Goal: Task Accomplishment & Management: Use online tool/utility

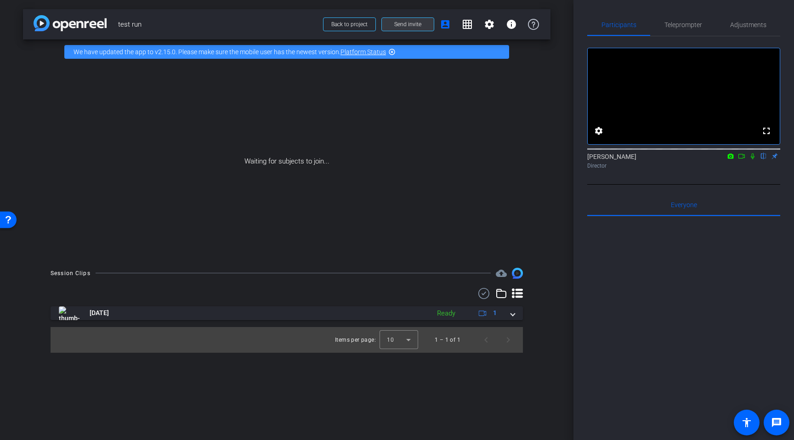
click at [417, 20] on span at bounding box center [408, 24] width 52 height 22
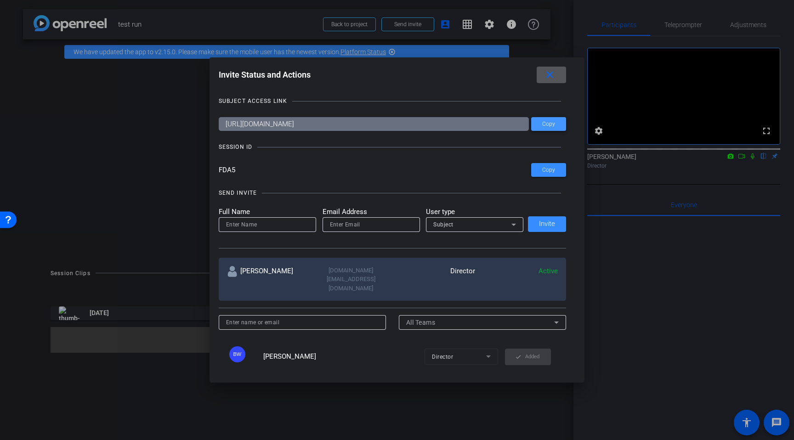
click at [549, 127] on span "Copy" at bounding box center [548, 124] width 13 height 7
click at [746, 171] on div at bounding box center [397, 220] width 794 height 440
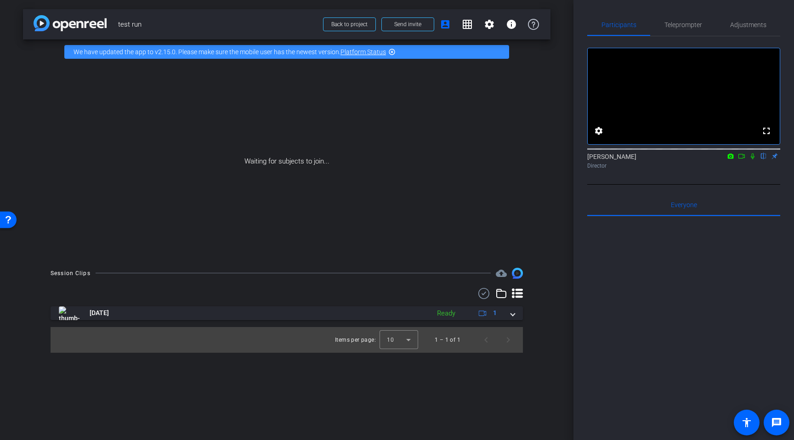
click at [746, 160] on mat-icon at bounding box center [741, 156] width 11 height 8
click at [765, 159] on icon at bounding box center [764, 156] width 4 height 6
click at [88, 158] on div "Waiting for subjects to join..." at bounding box center [287, 161] width 528 height 194
click at [215, 166] on div "Waiting for subjects to join..." at bounding box center [287, 161] width 528 height 194
click at [301, 116] on div "Waiting for subjects to join..." at bounding box center [287, 161] width 528 height 194
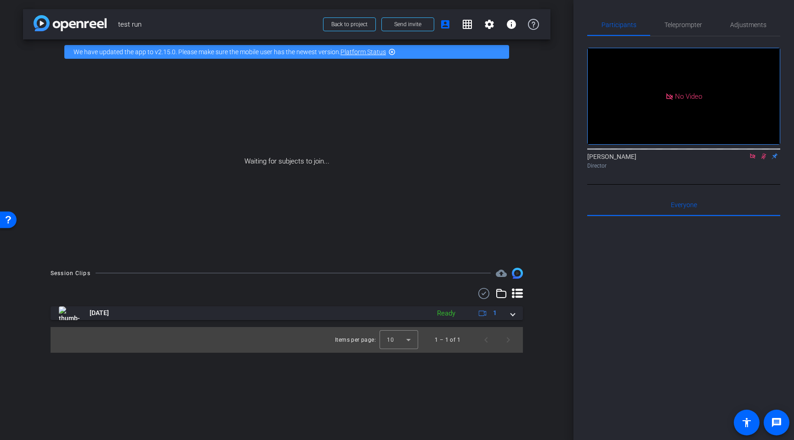
click at [386, 254] on div "Waiting for subjects to join..." at bounding box center [287, 161] width 528 height 194
click at [551, 83] on div "arrow_back test run Back to project Send invite account_box grid_on settings in…" at bounding box center [287, 220] width 574 height 440
click at [750, 159] on icon at bounding box center [752, 156] width 7 height 6
click at [748, 24] on span "Adjustments" at bounding box center [748, 25] width 36 height 6
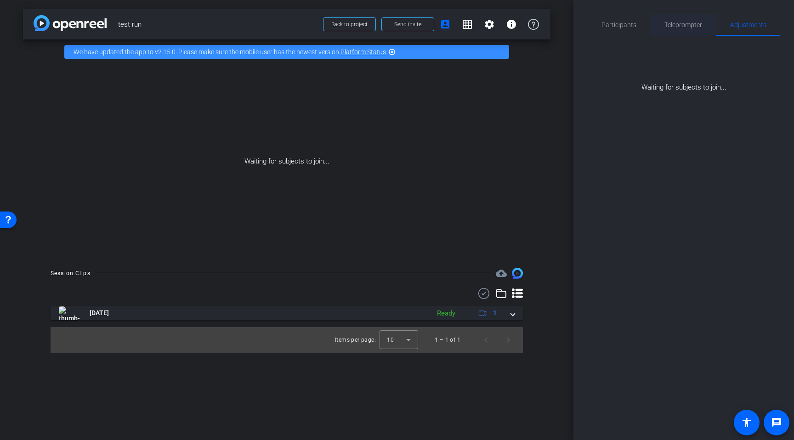
click at [689, 25] on span "Teleprompter" at bounding box center [684, 25] width 38 height 6
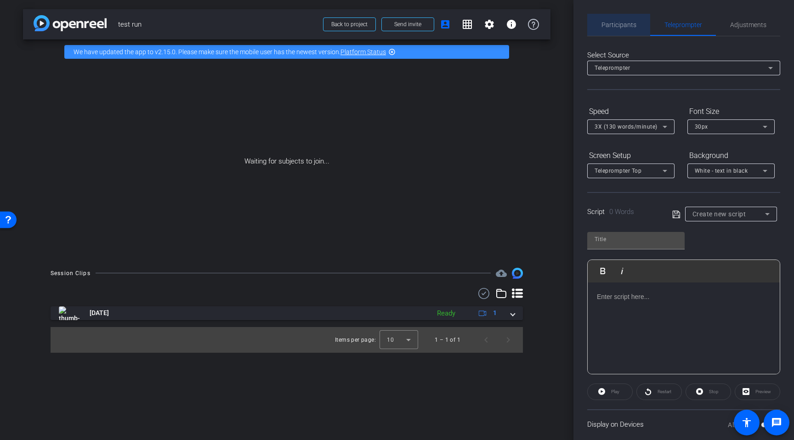
click at [628, 22] on span "Participants" at bounding box center [619, 25] width 35 height 6
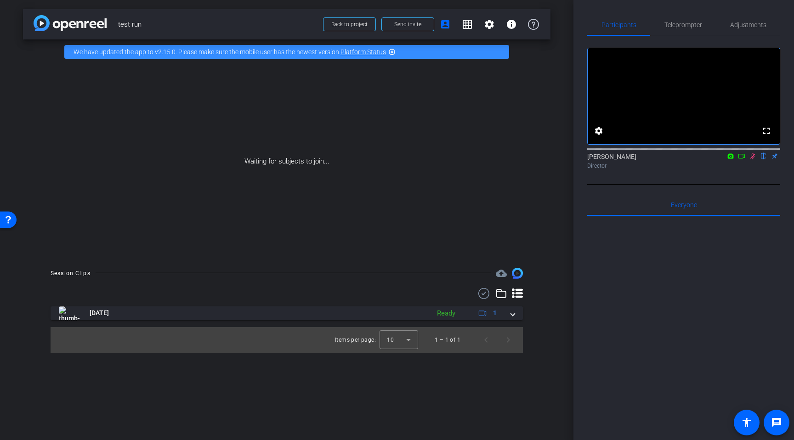
click at [291, 192] on div "Waiting for subjects to join..." at bounding box center [287, 161] width 528 height 194
click at [283, 201] on div "Waiting for subjects to join..." at bounding box center [287, 161] width 528 height 194
click at [252, 258] on div "Waiting for subjects to join..." at bounding box center [287, 161] width 528 height 194
click at [428, 184] on div "Waiting for subjects to join..." at bounding box center [287, 161] width 528 height 194
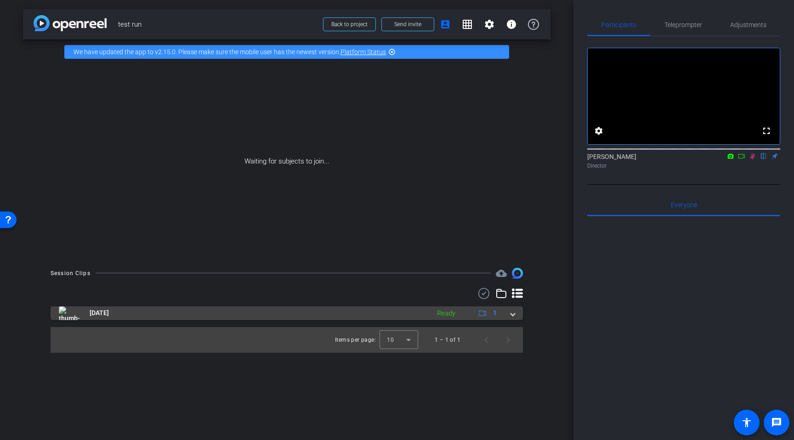
click at [511, 314] on span at bounding box center [513, 313] width 4 height 10
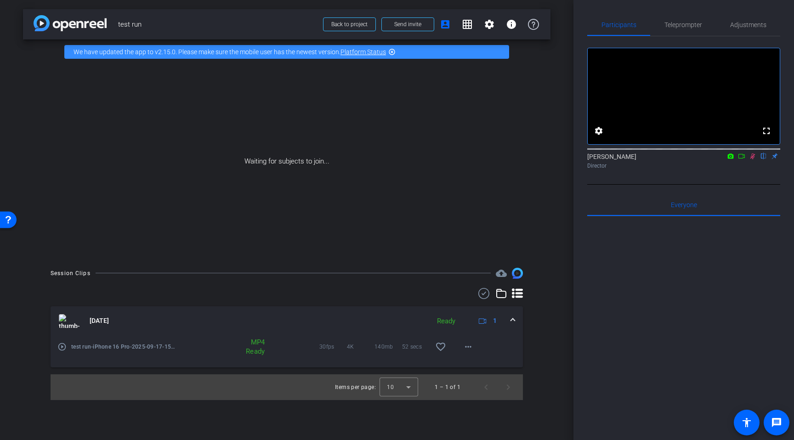
click at [448, 244] on div "Waiting for subjects to join..." at bounding box center [287, 161] width 528 height 194
click at [512, 319] on span at bounding box center [513, 321] width 4 height 10
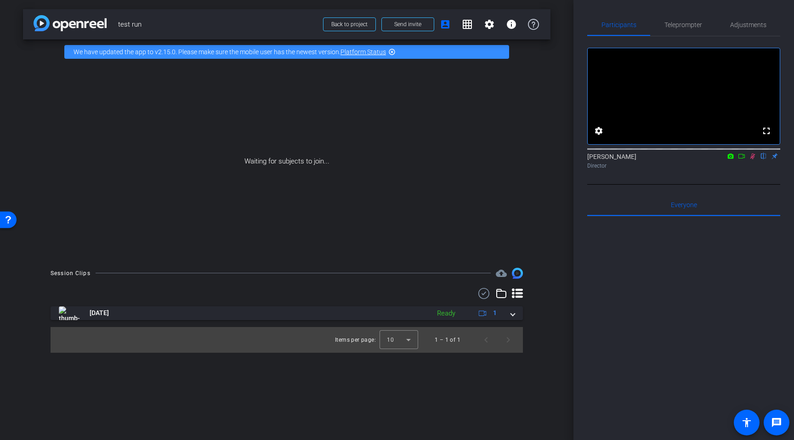
click at [472, 202] on div "Waiting for subjects to join..." at bounding box center [287, 161] width 528 height 194
click at [11, 139] on div "arrow_back test run Back to project Send invite account_box grid_on settings in…" at bounding box center [287, 220] width 574 height 440
click at [280, 170] on div "Waiting for subjects to join..." at bounding box center [287, 161] width 528 height 194
click at [314, 138] on div "Waiting for subjects to join..." at bounding box center [287, 161] width 528 height 194
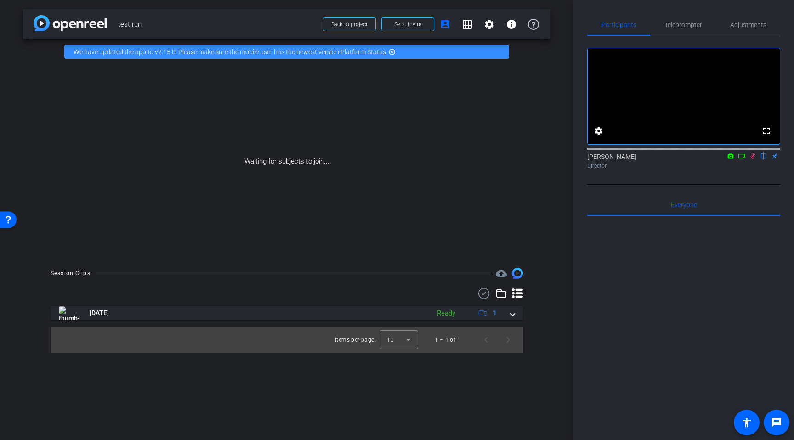
click at [43, 162] on div "Waiting for subjects to join..." at bounding box center [287, 161] width 528 height 194
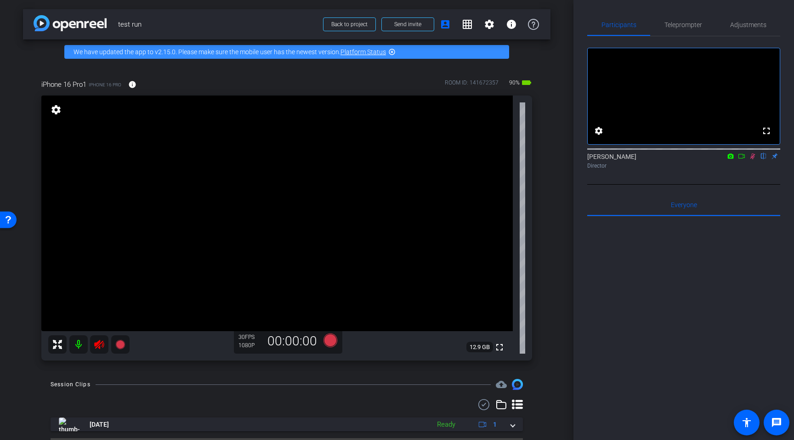
click at [749, 159] on icon at bounding box center [752, 156] width 7 height 6
click at [753, 159] on icon at bounding box center [752, 156] width 7 height 6
click at [688, 28] on span "Teleprompter" at bounding box center [684, 25] width 38 height 6
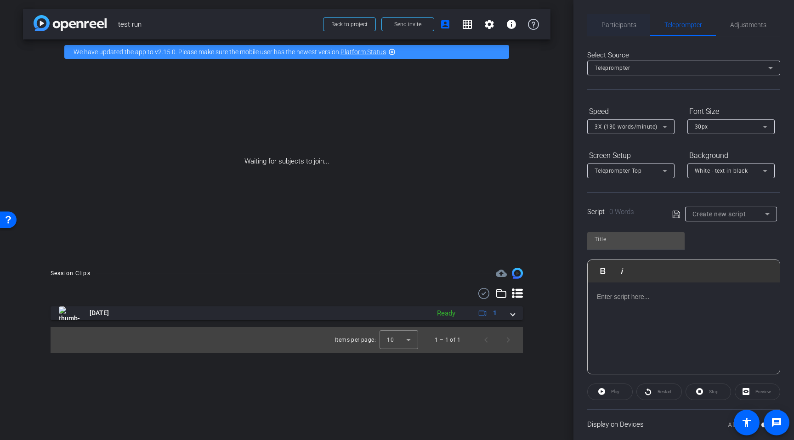
click at [623, 28] on span "Participants" at bounding box center [619, 25] width 35 height 22
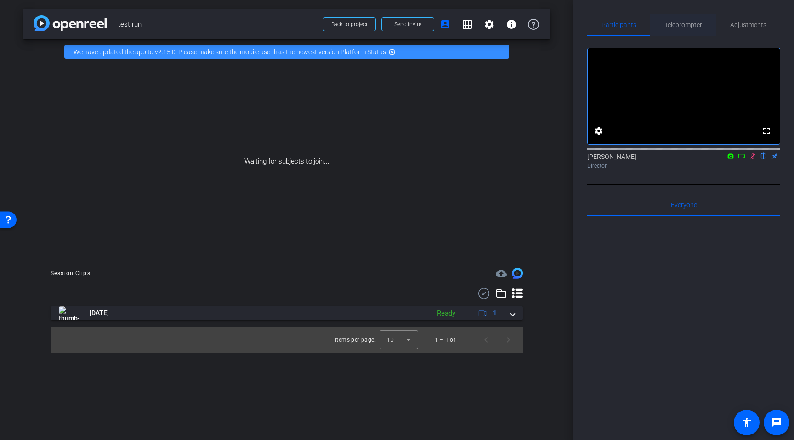
click at [685, 26] on span "Teleprompter" at bounding box center [684, 25] width 38 height 6
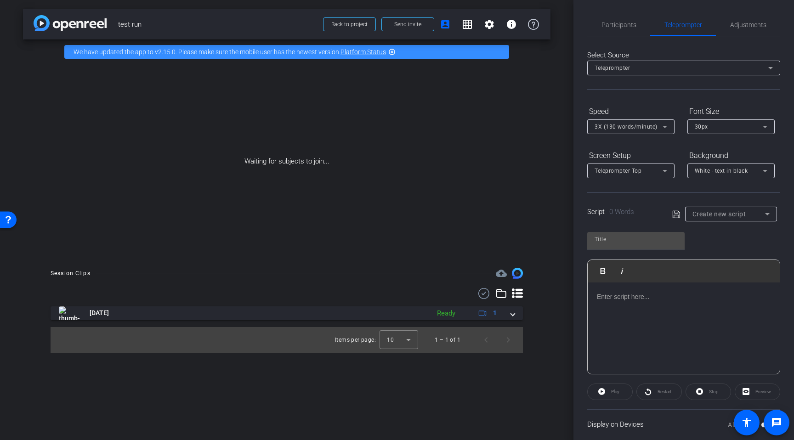
scroll to position [12, 0]
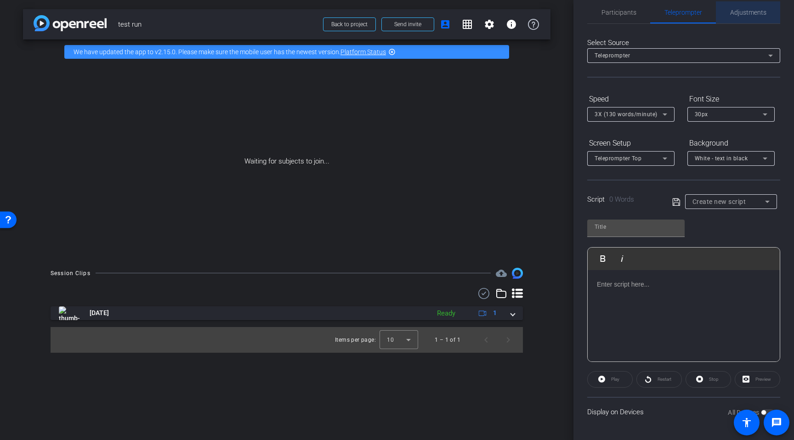
click at [739, 19] on span "Adjustments" at bounding box center [748, 12] width 36 height 22
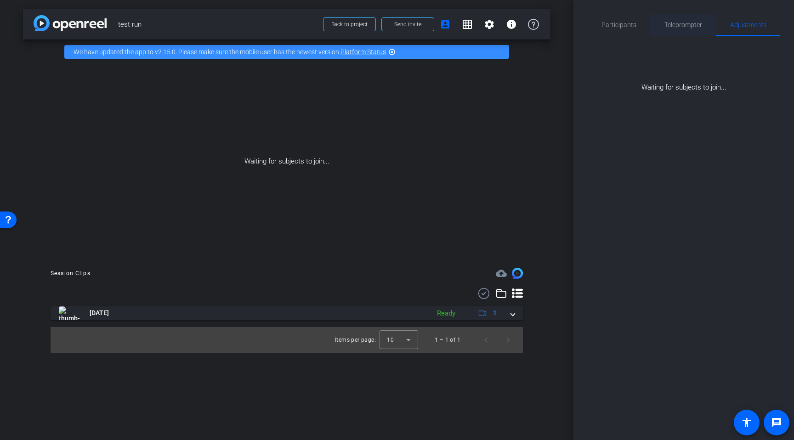
click at [675, 18] on span "Teleprompter" at bounding box center [684, 25] width 38 height 22
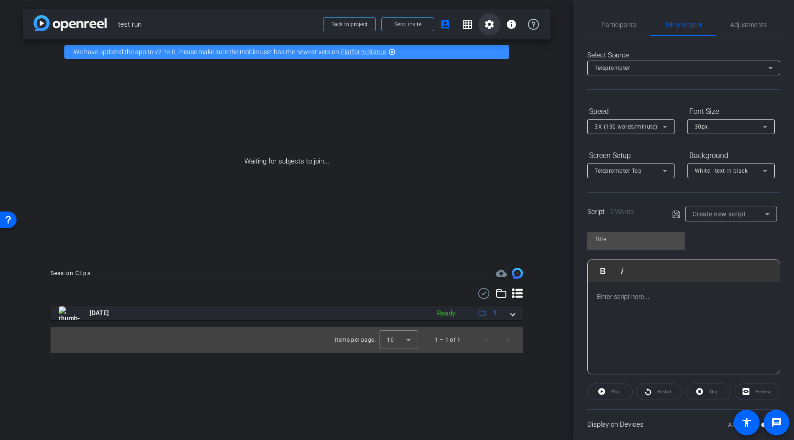
click at [488, 24] on mat-icon "settings" at bounding box center [489, 24] width 11 height 11
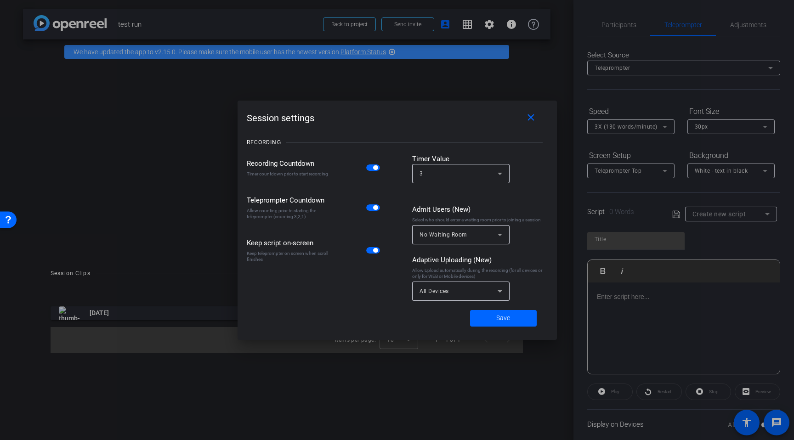
click at [494, 93] on div at bounding box center [397, 220] width 794 height 440
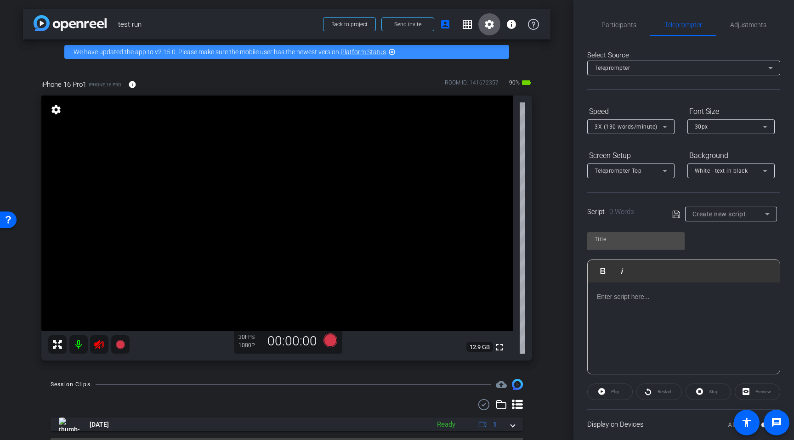
click at [585, 244] on div "Participants Teleprompter Adjustments settings Britney Walters-Chester flip Dir…" at bounding box center [684, 220] width 221 height 440
click at [621, 22] on span "Participants" at bounding box center [619, 25] width 35 height 6
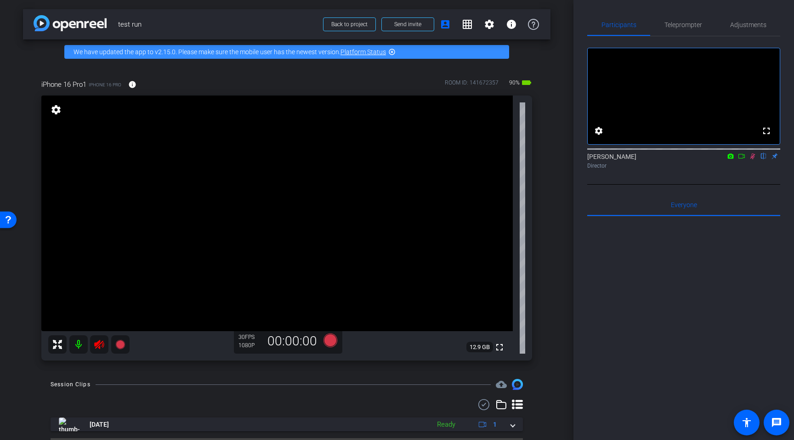
scroll to position [24, 0]
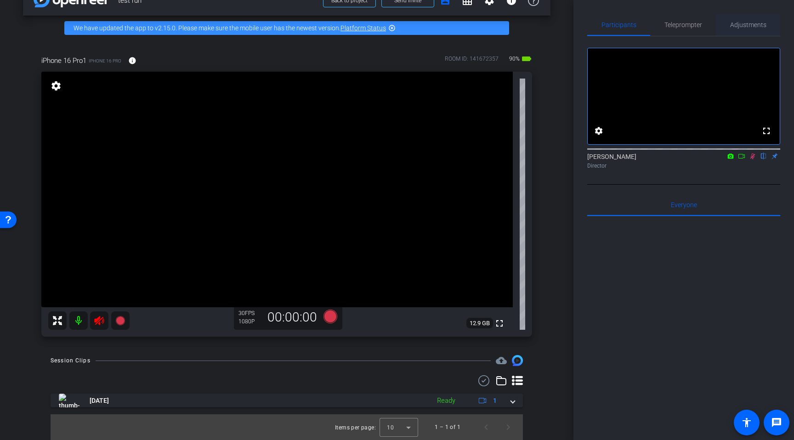
click at [750, 14] on span "Adjustments" at bounding box center [748, 25] width 36 height 22
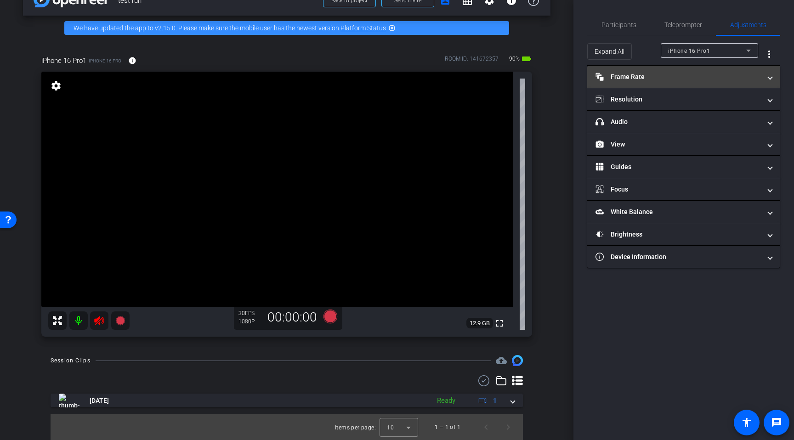
click at [630, 80] on mat-panel-title "Frame Rate Frame Rate" at bounding box center [678, 77] width 165 height 10
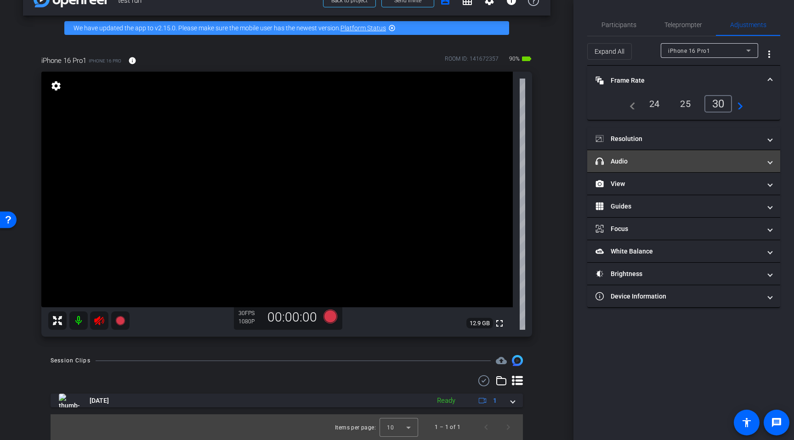
click at [620, 166] on mat-panel-title "headphone icon Audio" at bounding box center [678, 162] width 165 height 10
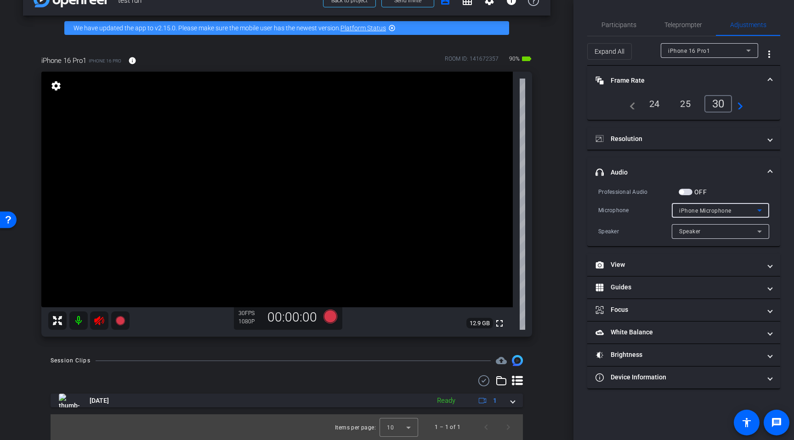
click at [711, 211] on span "iPhone Microphone" at bounding box center [705, 211] width 52 height 6
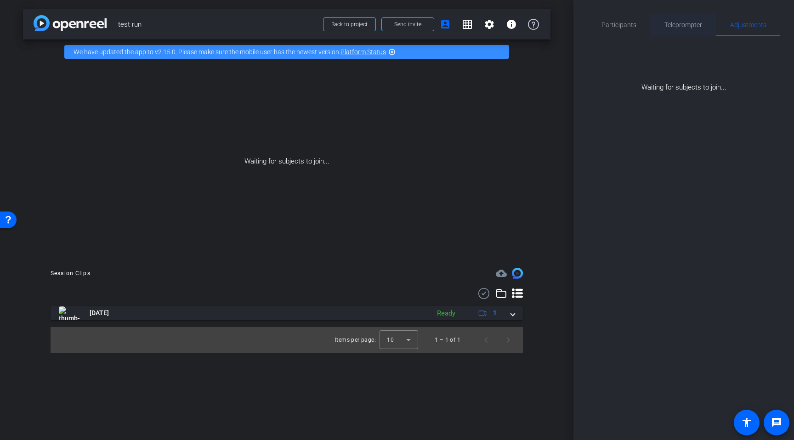
click at [677, 26] on span "Teleprompter" at bounding box center [684, 25] width 38 height 6
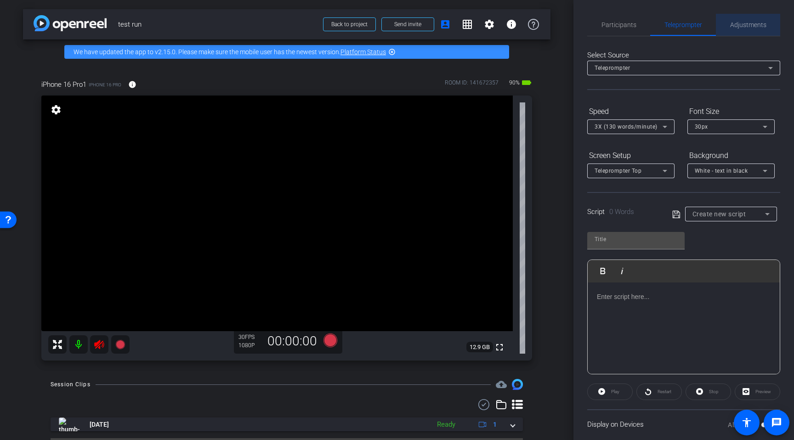
click at [756, 27] on span "Adjustments" at bounding box center [748, 25] width 36 height 6
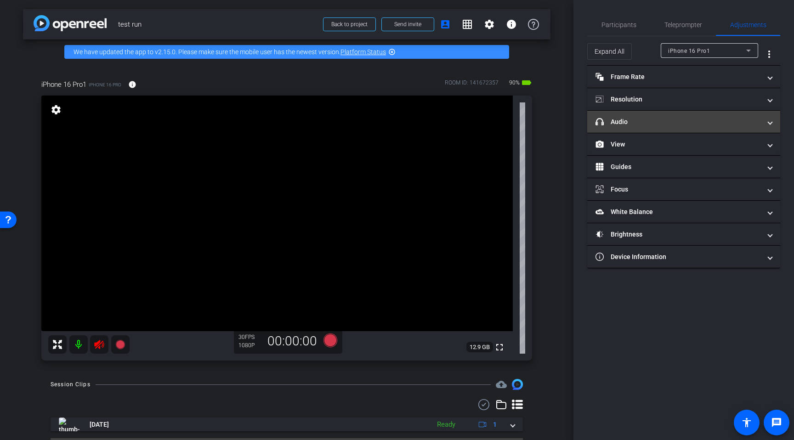
click at [616, 121] on mat-panel-title "headphone icon Audio" at bounding box center [678, 122] width 165 height 10
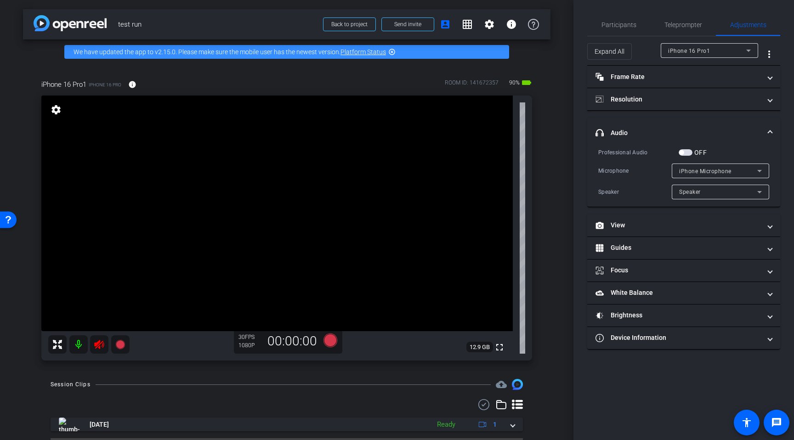
click at [690, 170] on span "iPhone Microphone" at bounding box center [705, 171] width 52 height 6
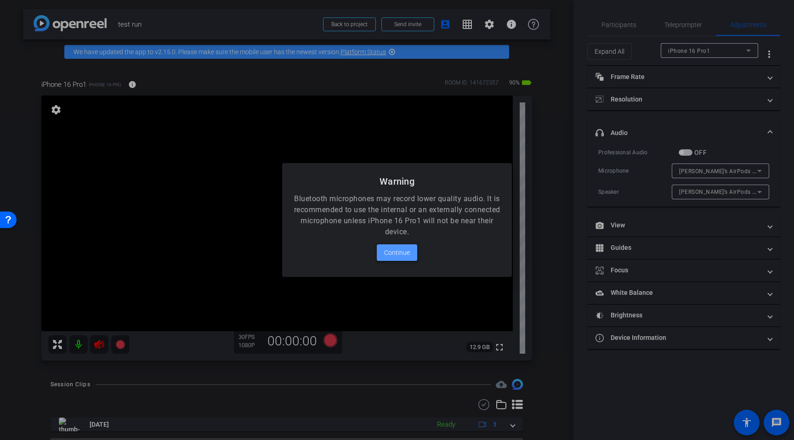
click at [394, 256] on span "Continue" at bounding box center [397, 252] width 26 height 11
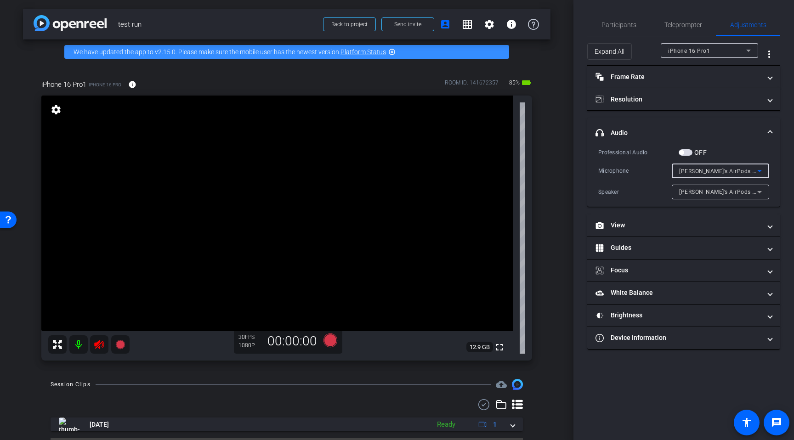
click at [744, 175] on div "Britney’s AirPods Pro" at bounding box center [718, 170] width 78 height 11
drag, startPoint x: 722, startPoint y: 192, endPoint x: 696, endPoint y: 187, distance: 27.1
click at [696, 187] on span "iPhone Microphone" at bounding box center [705, 189] width 53 height 11
click at [709, 49] on div "iPhone 16 Pro1" at bounding box center [707, 50] width 78 height 11
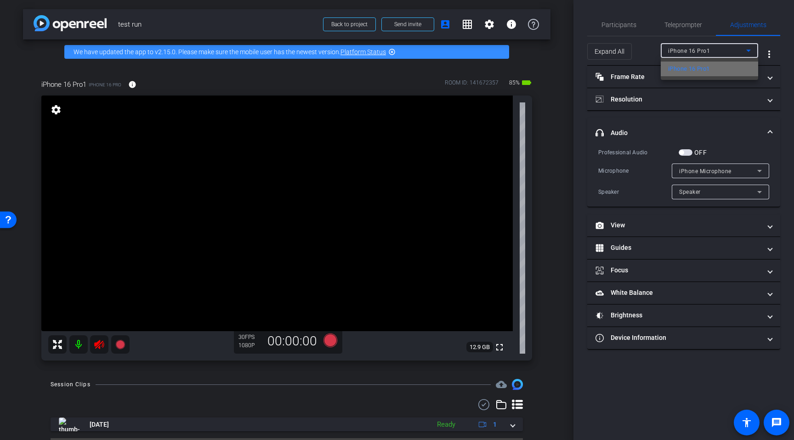
click at [706, 67] on span "iPhone 16 Pro1" at bounding box center [688, 68] width 41 height 11
click at [101, 347] on icon at bounding box center [99, 344] width 11 height 11
click at [97, 347] on icon at bounding box center [99, 344] width 10 height 9
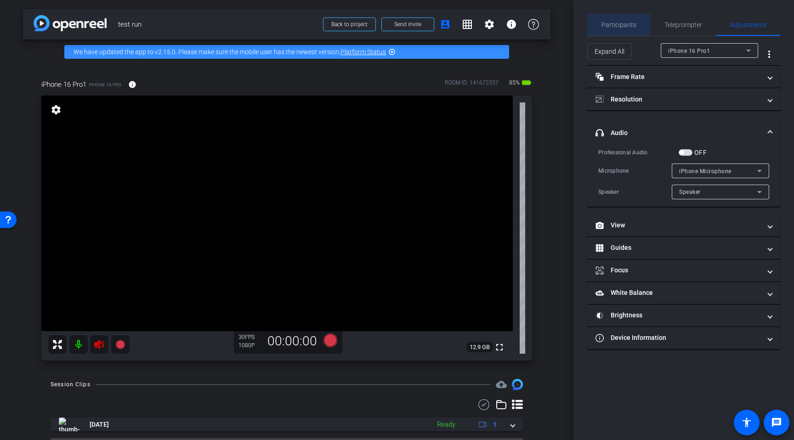
click at [625, 25] on span "Participants" at bounding box center [619, 25] width 35 height 6
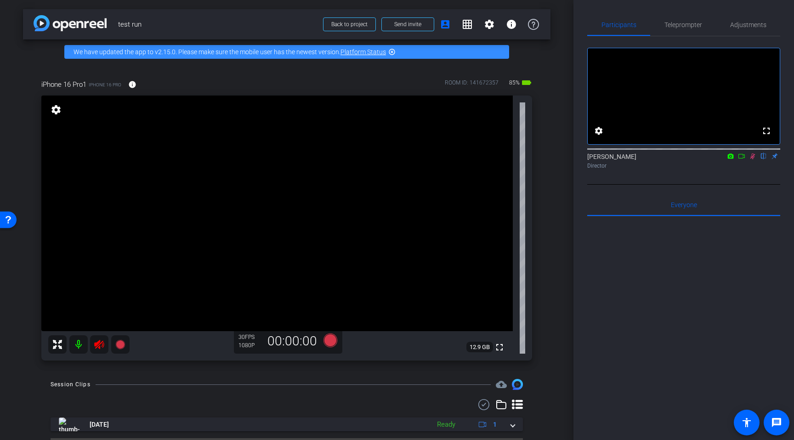
click at [751, 159] on icon at bounding box center [752, 156] width 7 height 6
click at [76, 342] on mat-icon at bounding box center [78, 344] width 18 height 18
click at [97, 348] on icon at bounding box center [99, 344] width 11 height 11
click at [79, 342] on mat-icon at bounding box center [78, 344] width 18 height 18
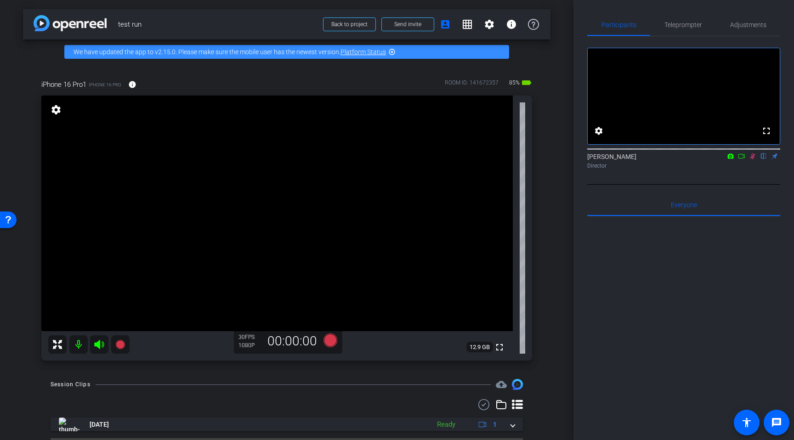
click at [101, 343] on icon at bounding box center [99, 344] width 11 height 11
click at [78, 345] on mat-icon at bounding box center [78, 344] width 18 height 18
click at [684, 22] on span "Teleprompter" at bounding box center [684, 25] width 38 height 6
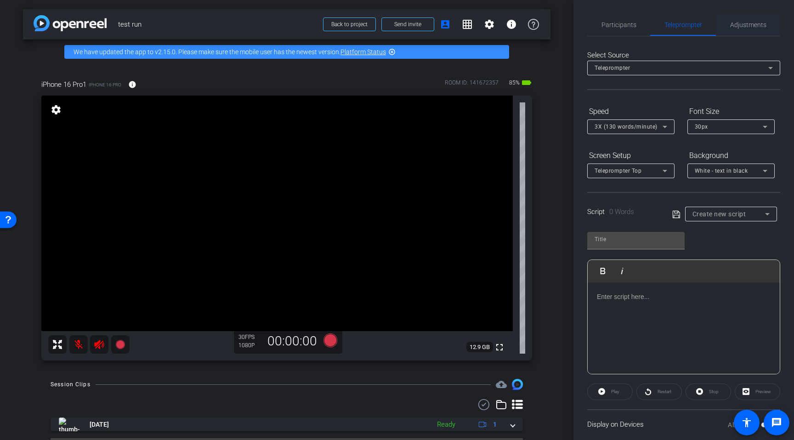
click at [741, 23] on span "Adjustments" at bounding box center [748, 25] width 36 height 6
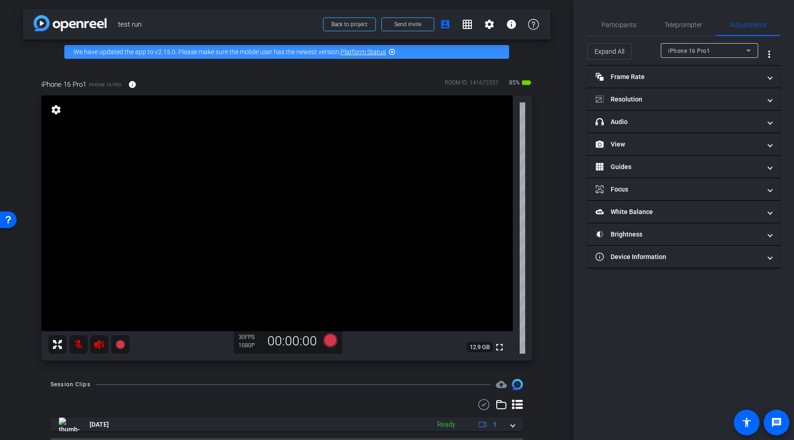
click at [81, 349] on mat-icon at bounding box center [78, 344] width 18 height 18
click at [83, 344] on mat-icon at bounding box center [78, 344] width 18 height 18
click at [97, 338] on mat-icon at bounding box center [99, 344] width 18 height 18
click at [83, 348] on mat-icon at bounding box center [78, 344] width 18 height 18
click at [101, 344] on icon at bounding box center [99, 344] width 11 height 11
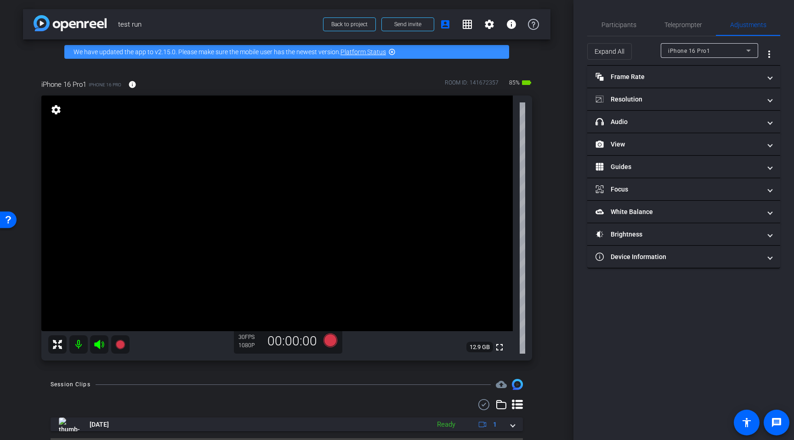
click at [81, 341] on mat-icon at bounding box center [78, 344] width 18 height 18
click at [102, 348] on icon at bounding box center [99, 344] width 11 height 11
click at [691, 24] on span "Teleprompter" at bounding box center [684, 25] width 38 height 6
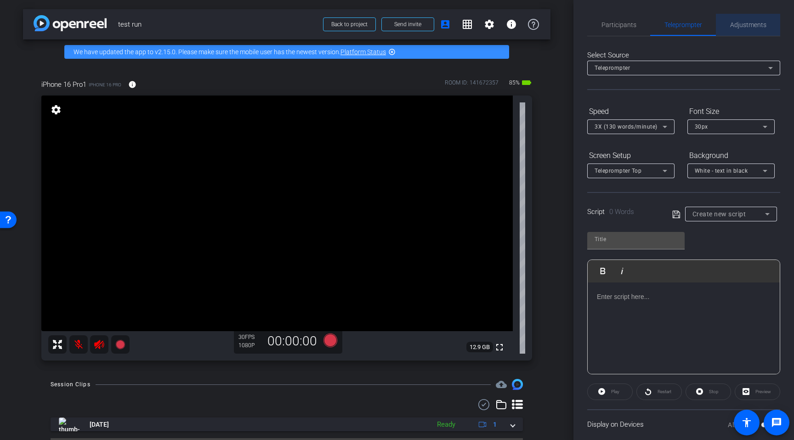
click at [747, 29] on span "Adjustments" at bounding box center [748, 25] width 36 height 22
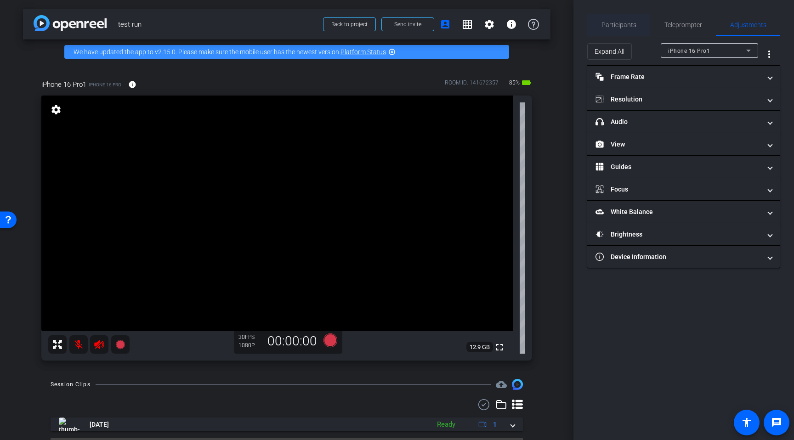
click at [612, 28] on span "Participants" at bounding box center [619, 25] width 35 height 6
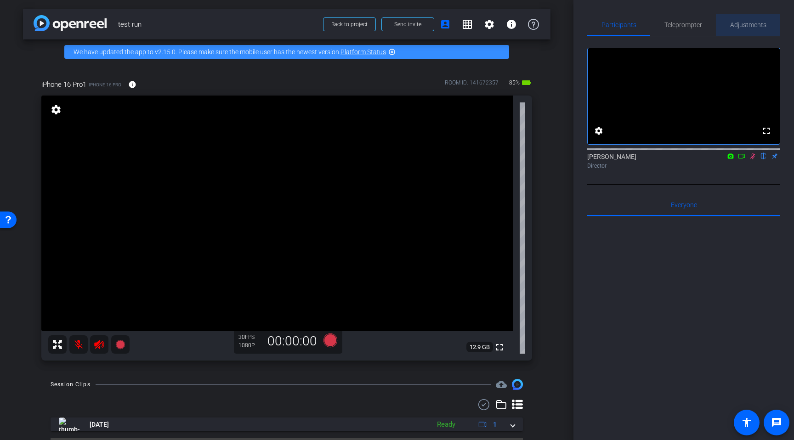
click at [741, 22] on span "Adjustments" at bounding box center [748, 25] width 36 height 6
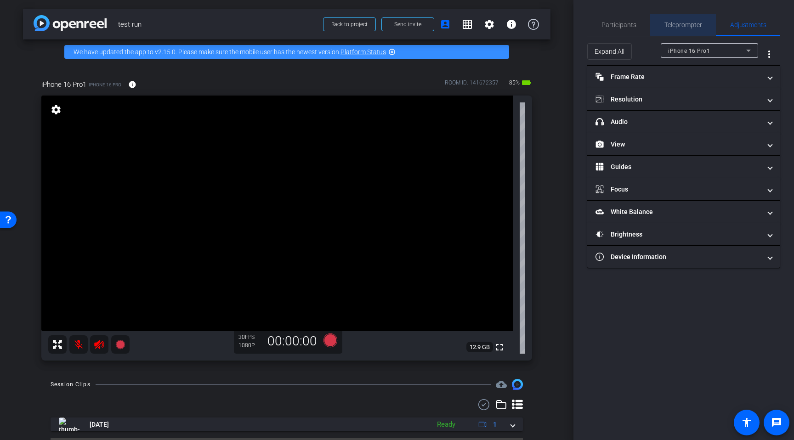
click at [692, 25] on span "Teleprompter" at bounding box center [684, 25] width 38 height 6
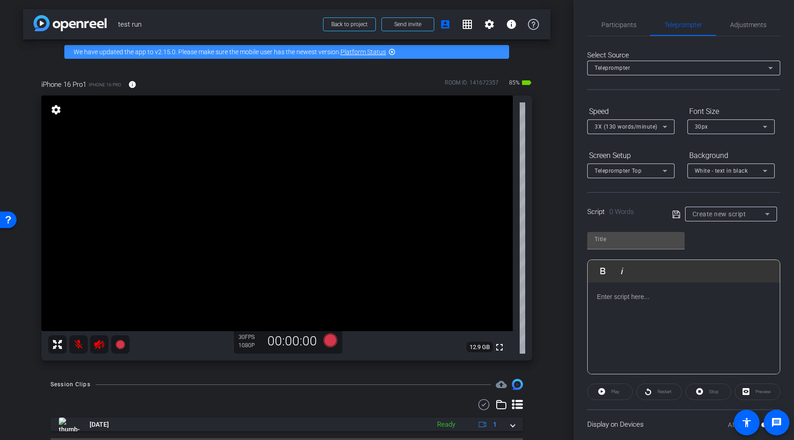
click at [78, 344] on mat-icon at bounding box center [78, 344] width 18 height 18
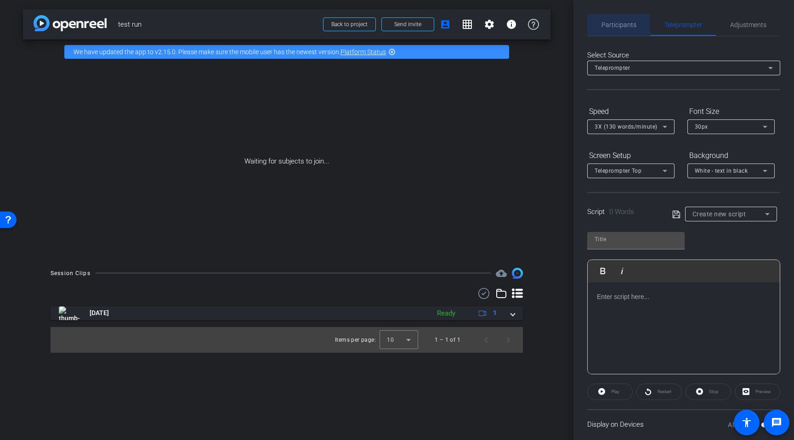
click at [622, 24] on span "Participants" at bounding box center [619, 25] width 35 height 6
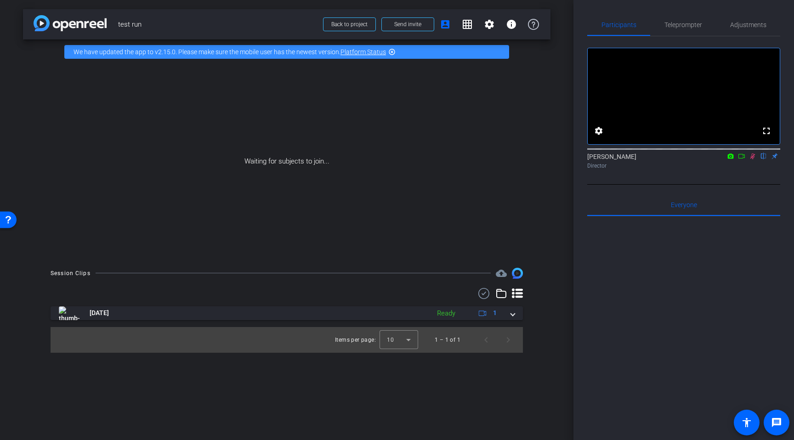
click at [742, 159] on icon at bounding box center [741, 156] width 7 height 6
click at [371, 27] on span at bounding box center [350, 24] width 52 height 22
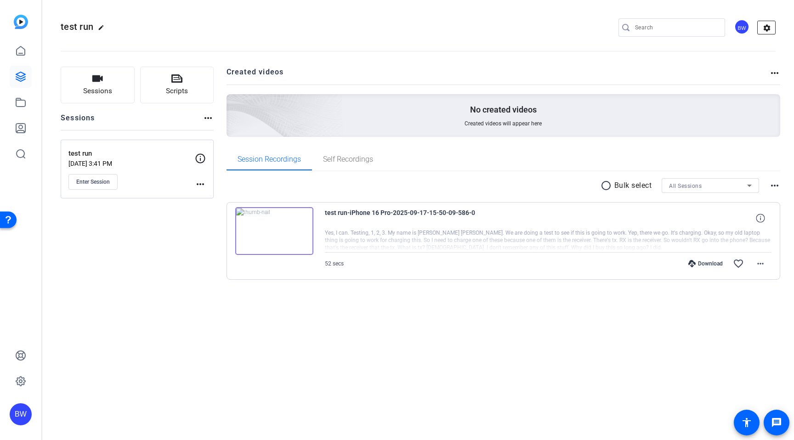
click at [767, 26] on mat-icon "settings" at bounding box center [767, 28] width 18 height 14
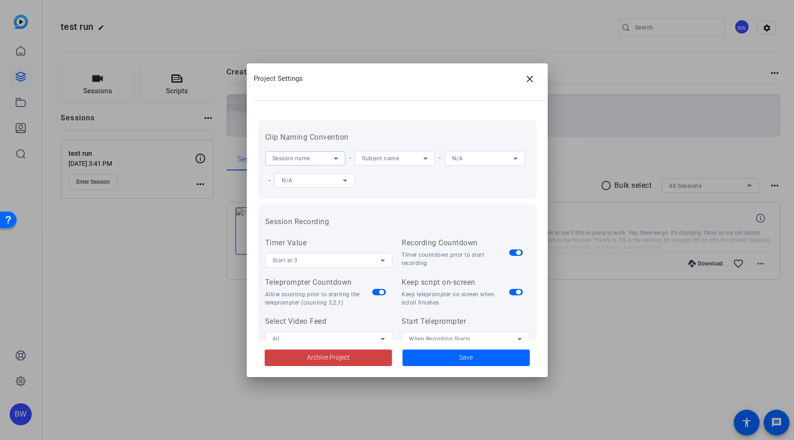
click at [327, 153] on div "Session name" at bounding box center [303, 158] width 61 height 11
click at [405, 161] on div at bounding box center [397, 220] width 794 height 440
click at [403, 159] on div "Subject name" at bounding box center [392, 158] width 61 height 11
click at [399, 114] on div at bounding box center [397, 220] width 794 height 440
click at [529, 80] on mat-icon "close" at bounding box center [529, 79] width 11 height 11
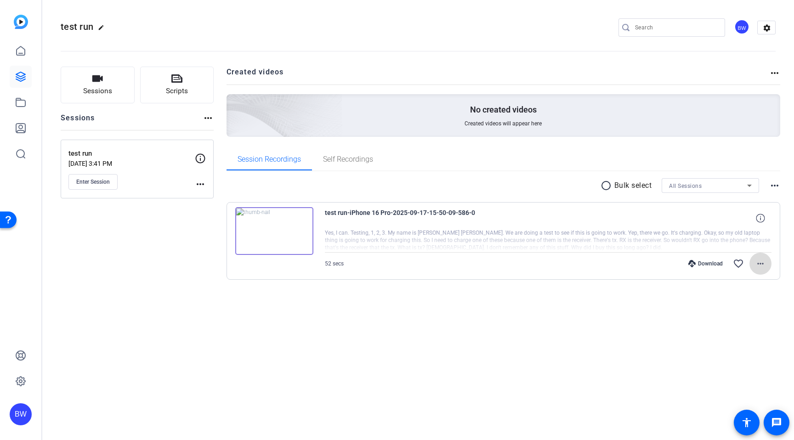
click at [769, 259] on span at bounding box center [761, 264] width 22 height 22
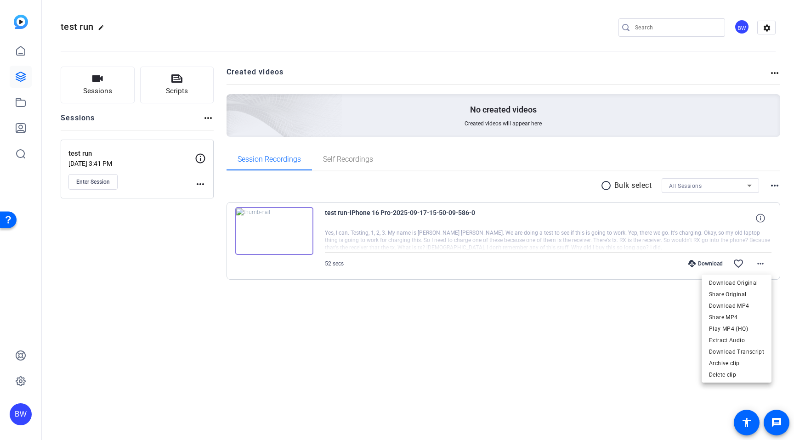
click at [446, 220] on div at bounding box center [397, 220] width 794 height 440
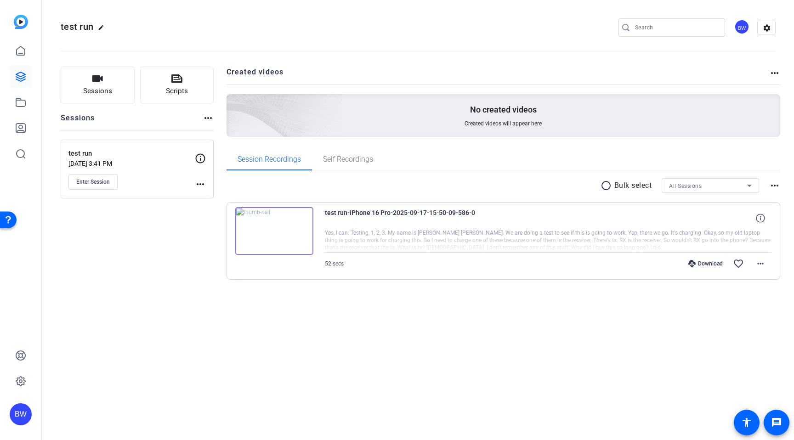
click at [271, 344] on div "test run edit BW settings Sessions Scripts Sessions more_horiz test run Sep 17,…" at bounding box center [418, 220] width 752 height 440
click at [199, 180] on mat-icon "more_horiz" at bounding box center [200, 184] width 11 height 11
click at [385, 332] on div at bounding box center [397, 220] width 794 height 440
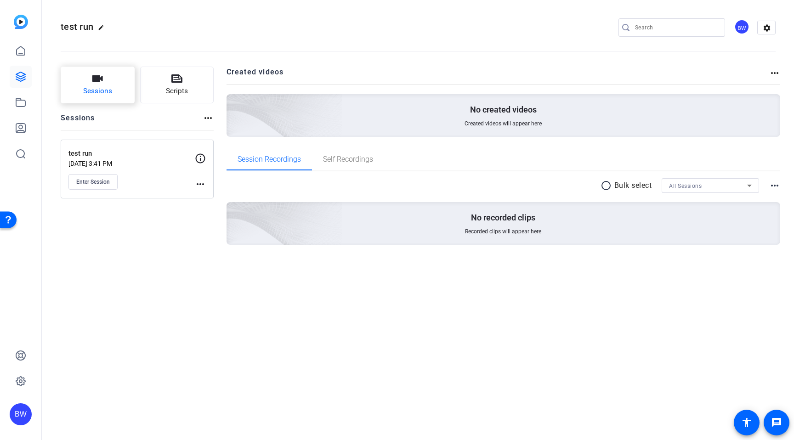
click at [95, 75] on icon "button" at bounding box center [97, 78] width 11 height 6
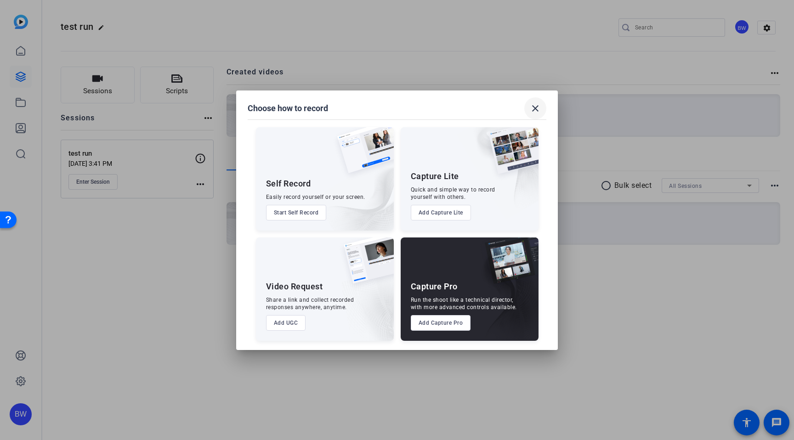
click at [538, 102] on span at bounding box center [535, 108] width 22 height 22
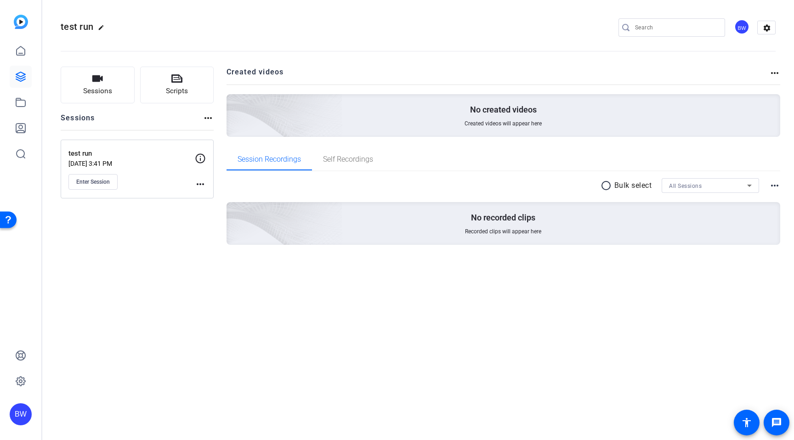
click at [476, 25] on div "test run edit BW settings" at bounding box center [418, 28] width 715 height 14
click at [24, 17] on img at bounding box center [21, 22] width 14 height 14
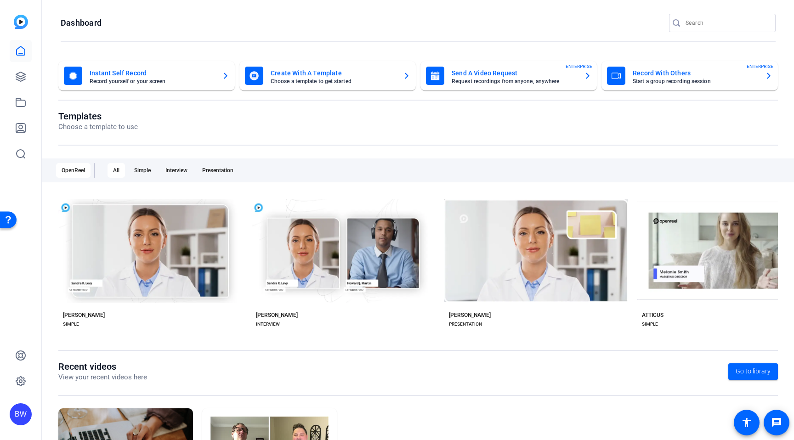
click at [670, 66] on mat-card "Record With Others Start a group recording session ENTERPRISE" at bounding box center [690, 75] width 176 height 29
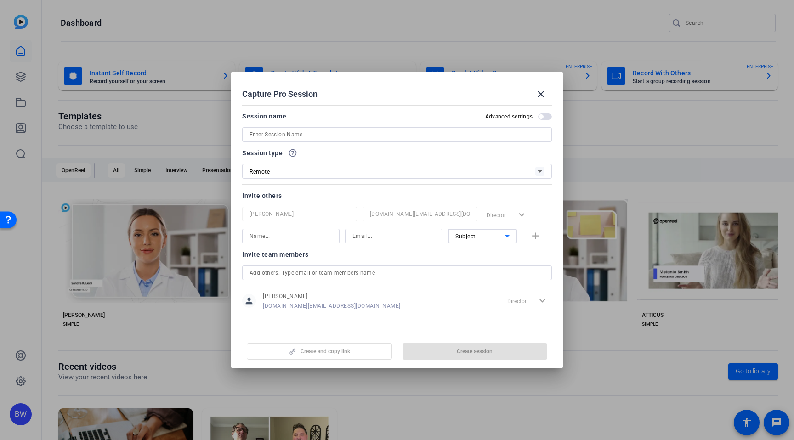
click at [471, 239] on span "Subject" at bounding box center [465, 236] width 20 height 6
click at [457, 191] on div at bounding box center [397, 220] width 794 height 440
click at [428, 171] on div "Remote" at bounding box center [393, 171] width 286 height 11
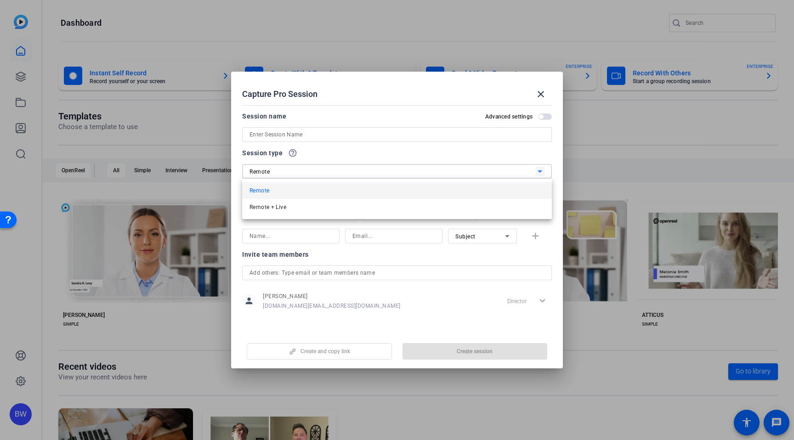
click at [429, 159] on div at bounding box center [397, 220] width 794 height 440
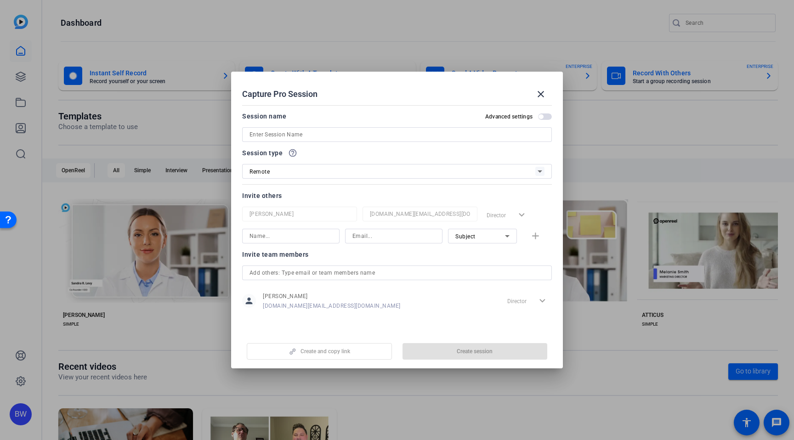
click at [547, 118] on span "button" at bounding box center [545, 117] width 14 height 6
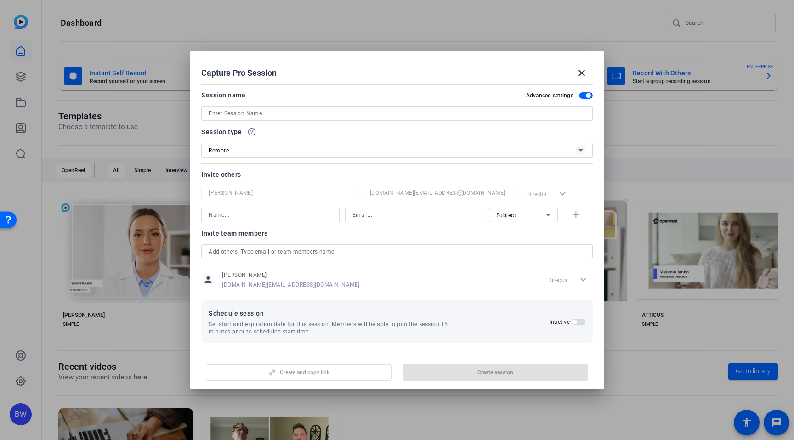
click at [534, 209] on div "Subject" at bounding box center [523, 215] width 54 height 15
click at [537, 191] on div at bounding box center [397, 220] width 794 height 440
click at [537, 192] on div "Director expand_more" at bounding box center [558, 194] width 69 height 17
click at [316, 211] on input at bounding box center [271, 215] width 124 height 11
type input "b"
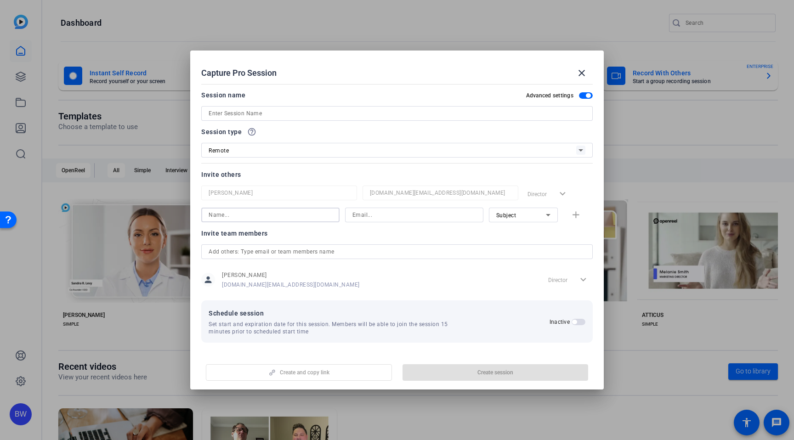
click at [327, 252] on input "text" at bounding box center [397, 251] width 377 height 11
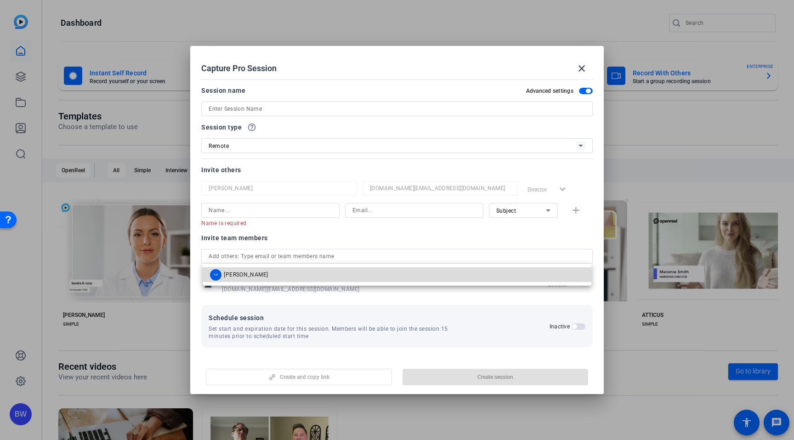
click at [327, 277] on mat-option "TF Teresa Fredericks" at bounding box center [397, 274] width 388 height 15
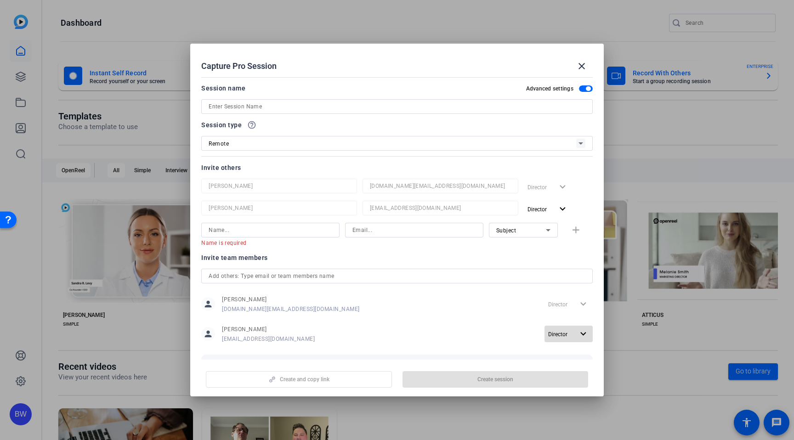
click at [552, 331] on span "Director" at bounding box center [557, 334] width 19 height 6
click at [525, 326] on div at bounding box center [397, 220] width 794 height 440
click at [581, 65] on mat-icon "close" at bounding box center [581, 66] width 11 height 11
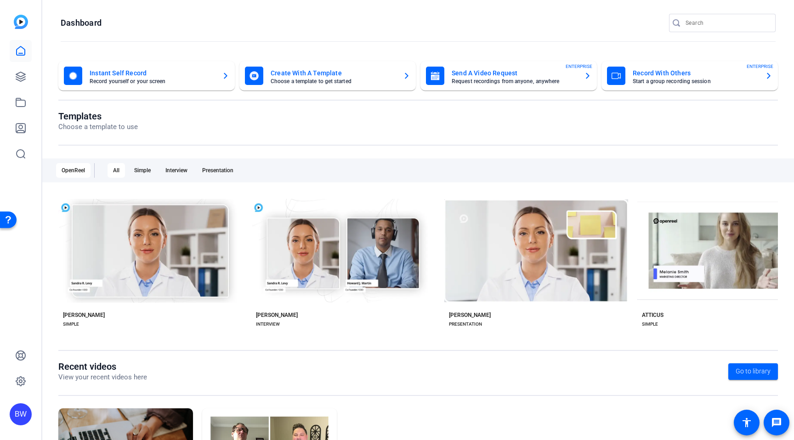
click at [496, 14] on openreel-page-title "Dashboard" at bounding box center [418, 23] width 715 height 18
click at [615, 129] on openreel-page-title "Templates Choose a template to use" at bounding box center [418, 122] width 720 height 22
click at [14, 77] on link at bounding box center [21, 77] width 22 height 22
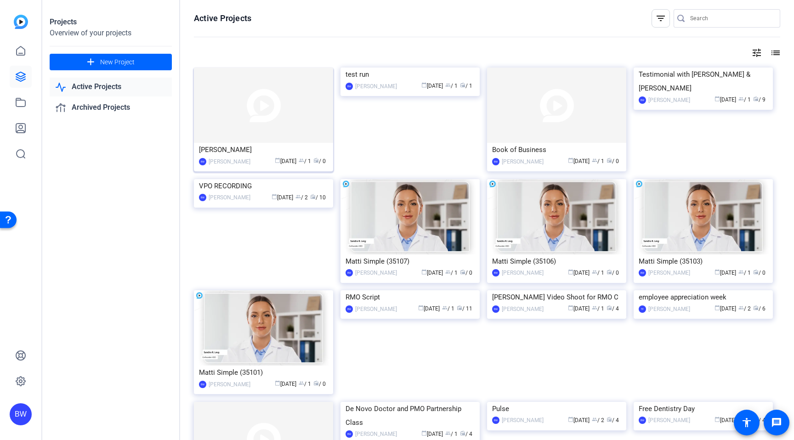
click at [262, 108] on img at bounding box center [263, 105] width 139 height 75
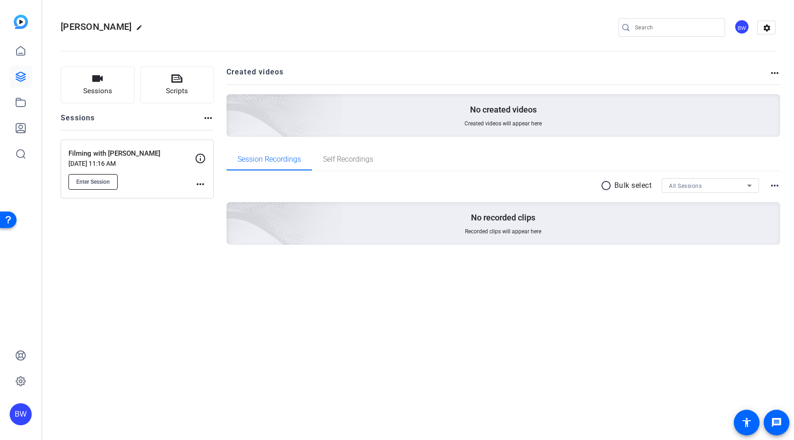
click at [89, 175] on button "Enter Session" at bounding box center [92, 182] width 49 height 16
click at [744, 23] on div "BW" at bounding box center [741, 26] width 15 height 15
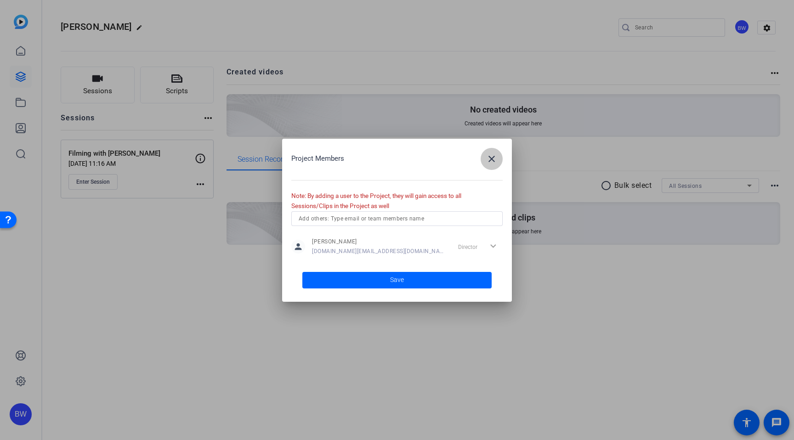
click at [493, 161] on mat-icon "close" at bounding box center [491, 158] width 11 height 11
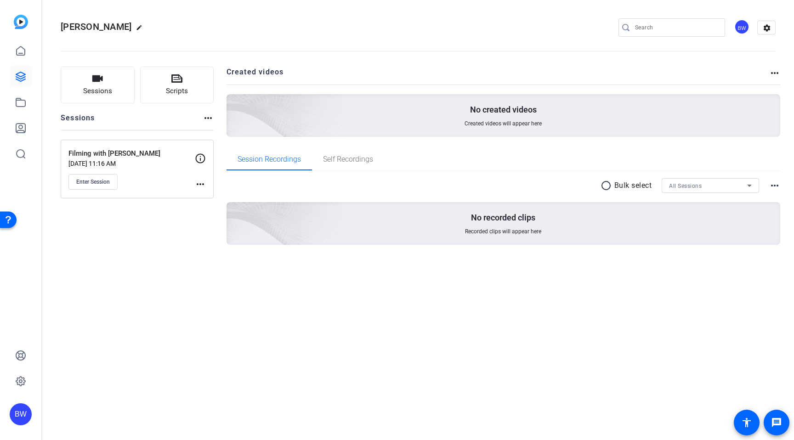
click at [202, 183] on mat-icon "more_horiz" at bounding box center [200, 184] width 11 height 11
click at [169, 217] on div at bounding box center [397, 220] width 794 height 440
click at [101, 182] on span "Enter Session" at bounding box center [93, 181] width 34 height 7
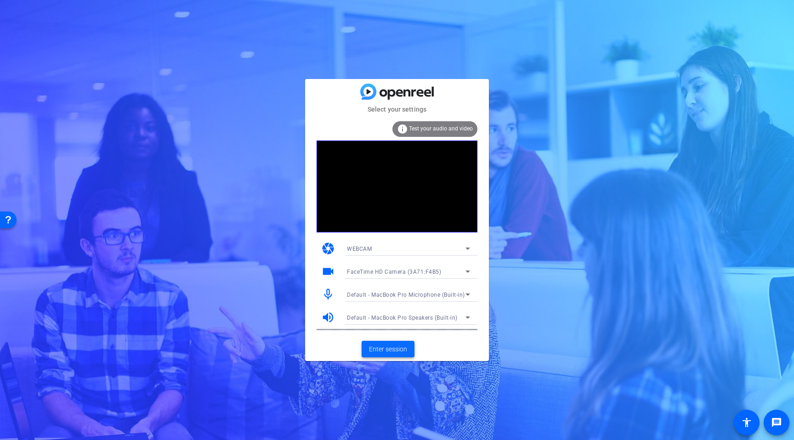
click at [388, 347] on span "Enter session" at bounding box center [388, 350] width 38 height 10
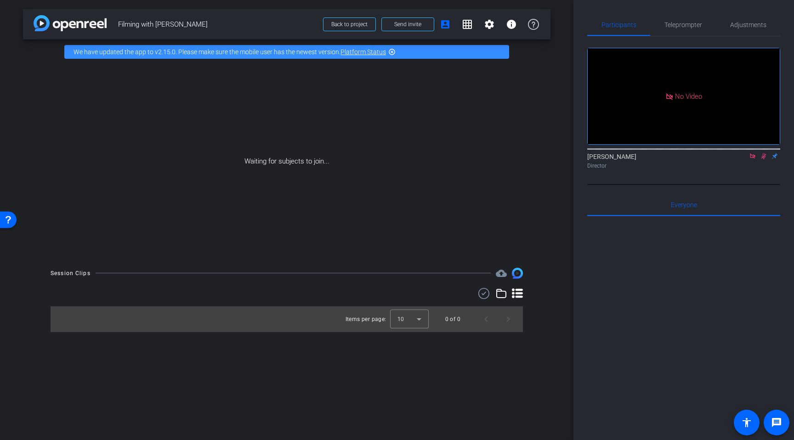
click at [752, 159] on icon at bounding box center [752, 156] width 7 height 6
click at [254, 173] on div "Waiting for subjects to join..." at bounding box center [287, 161] width 528 height 194
click at [255, 153] on div "Waiting for subjects to join..." at bounding box center [287, 161] width 528 height 194
click at [409, 24] on span "Send invite" at bounding box center [407, 24] width 27 height 7
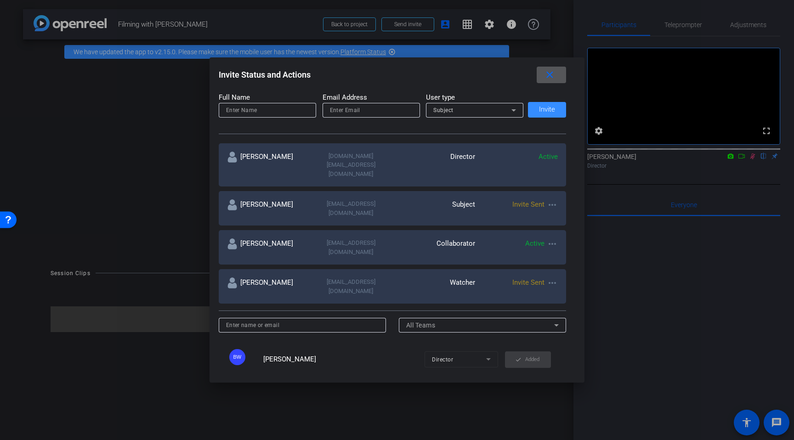
scroll to position [115, 0]
click at [554, 199] on mat-icon "more_horiz" at bounding box center [552, 204] width 11 height 11
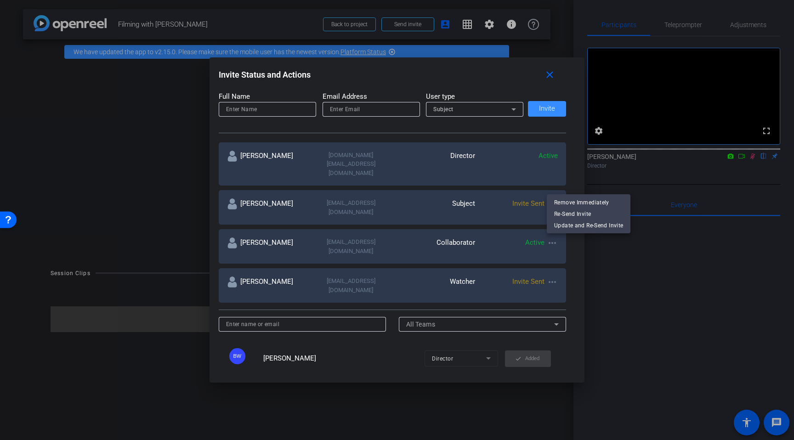
click at [573, 163] on div at bounding box center [397, 220] width 794 height 440
click at [552, 199] on mat-icon "more_horiz" at bounding box center [552, 204] width 11 height 11
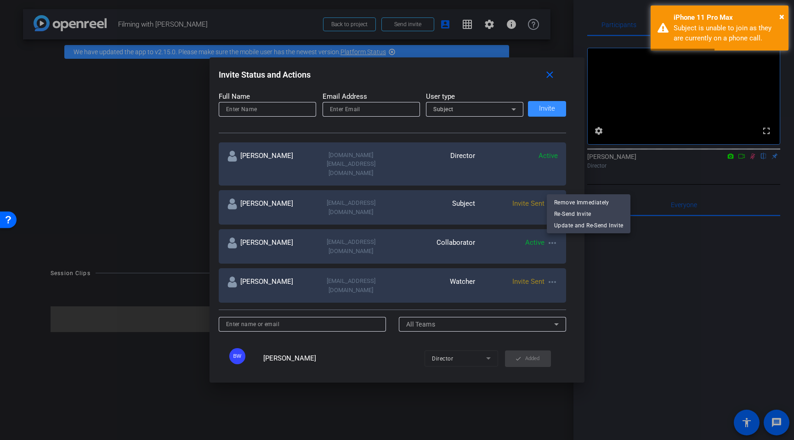
click at [640, 242] on div at bounding box center [397, 220] width 794 height 440
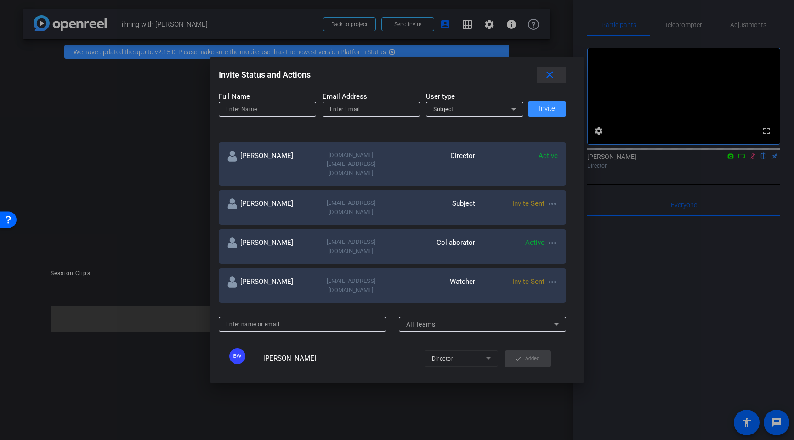
click at [552, 79] on mat-icon "close" at bounding box center [549, 74] width 11 height 11
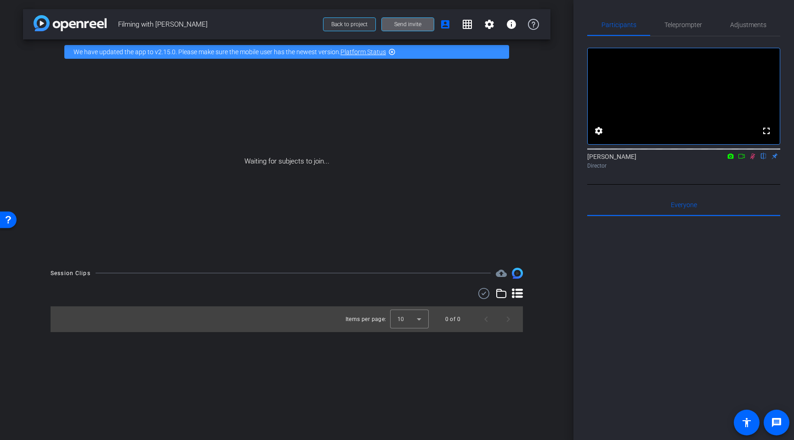
click at [354, 23] on span "Back to project" at bounding box center [349, 24] width 36 height 6
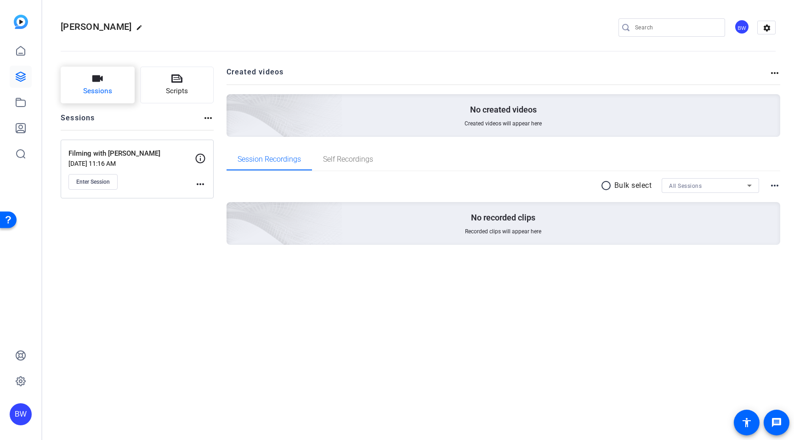
click at [111, 89] on span "Sessions" at bounding box center [97, 91] width 29 height 11
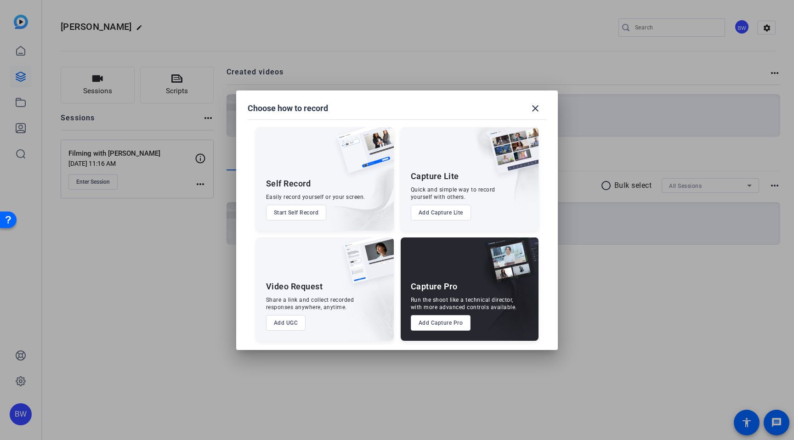
click at [111, 190] on div at bounding box center [397, 220] width 794 height 440
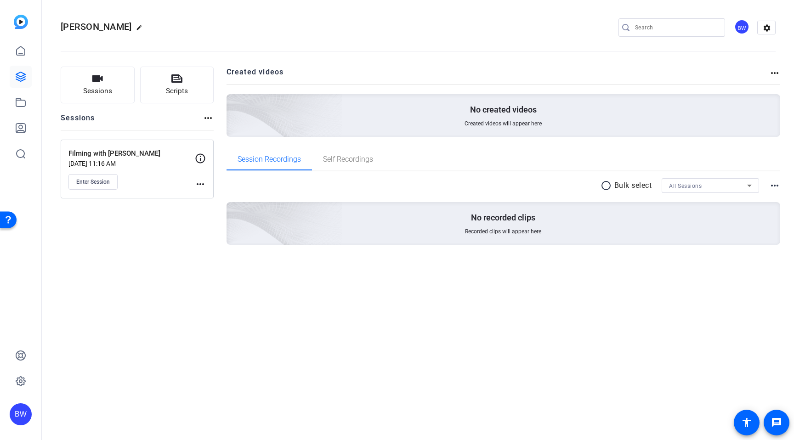
click at [195, 183] on mat-icon "more_horiz" at bounding box center [200, 184] width 11 height 11
click at [217, 201] on span "Edit Session" at bounding box center [223, 197] width 42 height 11
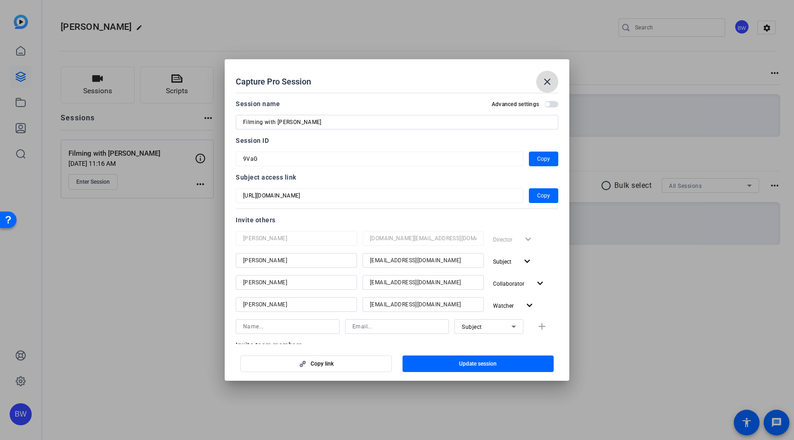
click at [551, 81] on mat-icon "close" at bounding box center [547, 81] width 11 height 11
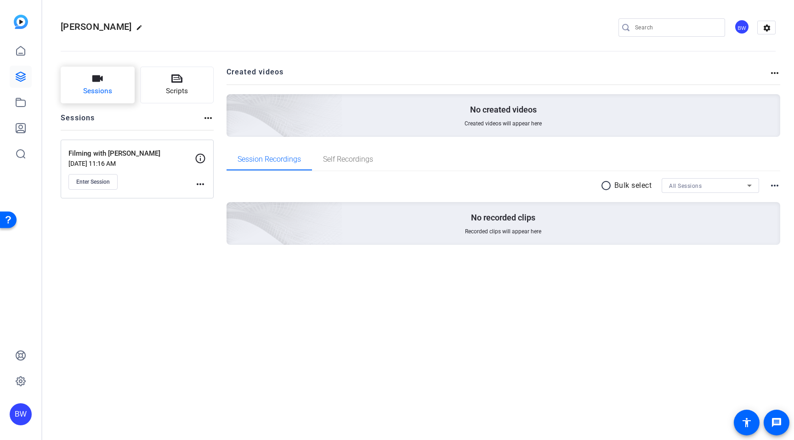
click at [104, 91] on span "Sessions" at bounding box center [97, 91] width 29 height 11
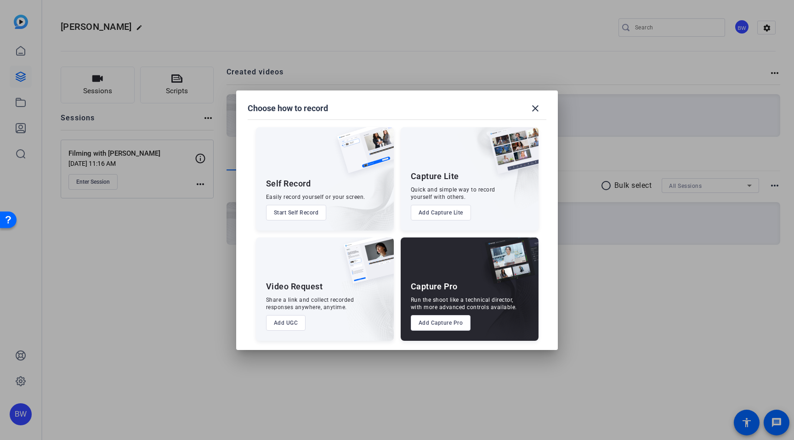
click at [268, 63] on div at bounding box center [397, 220] width 794 height 440
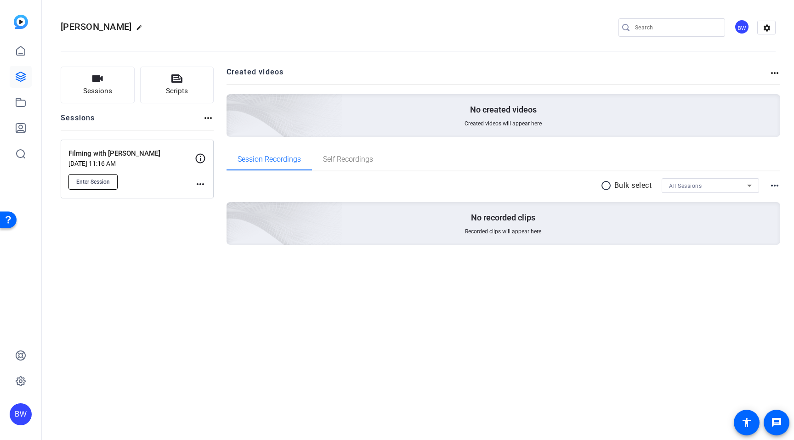
click at [101, 183] on span "Enter Session" at bounding box center [93, 181] width 34 height 7
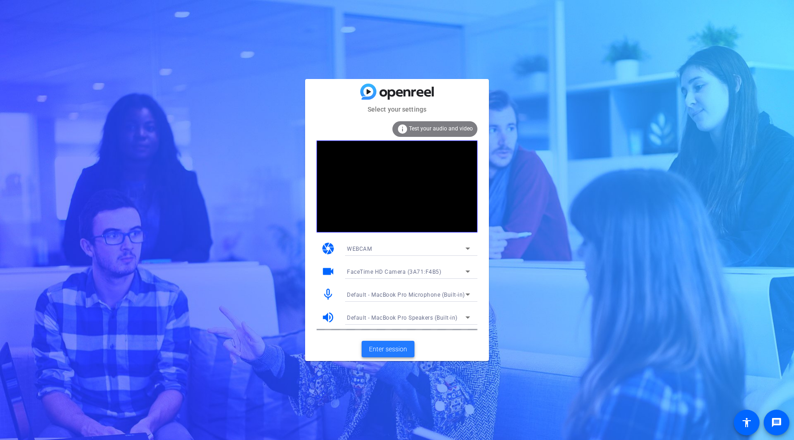
click at [393, 352] on span "Enter session" at bounding box center [388, 350] width 38 height 10
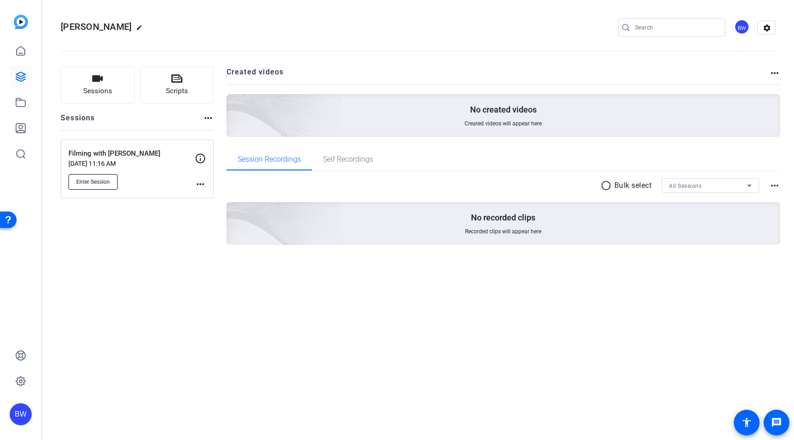
click at [102, 183] on span "Enter Session" at bounding box center [93, 181] width 34 height 7
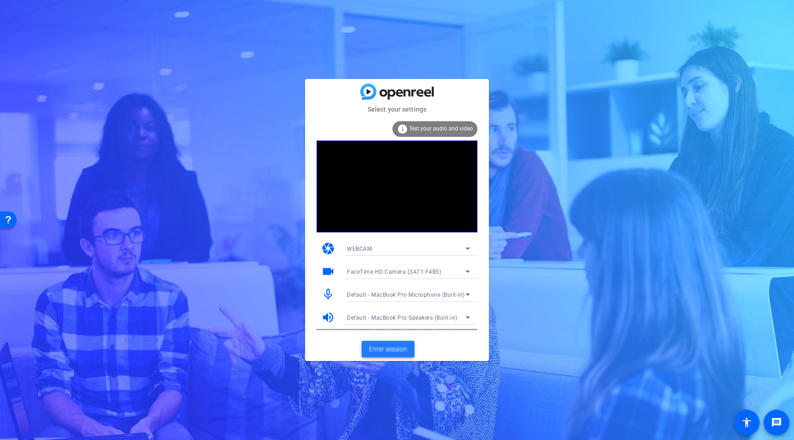
click at [396, 348] on span "Enter session" at bounding box center [388, 350] width 38 height 10
click at [391, 345] on span "Enter session" at bounding box center [388, 350] width 38 height 10
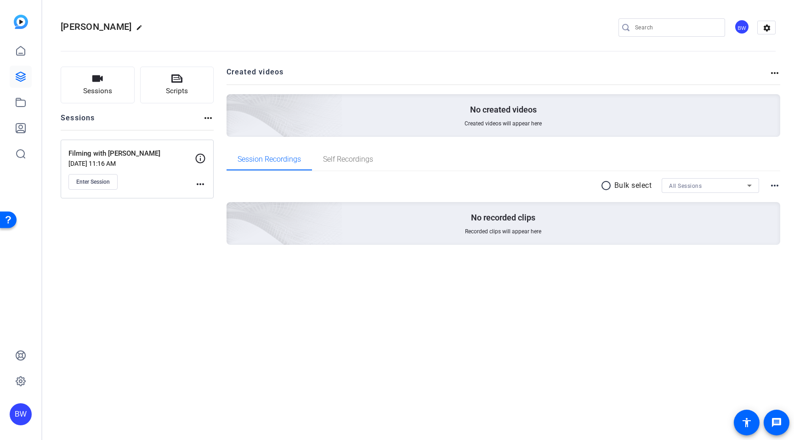
click at [743, 26] on div "BW" at bounding box center [741, 26] width 15 height 15
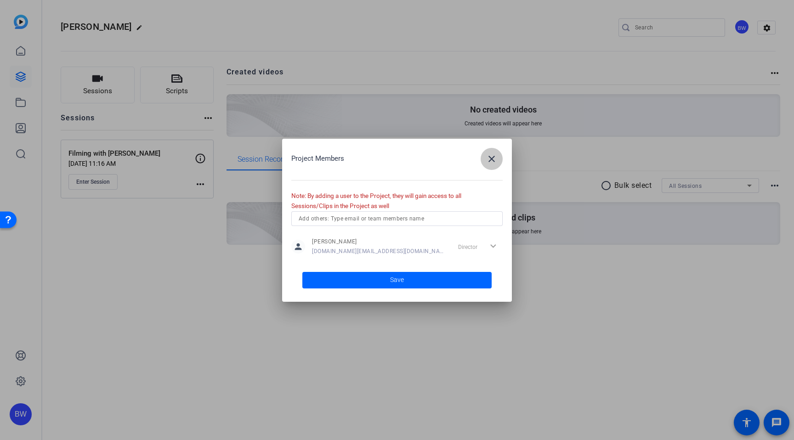
click at [490, 163] on mat-icon "close" at bounding box center [491, 158] width 11 height 11
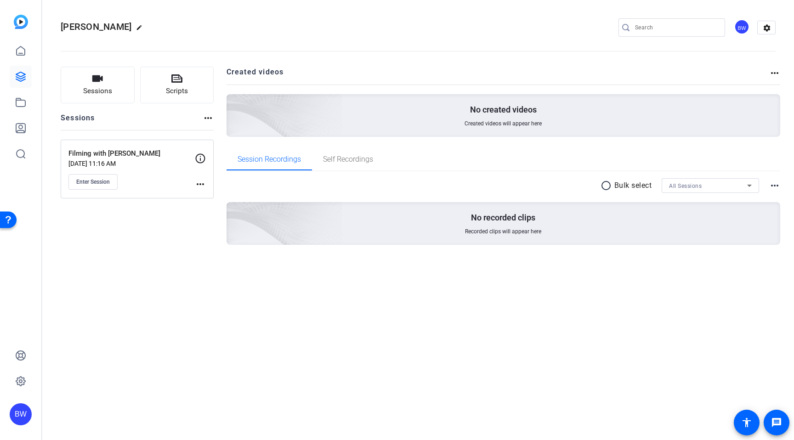
click at [97, 171] on div "Filming with [PERSON_NAME] [DATE] 11:16 AM Enter Session" at bounding box center [131, 168] width 126 height 41
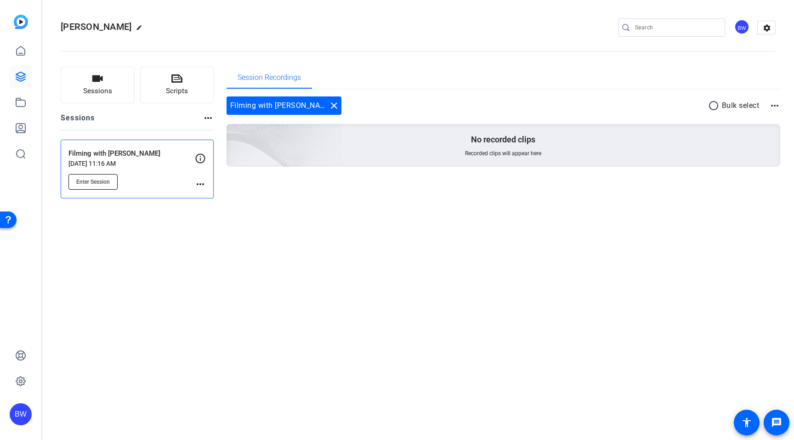
click at [106, 183] on span "Enter Session" at bounding box center [93, 181] width 34 height 7
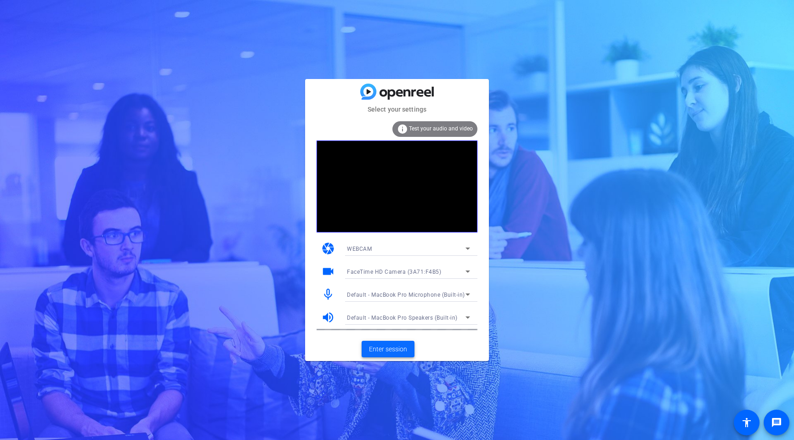
click at [392, 348] on span "Enter session" at bounding box center [388, 350] width 38 height 10
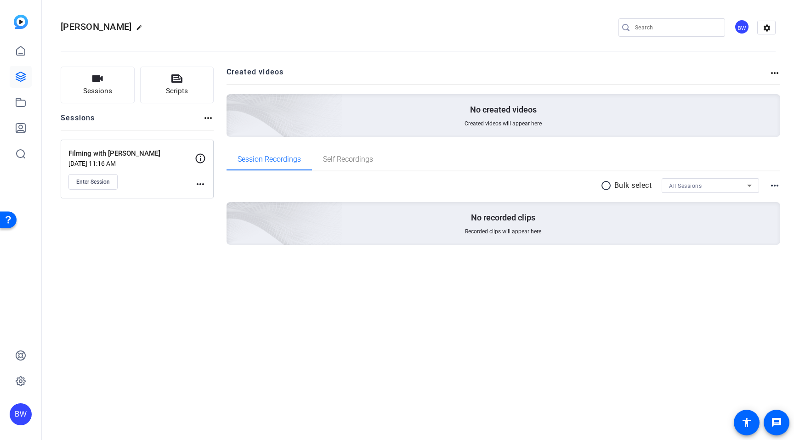
click at [124, 235] on div "Sessions Scripts Sessions more_horiz Filming with [PERSON_NAME] [DATE] 11:16 AM…" at bounding box center [137, 171] width 153 height 208
click at [102, 182] on span "Enter Session" at bounding box center [93, 181] width 34 height 7
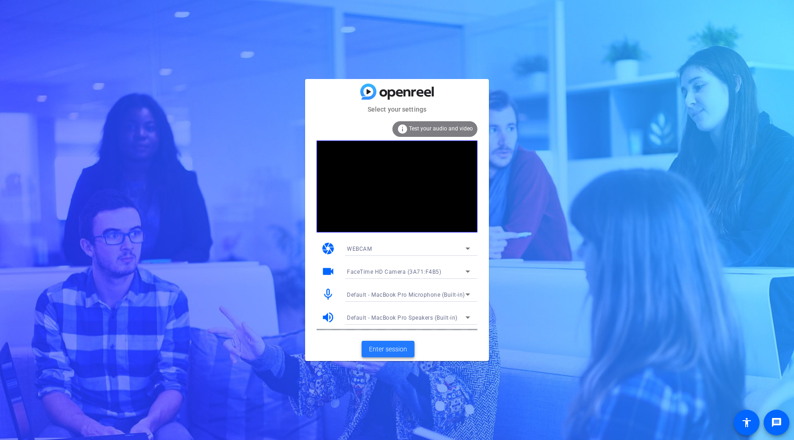
click at [403, 350] on span "Enter session" at bounding box center [388, 350] width 38 height 10
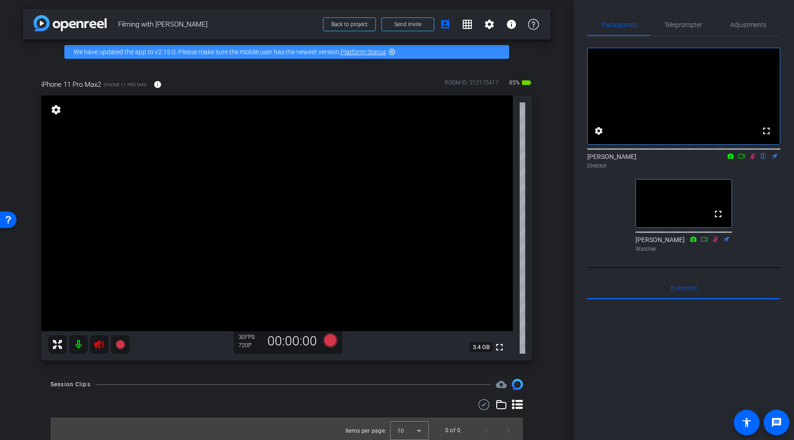
click at [78, 342] on mat-icon at bounding box center [78, 344] width 18 height 18
click at [750, 24] on span "Adjustments" at bounding box center [748, 25] width 36 height 6
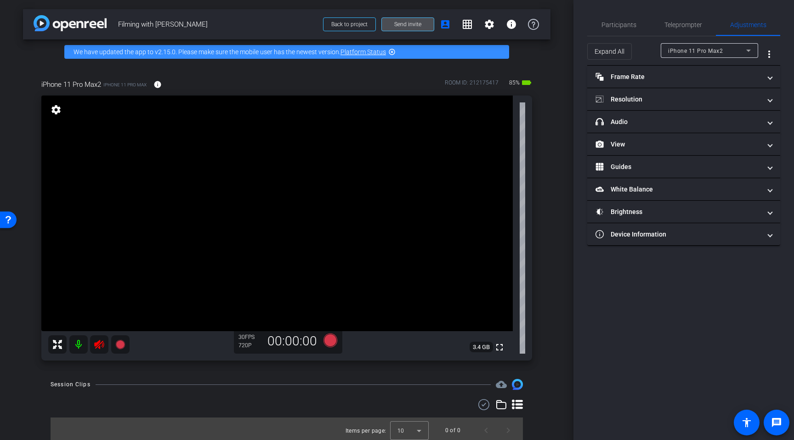
click at [414, 20] on span at bounding box center [408, 24] width 52 height 22
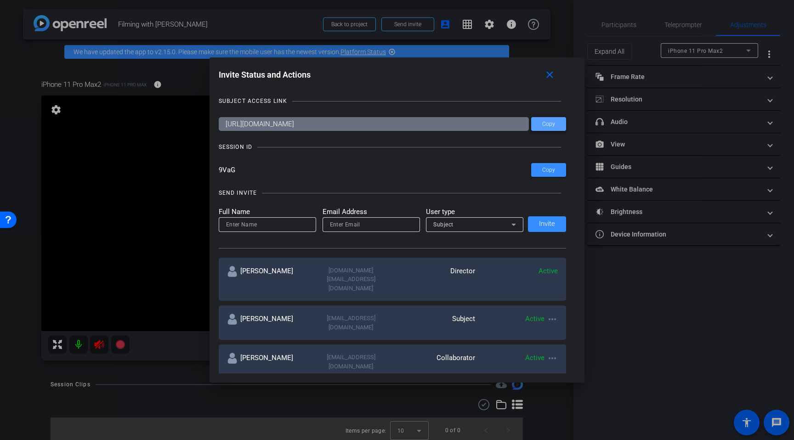
click at [551, 122] on span "Copy" at bounding box center [548, 124] width 13 height 7
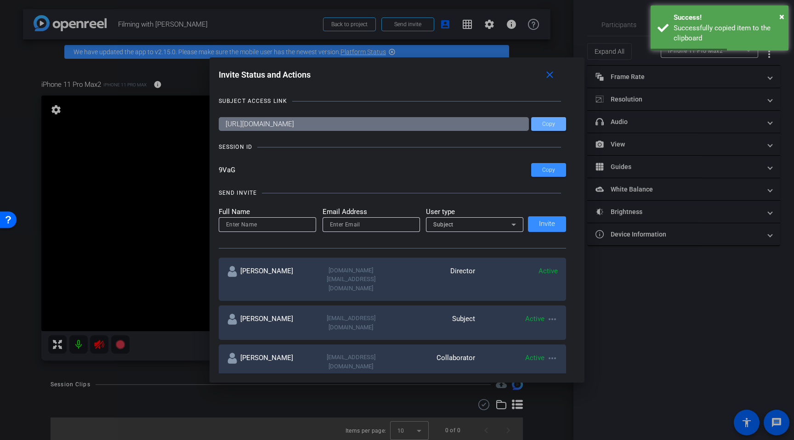
click at [405, 176] on input "9VaG" at bounding box center [375, 170] width 313 height 14
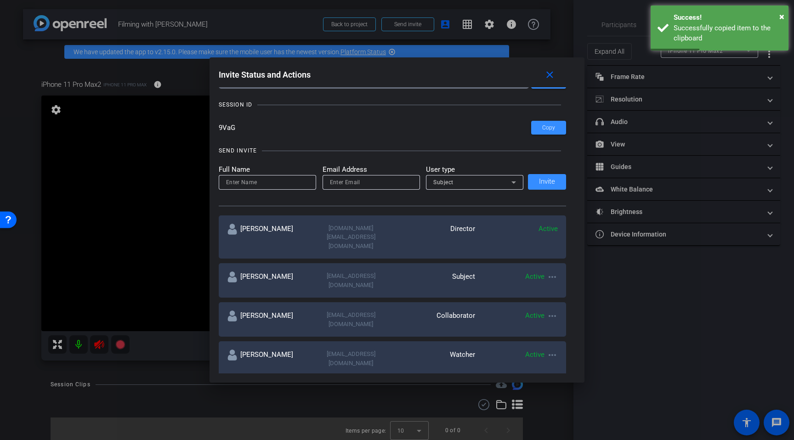
scroll to position [49, 0]
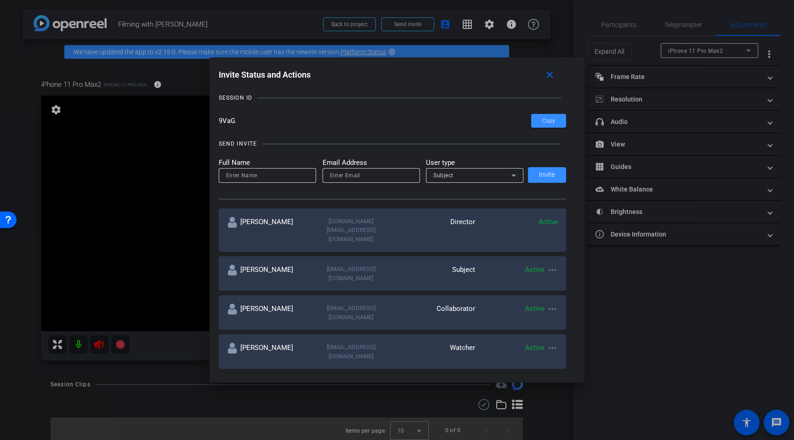
click at [555, 304] on mat-icon "more_horiz" at bounding box center [552, 309] width 11 height 11
click at [564, 314] on span "Re-Send Invite" at bounding box center [588, 312] width 69 height 11
click at [553, 76] on mat-icon "close" at bounding box center [549, 74] width 11 height 11
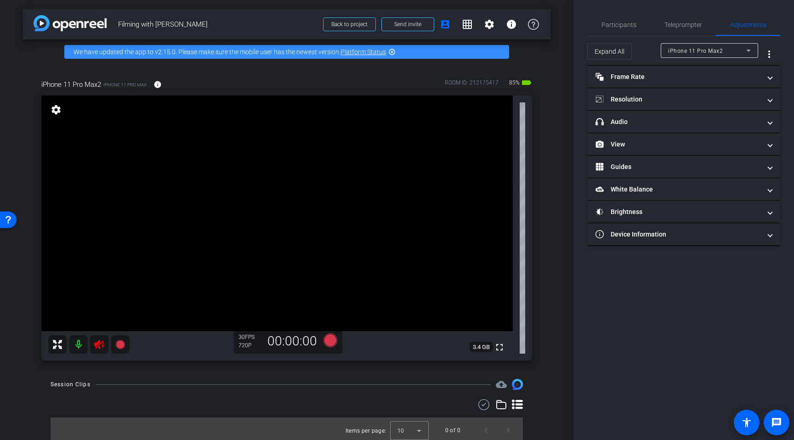
click at [80, 346] on mat-icon at bounding box center [78, 344] width 18 height 18
click at [82, 345] on mat-icon at bounding box center [78, 344] width 18 height 18
click at [76, 345] on mat-icon at bounding box center [78, 344] width 18 height 18
click at [78, 341] on mat-icon at bounding box center [78, 344] width 18 height 18
click at [80, 344] on mat-icon at bounding box center [78, 344] width 18 height 18
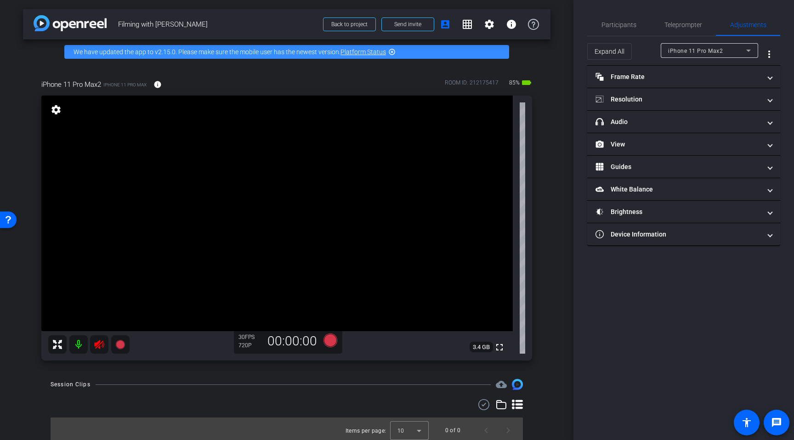
click at [77, 348] on mat-icon at bounding box center [78, 344] width 18 height 18
click at [80, 343] on mat-icon at bounding box center [78, 344] width 18 height 18
click at [78, 347] on mat-icon at bounding box center [78, 344] width 18 height 18
click at [620, 77] on mat-panel-title "Frame Rate Frame Rate" at bounding box center [678, 77] width 165 height 10
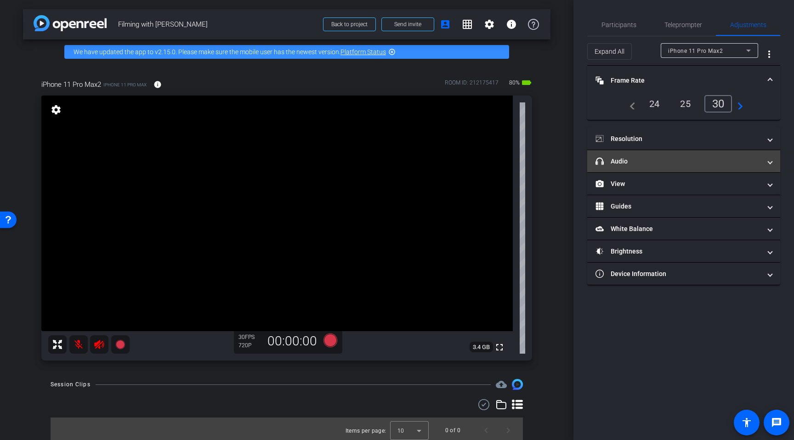
click at [645, 153] on mat-expansion-panel-header "headphone icon Audio" at bounding box center [683, 161] width 193 height 22
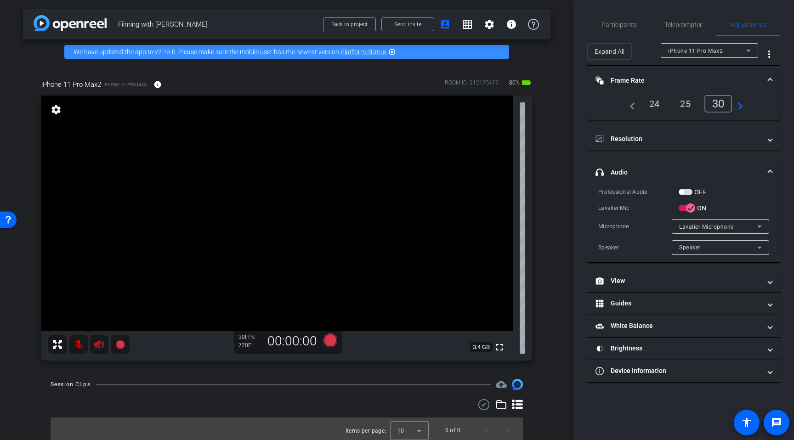
click at [731, 219] on div "Lavalier Microphone" at bounding box center [720, 226] width 83 height 15
click at [743, 204] on div at bounding box center [397, 220] width 794 height 440
click at [636, 284] on mat-panel-title "View" at bounding box center [678, 281] width 165 height 10
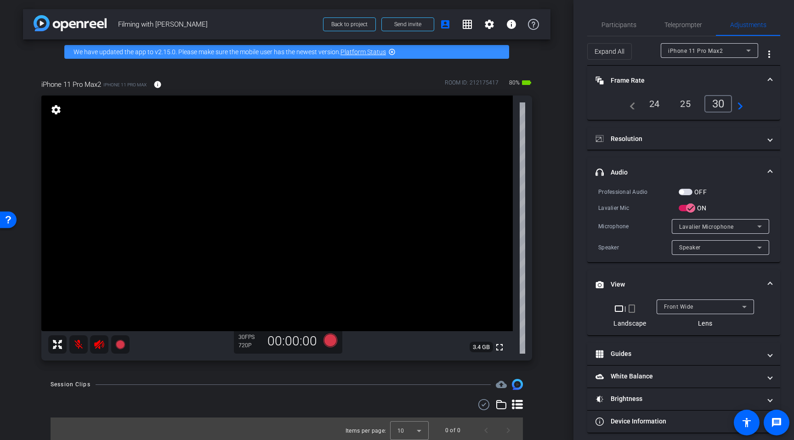
click at [648, 281] on mat-panel-title "View" at bounding box center [678, 285] width 165 height 10
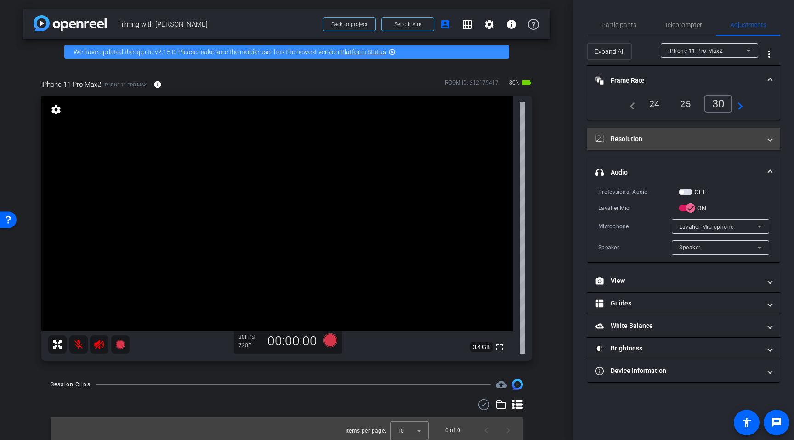
click at [770, 137] on span at bounding box center [770, 139] width 4 height 10
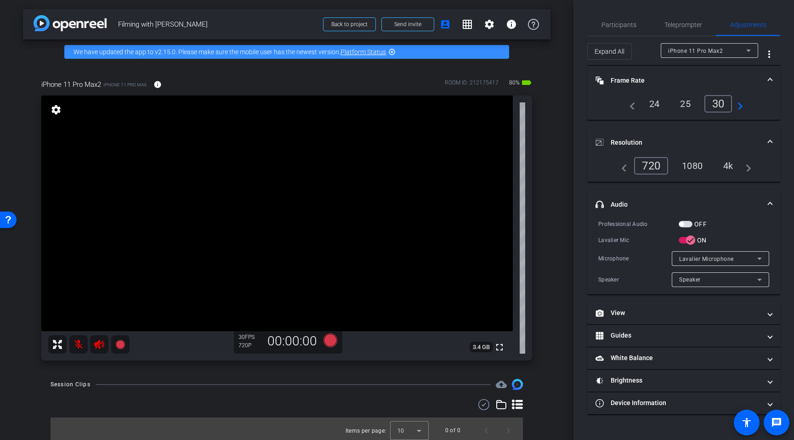
click at [732, 165] on div "4k" at bounding box center [728, 166] width 24 height 16
click at [670, 27] on span "Teleprompter" at bounding box center [684, 25] width 38 height 6
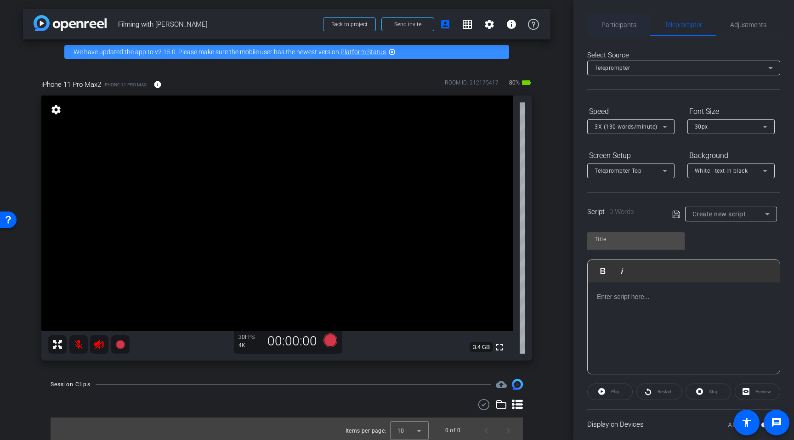
click at [620, 25] on span "Participants" at bounding box center [619, 25] width 35 height 6
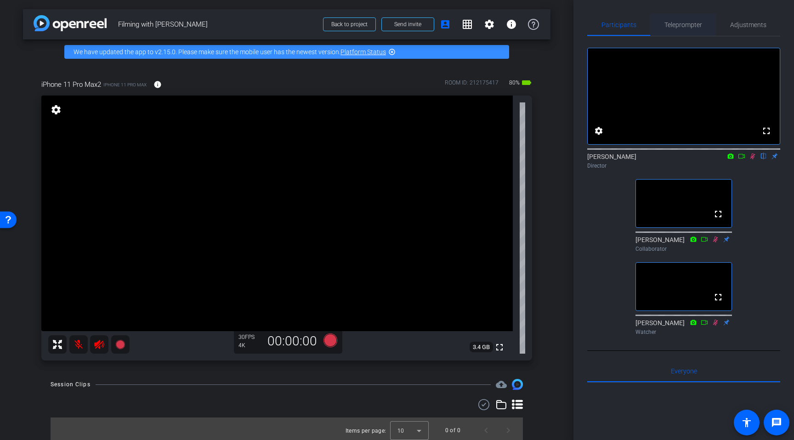
click at [690, 28] on span "Teleprompter" at bounding box center [684, 25] width 38 height 6
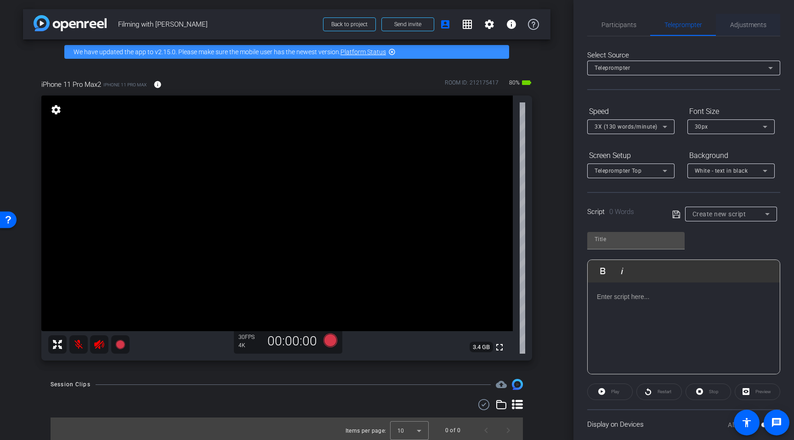
click at [739, 26] on span "Adjustments" at bounding box center [748, 25] width 36 height 6
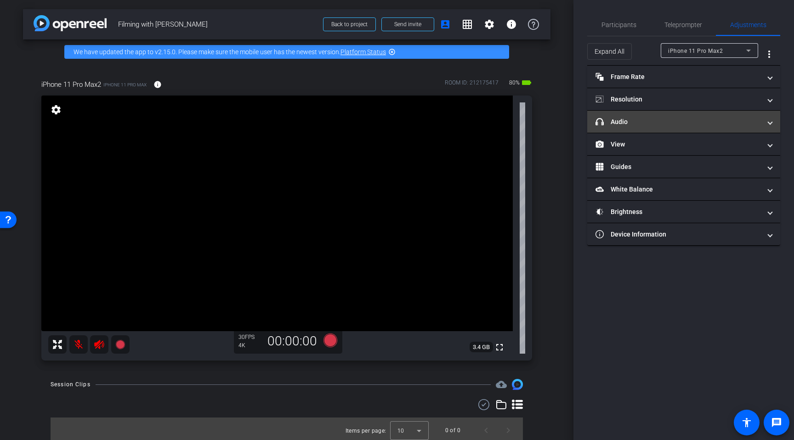
click at [622, 117] on mat-panel-title "headphone icon Audio" at bounding box center [678, 122] width 165 height 10
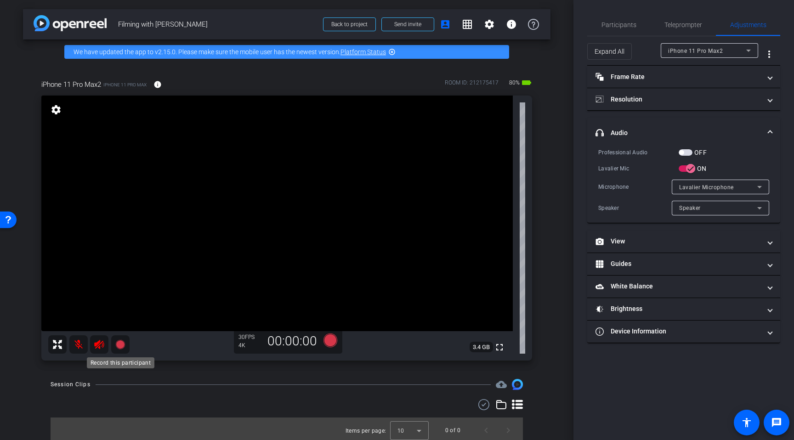
click at [121, 343] on icon at bounding box center [119, 344] width 9 height 9
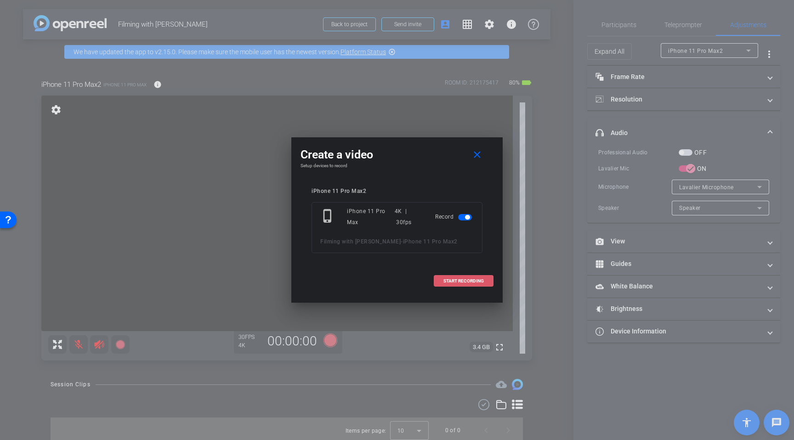
click at [466, 280] on span "START RECORDING" at bounding box center [463, 281] width 40 height 5
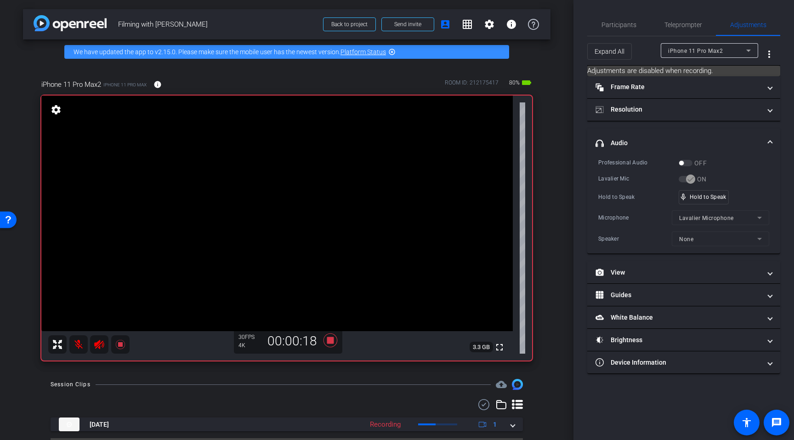
click at [80, 345] on mat-icon at bounding box center [78, 344] width 18 height 18
click at [118, 344] on icon at bounding box center [119, 344] width 9 height 9
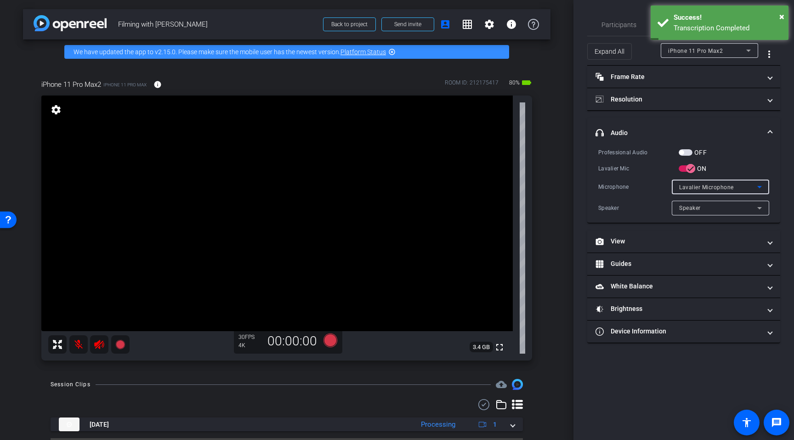
click at [694, 182] on div "Lavalier Microphone" at bounding box center [718, 187] width 78 height 11
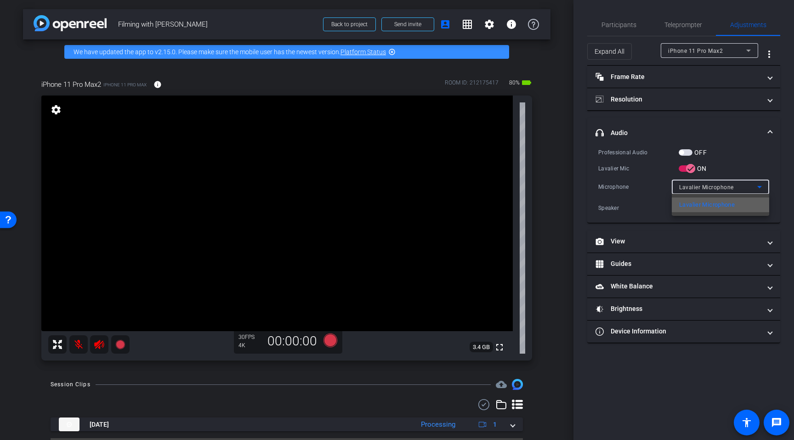
click at [703, 208] on span "Lavalier Microphone" at bounding box center [707, 204] width 56 height 11
click at [694, 212] on div "Speaker" at bounding box center [718, 207] width 78 height 11
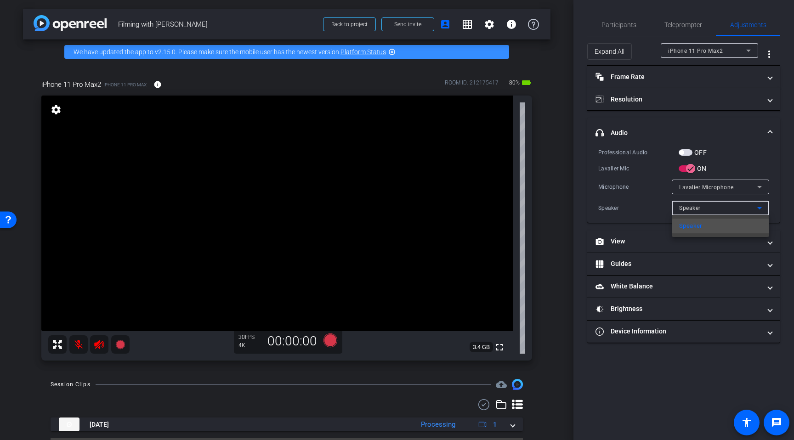
click at [707, 194] on div at bounding box center [397, 220] width 794 height 440
click at [707, 189] on span "Lavalier Microphone" at bounding box center [706, 187] width 55 height 6
click at [744, 163] on div at bounding box center [397, 220] width 794 height 440
click at [687, 154] on span "button" at bounding box center [686, 152] width 14 height 6
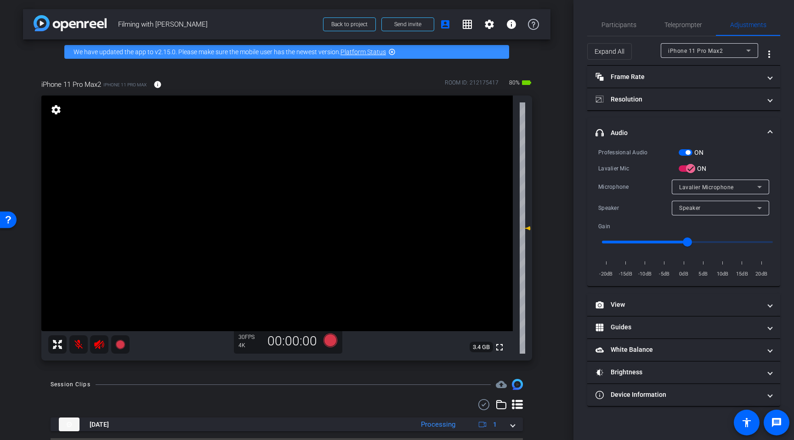
click at [687, 153] on span "button" at bounding box center [688, 152] width 5 height 5
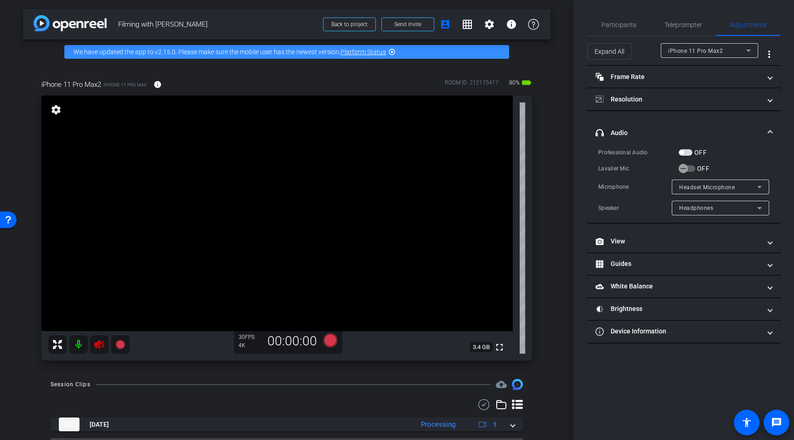
click at [77, 343] on mat-icon at bounding box center [78, 344] width 18 height 18
click at [626, 23] on span "Participants" at bounding box center [619, 25] width 35 height 6
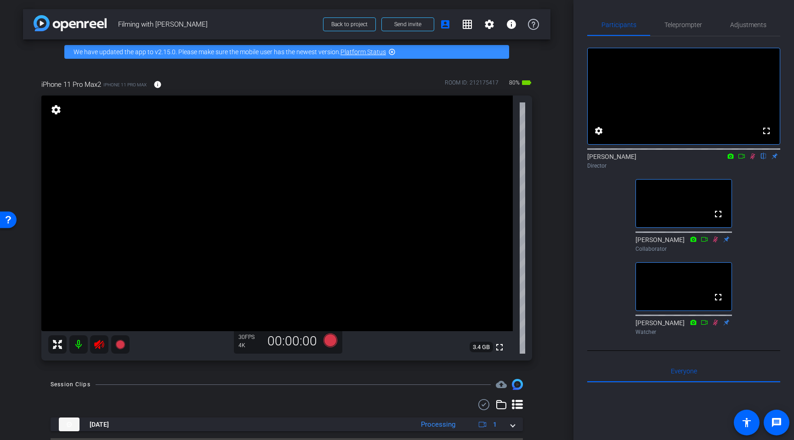
click at [753, 159] on icon at bounding box center [752, 156] width 5 height 6
click at [753, 159] on icon at bounding box center [752, 156] width 7 height 6
click at [73, 343] on mat-icon at bounding box center [78, 344] width 18 height 18
click at [716, 242] on icon at bounding box center [716, 239] width 4 height 6
click at [121, 348] on icon at bounding box center [119, 344] width 9 height 9
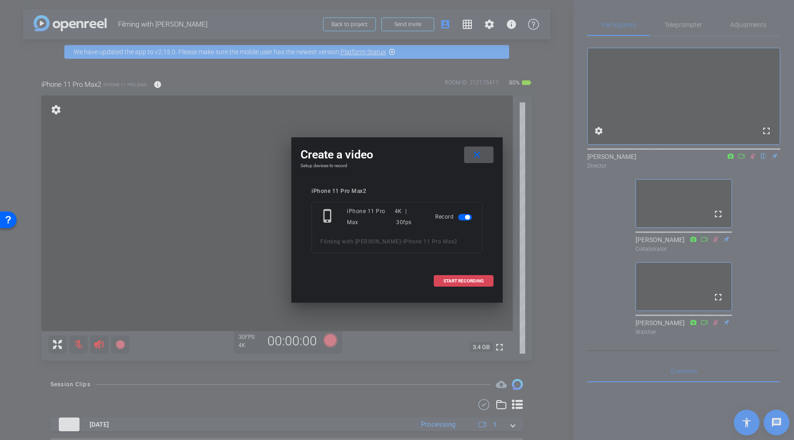
click at [460, 277] on span at bounding box center [463, 281] width 59 height 22
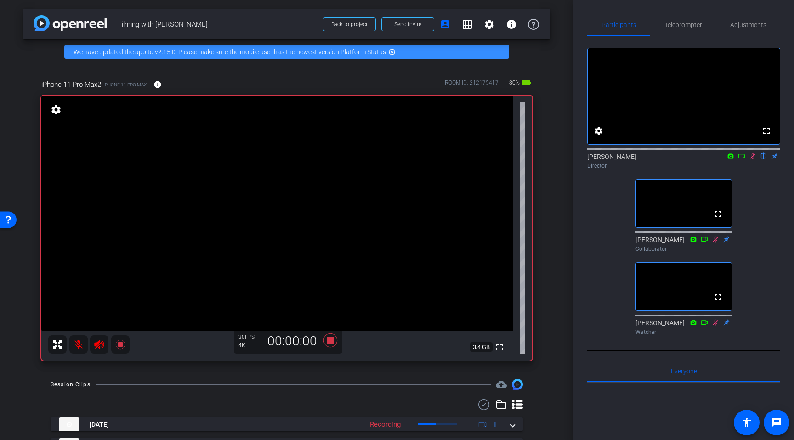
click at [83, 347] on mat-icon at bounding box center [78, 344] width 18 height 18
click at [81, 346] on mat-icon at bounding box center [78, 344] width 18 height 18
click at [80, 346] on mat-icon at bounding box center [78, 344] width 18 height 18
click at [758, 22] on span "Adjustments" at bounding box center [748, 25] width 36 height 6
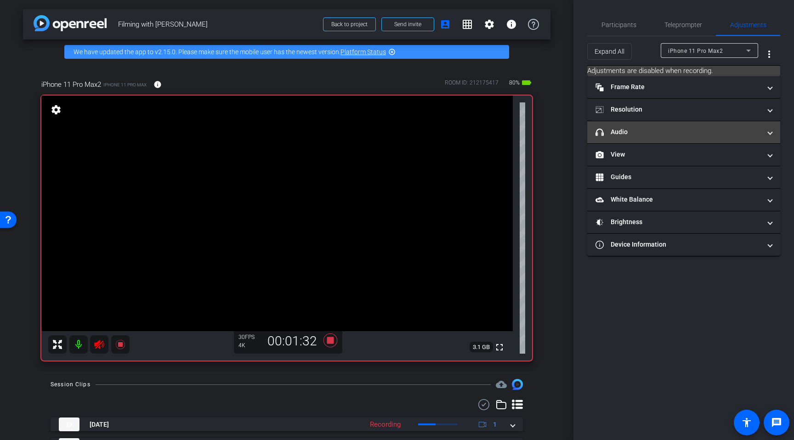
click at [607, 136] on mat-panel-title "headphone icon Audio" at bounding box center [678, 132] width 165 height 10
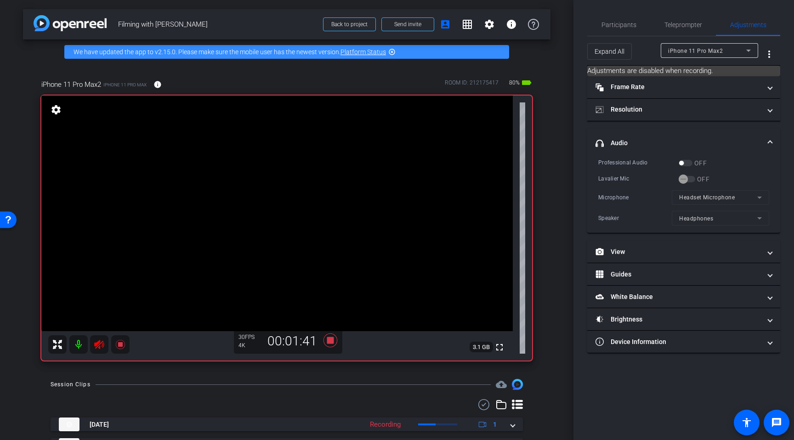
click at [685, 202] on mat-form-field "Headset Microphone" at bounding box center [720, 197] width 97 height 15
click at [682, 213] on div at bounding box center [720, 210] width 97 height 10
click at [81, 344] on mat-icon at bounding box center [78, 344] width 18 height 18
click at [329, 341] on icon at bounding box center [331, 341] width 14 height 14
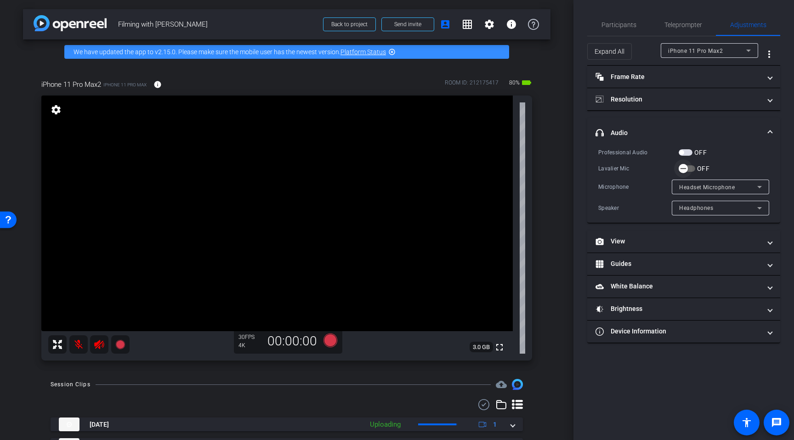
click at [687, 167] on span "button" at bounding box center [683, 168] width 9 height 9
click at [120, 341] on icon at bounding box center [119, 344] width 9 height 9
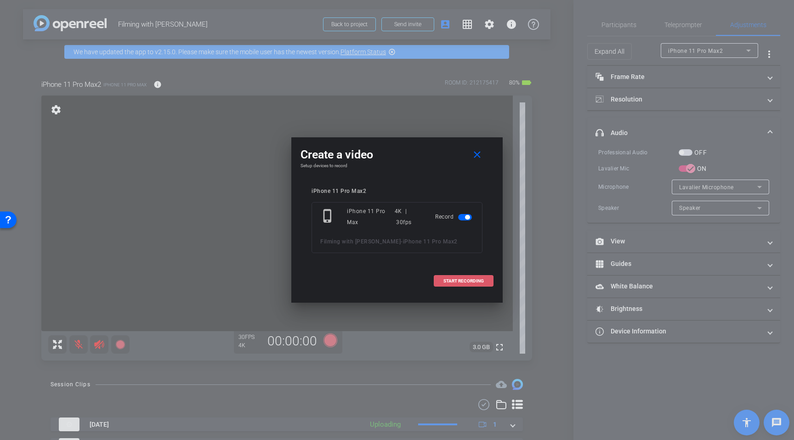
click at [475, 282] on span "START RECORDING" at bounding box center [463, 281] width 40 height 5
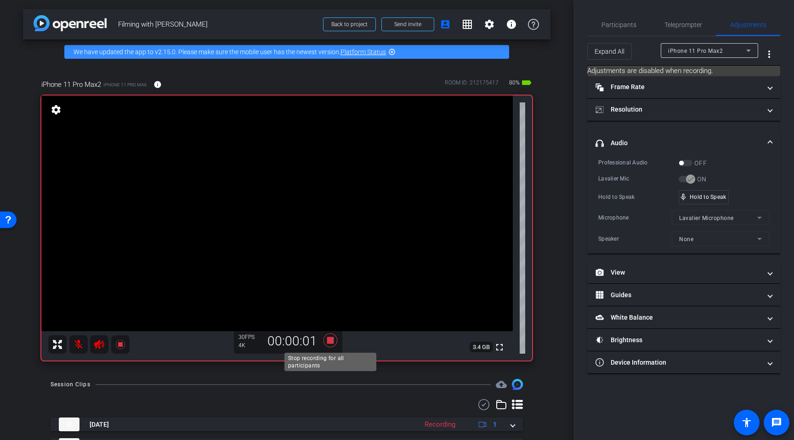
click at [328, 341] on icon at bounding box center [331, 341] width 14 height 14
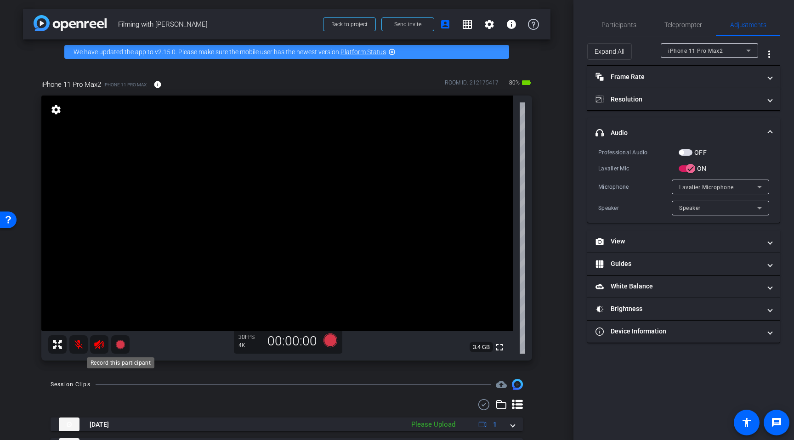
click at [121, 345] on icon at bounding box center [119, 344] width 9 height 9
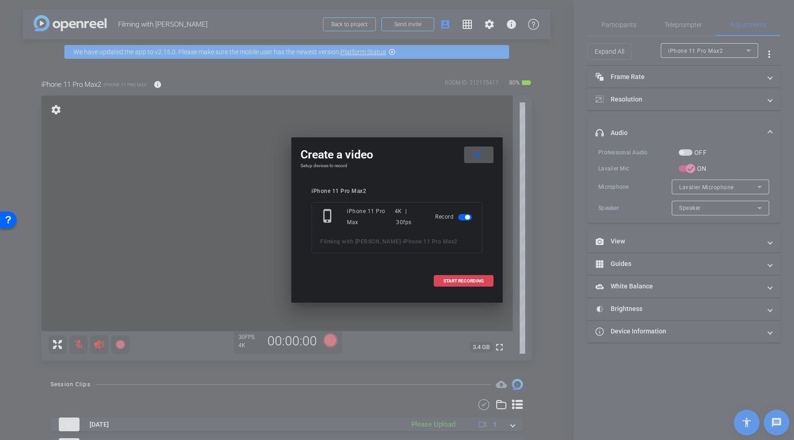
click at [451, 282] on span "START RECORDING" at bounding box center [463, 281] width 40 height 5
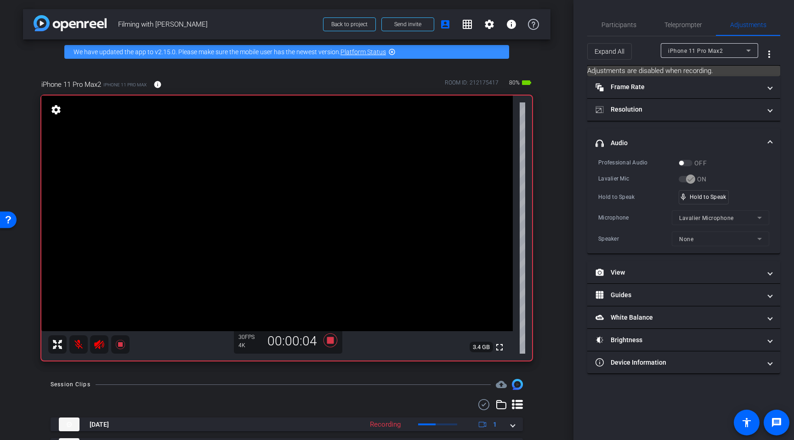
click at [77, 346] on mat-icon at bounding box center [78, 344] width 18 height 18
click at [626, 25] on span "Participants" at bounding box center [619, 25] width 35 height 6
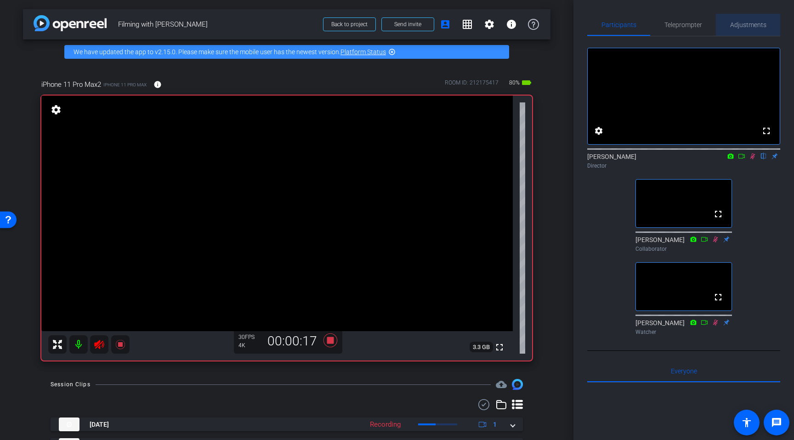
click at [738, 24] on span "Adjustments" at bounding box center [748, 25] width 36 height 6
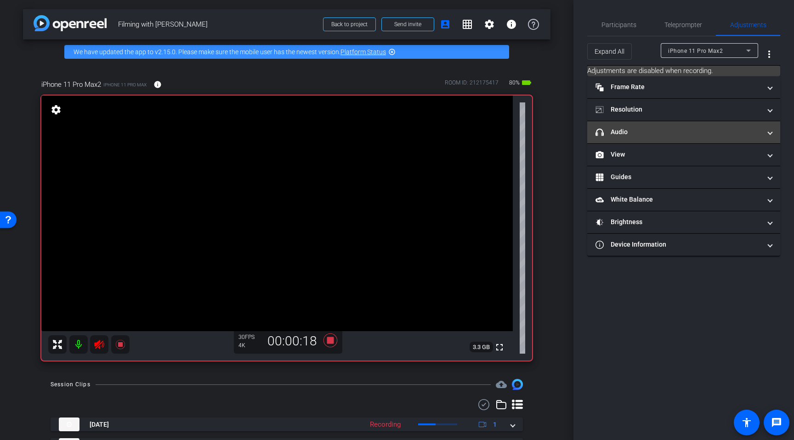
click at [647, 131] on mat-panel-title "headphone icon Audio" at bounding box center [678, 132] width 165 height 10
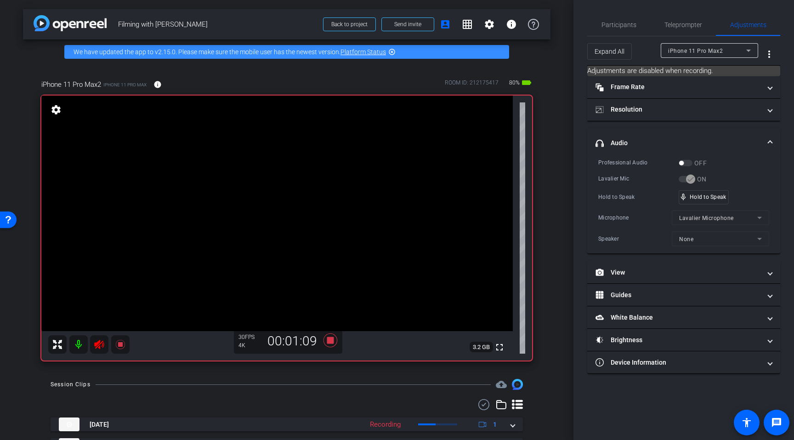
click at [80, 345] on mat-icon at bounding box center [78, 344] width 18 height 18
click at [79, 344] on mat-icon at bounding box center [78, 344] width 18 height 18
click at [700, 24] on span "Teleprompter" at bounding box center [684, 25] width 38 height 6
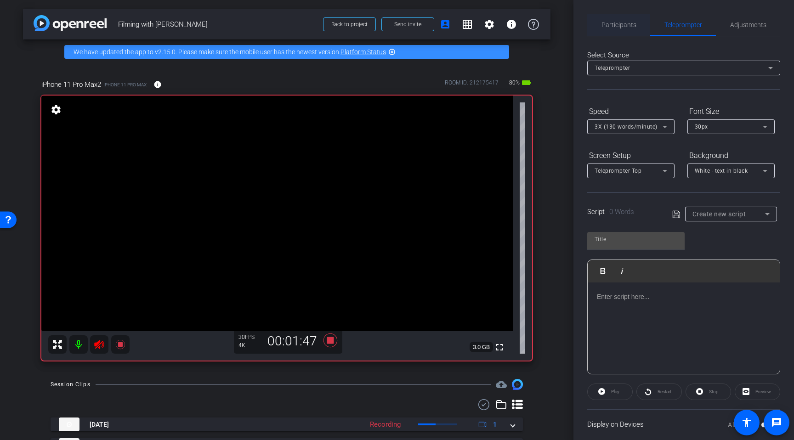
click at [628, 19] on span "Participants" at bounding box center [619, 25] width 35 height 22
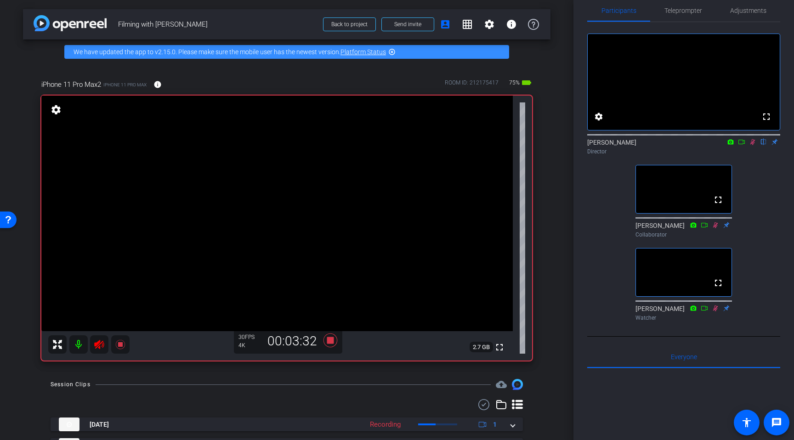
scroll to position [0, 0]
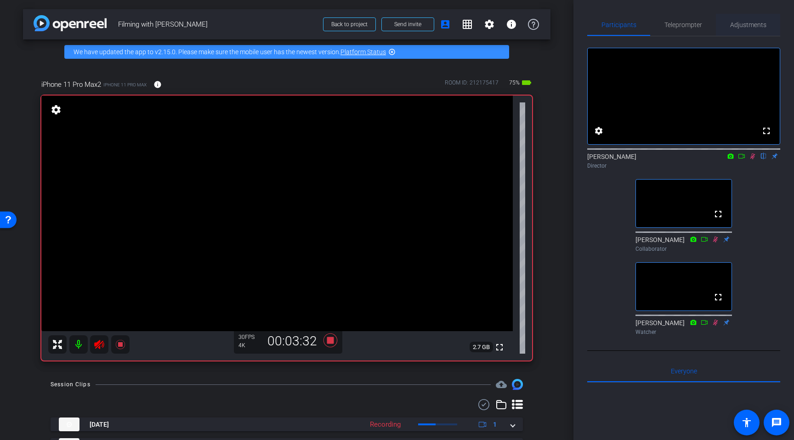
click at [752, 25] on span "Adjustments" at bounding box center [748, 25] width 36 height 6
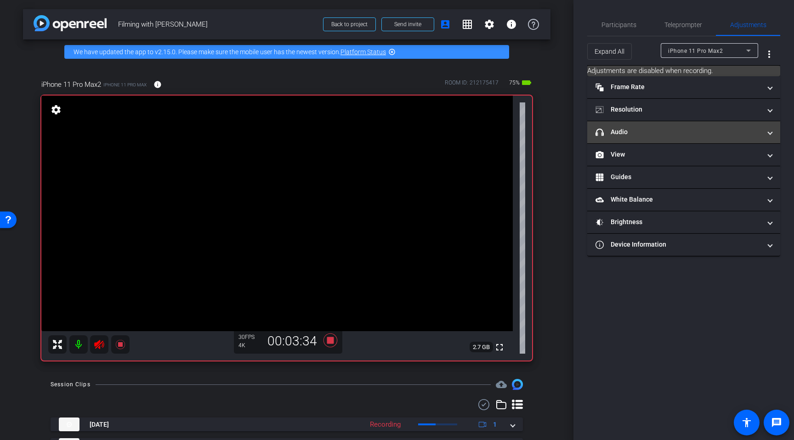
click at [609, 132] on mat-panel-title "headphone icon Audio" at bounding box center [678, 132] width 165 height 10
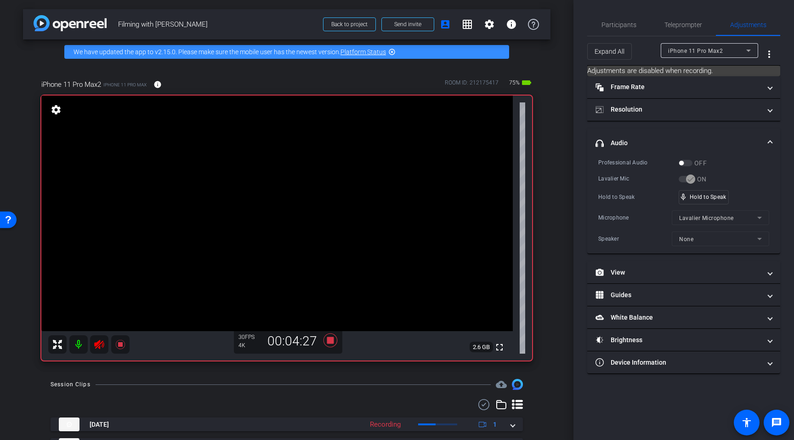
click at [79, 343] on mat-icon at bounding box center [78, 344] width 18 height 18
click at [79, 345] on mat-icon at bounding box center [78, 344] width 18 height 18
click at [721, 48] on span "iPhone 11 Pro Max2" at bounding box center [695, 51] width 55 height 6
click at [642, 42] on div at bounding box center [397, 220] width 794 height 440
click at [79, 343] on mat-icon at bounding box center [78, 344] width 18 height 18
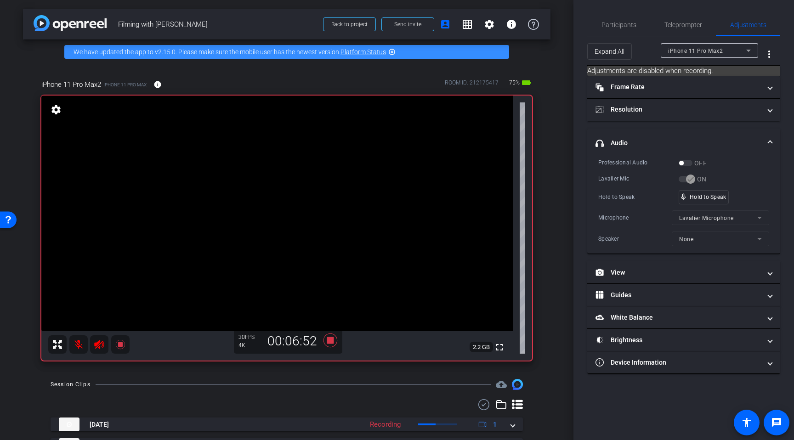
click at [78, 347] on mat-icon at bounding box center [78, 344] width 18 height 18
click at [79, 348] on mat-icon at bounding box center [78, 344] width 18 height 18
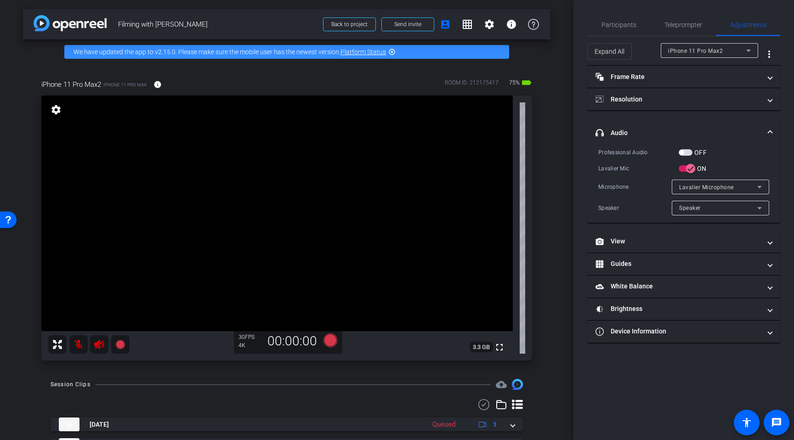
click at [77, 347] on mat-icon at bounding box center [78, 344] width 18 height 18
click at [121, 347] on icon at bounding box center [119, 344] width 9 height 9
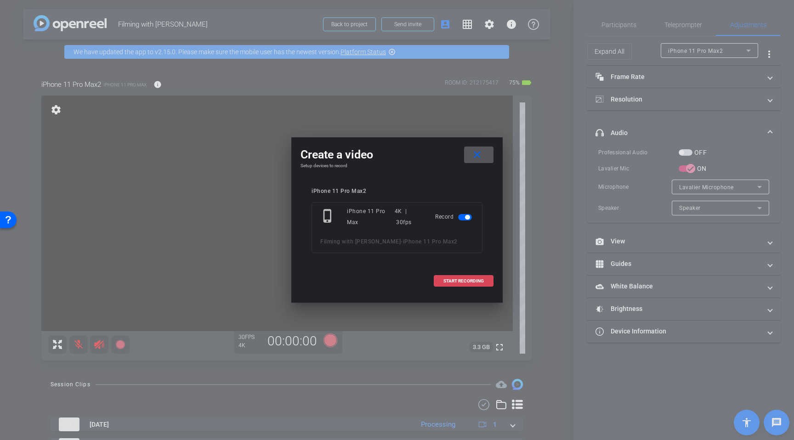
click at [472, 281] on span "START RECORDING" at bounding box center [463, 281] width 40 height 5
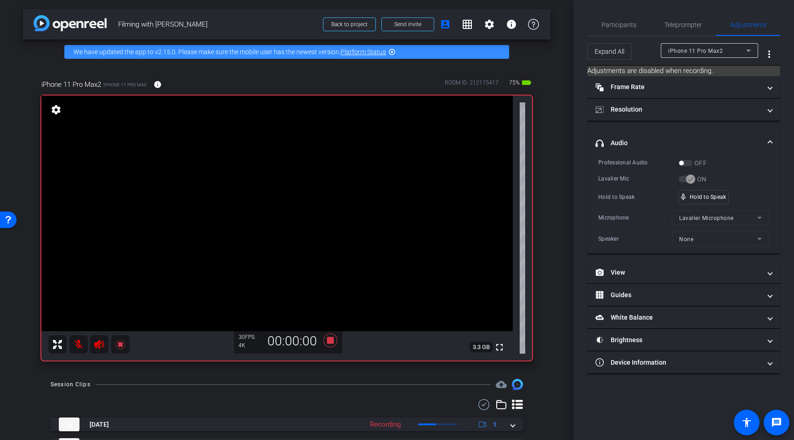
click at [73, 345] on mat-icon at bounding box center [78, 344] width 18 height 18
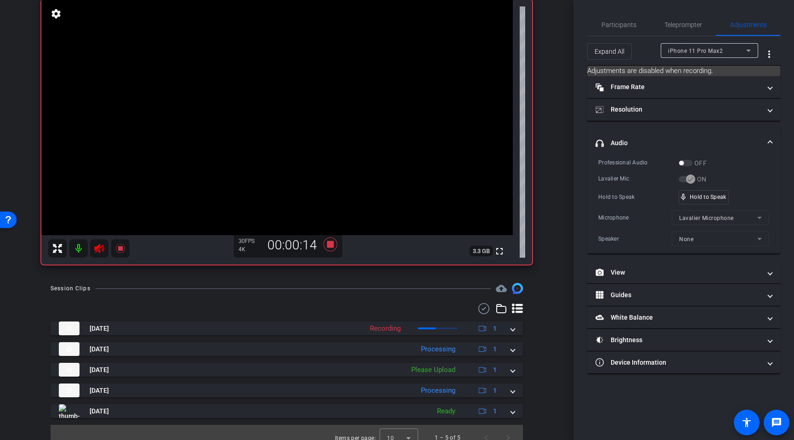
scroll to position [107, 0]
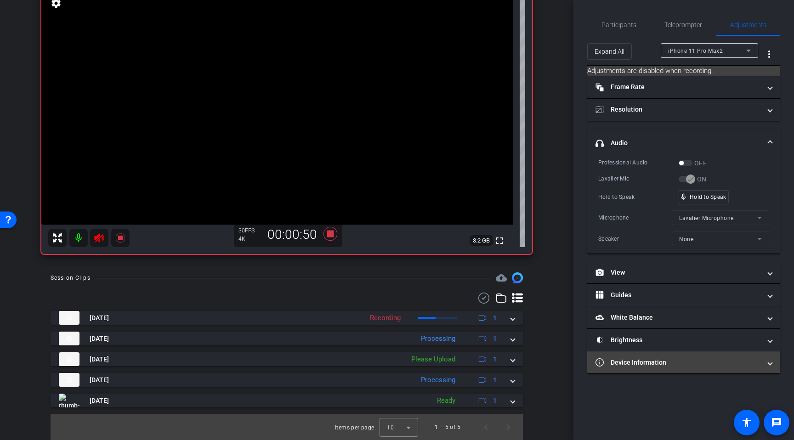
click at [726, 358] on mat-panel-title "Device Information" at bounding box center [678, 363] width 165 height 10
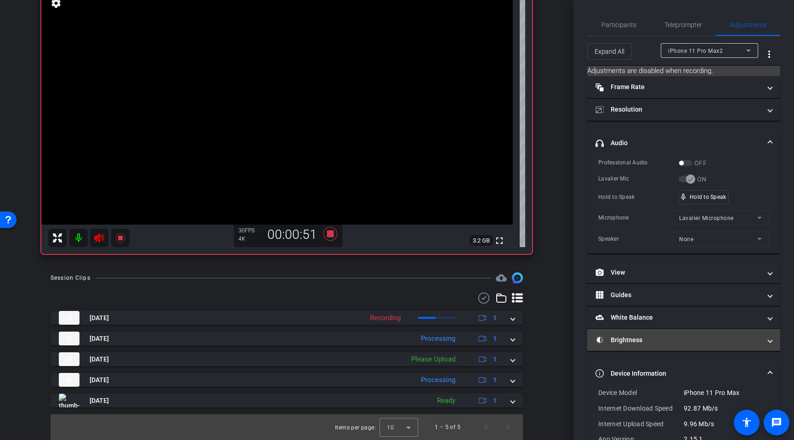
scroll to position [56, 0]
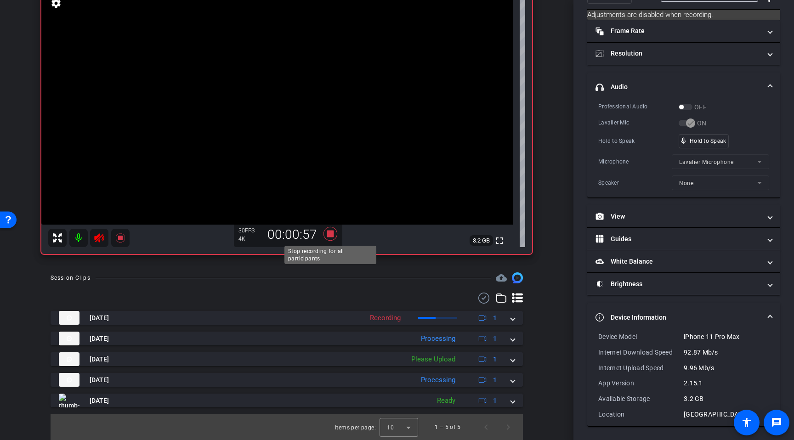
click at [333, 233] on icon at bounding box center [331, 234] width 14 height 14
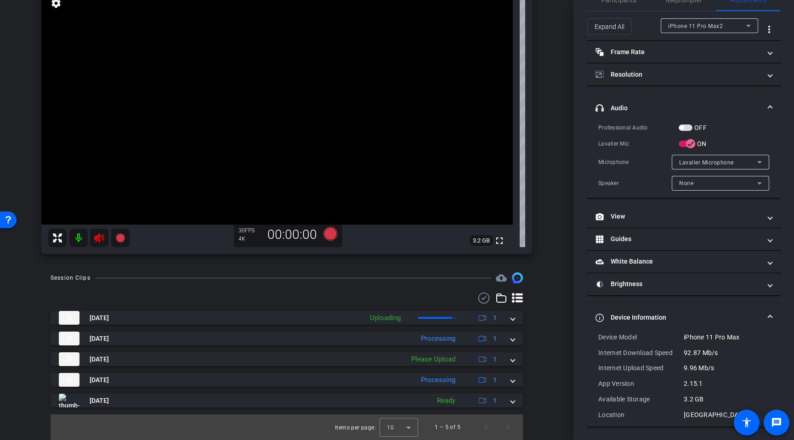
scroll to position [0, 0]
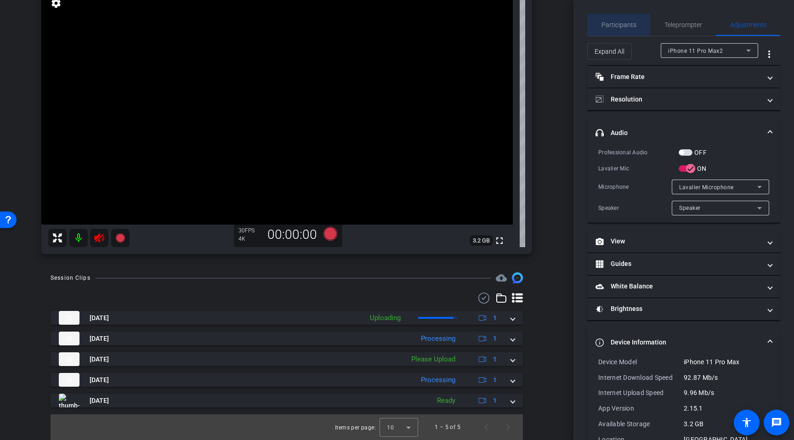
click at [625, 22] on span "Participants" at bounding box center [619, 25] width 35 height 6
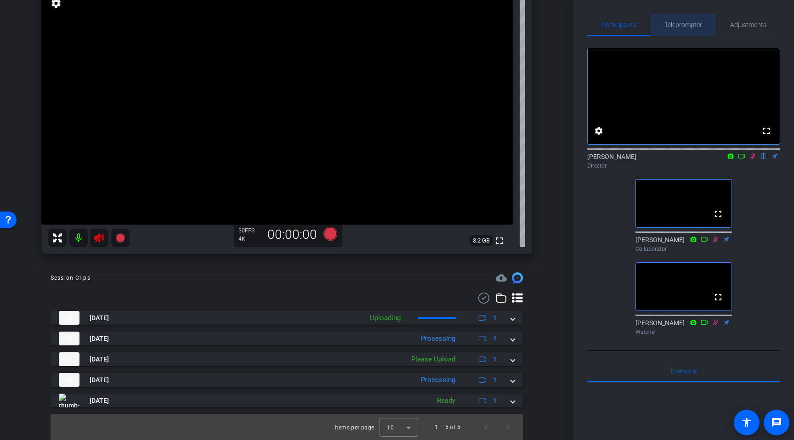
click at [677, 27] on span "Teleprompter" at bounding box center [684, 25] width 38 height 6
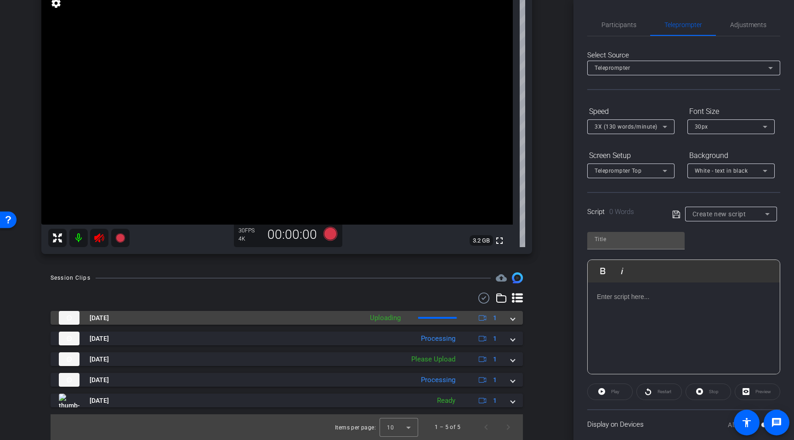
click at [514, 317] on span at bounding box center [513, 318] width 4 height 10
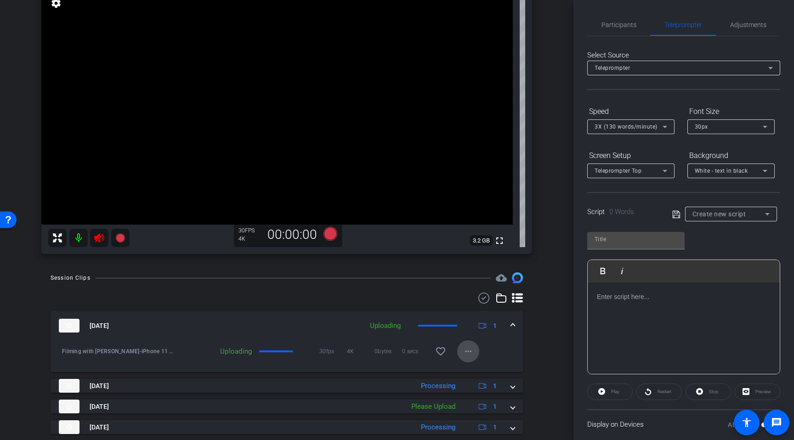
click at [471, 351] on mat-icon "more_horiz" at bounding box center [468, 351] width 11 height 11
click at [742, 26] on div at bounding box center [397, 220] width 794 height 440
click at [744, 25] on span "Adjustments" at bounding box center [748, 25] width 36 height 6
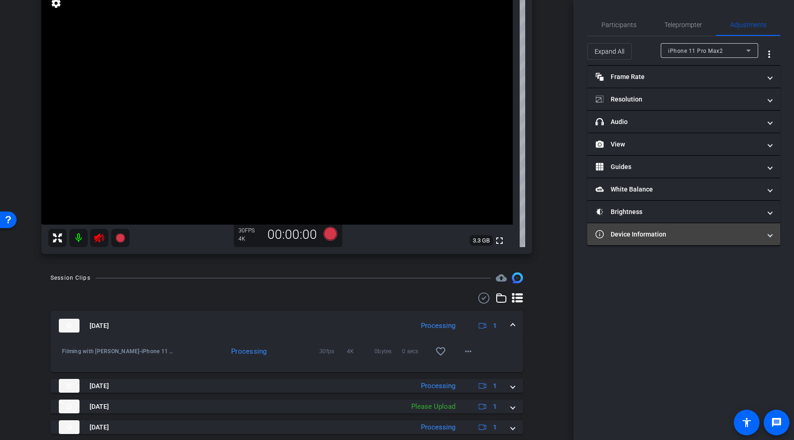
click at [650, 240] on mat-expansion-panel-header "Device Information" at bounding box center [683, 234] width 193 height 22
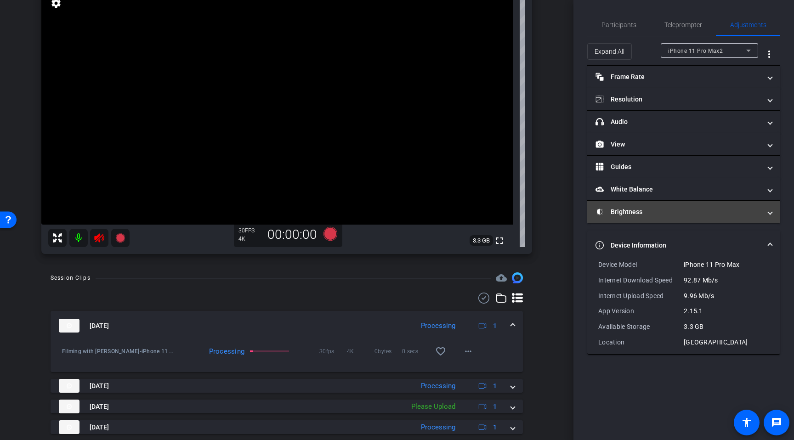
click at [652, 207] on mat-panel-title "Brightness" at bounding box center [678, 212] width 165 height 10
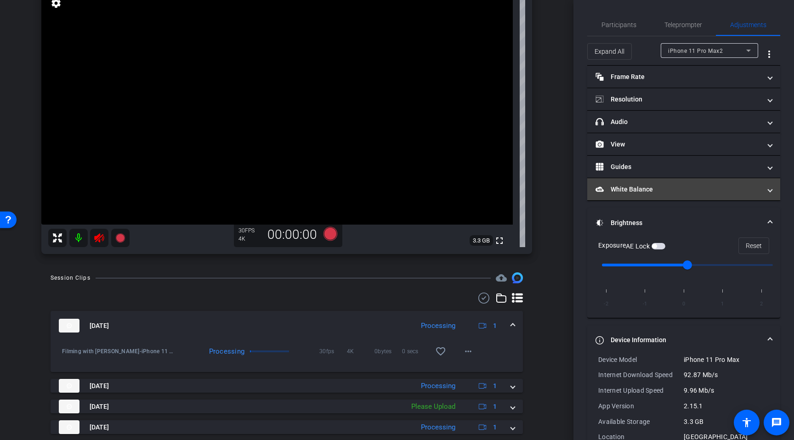
click at [650, 187] on mat-panel-title "White Balance White Balance" at bounding box center [678, 190] width 165 height 10
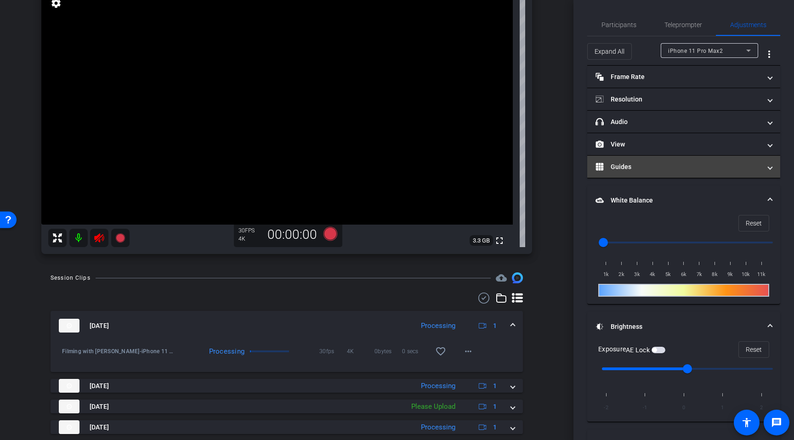
click at [648, 161] on mat-expansion-panel-header "Guides" at bounding box center [683, 167] width 193 height 22
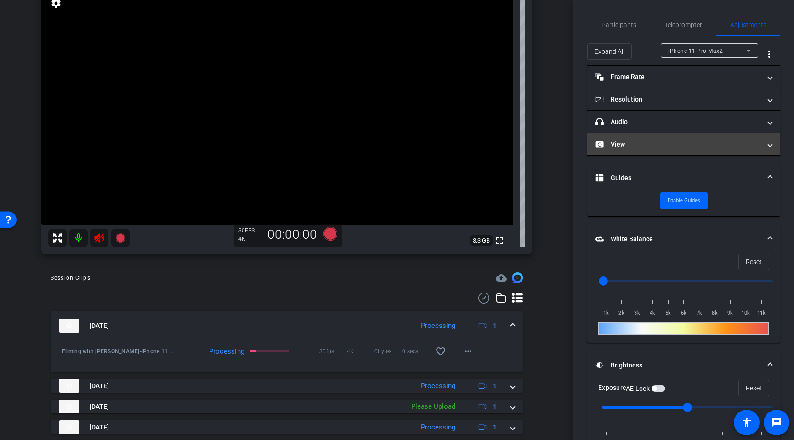
click at [648, 142] on mat-panel-title "View" at bounding box center [678, 145] width 165 height 10
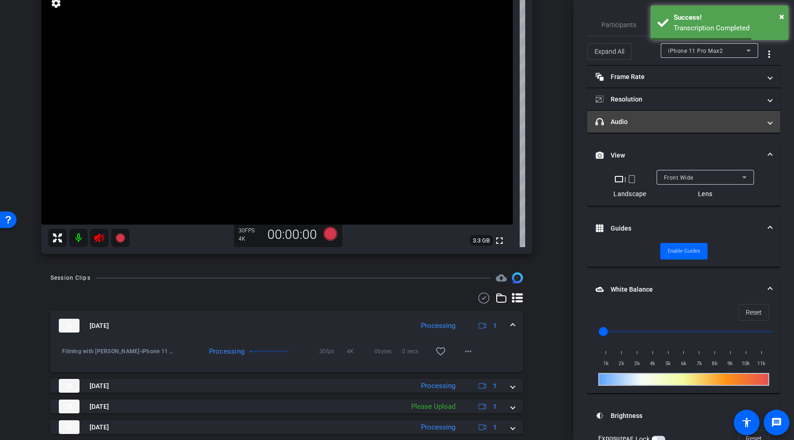
click at [650, 125] on mat-panel-title "headphone icon Audio" at bounding box center [678, 122] width 165 height 10
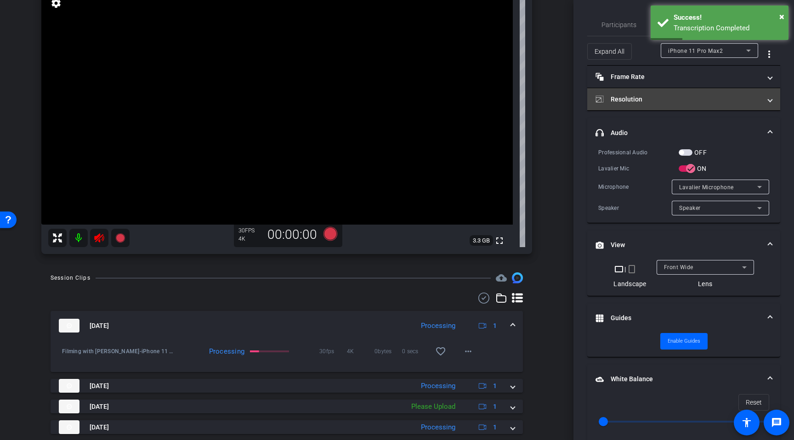
click at [648, 97] on mat-panel-title "Resolution" at bounding box center [678, 100] width 165 height 10
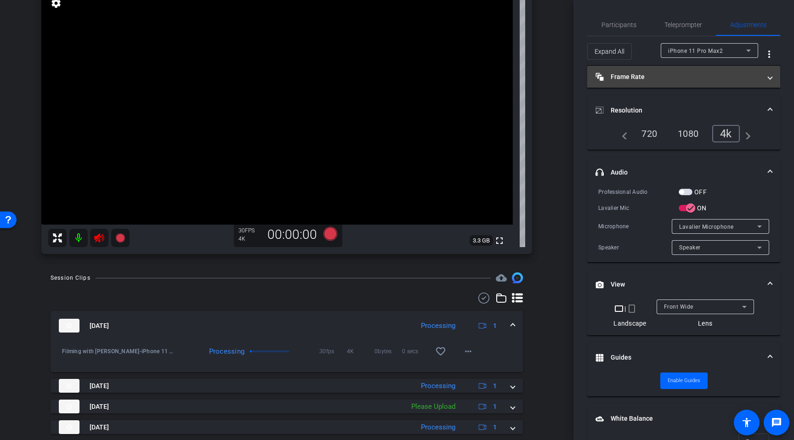
click at [648, 79] on mat-panel-title "Frame Rate Frame Rate" at bounding box center [678, 77] width 165 height 10
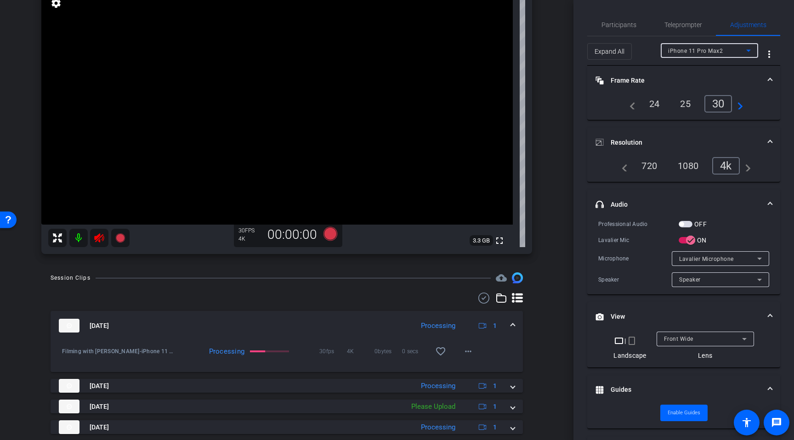
click at [743, 52] on icon at bounding box center [748, 50] width 11 height 11
click at [68, 235] on div at bounding box center [397, 220] width 794 height 440
click at [764, 49] on mat-icon "more_vert" at bounding box center [769, 54] width 11 height 11
click at [625, 18] on div at bounding box center [397, 220] width 794 height 440
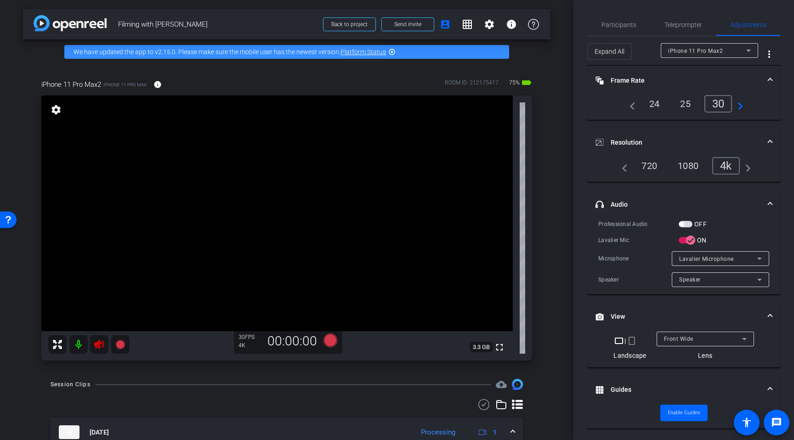
click at [61, 108] on mat-icon "settings" at bounding box center [56, 109] width 13 height 11
click at [56, 112] on mat-icon "settings" at bounding box center [56, 109] width 13 height 11
click at [57, 109] on mat-icon "settings" at bounding box center [56, 109] width 13 height 11
click at [58, 109] on mat-icon "settings" at bounding box center [56, 109] width 13 height 11
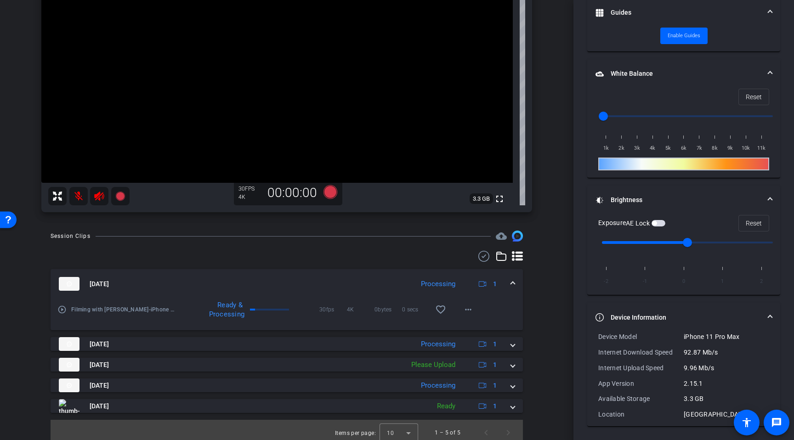
scroll to position [154, 0]
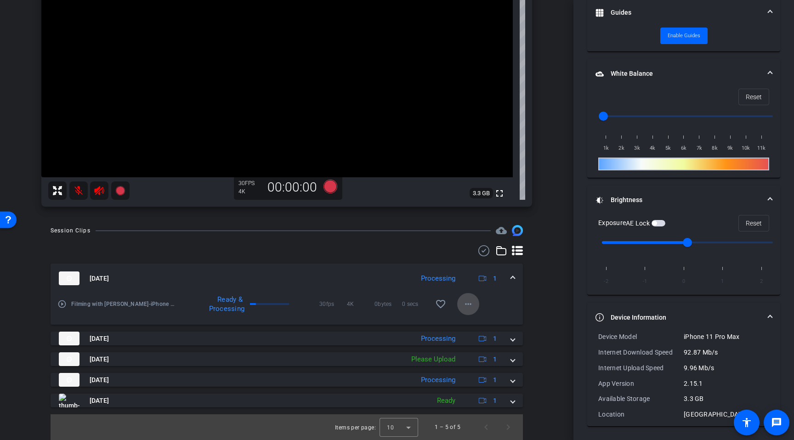
click at [467, 306] on mat-icon "more_horiz" at bounding box center [468, 304] width 11 height 11
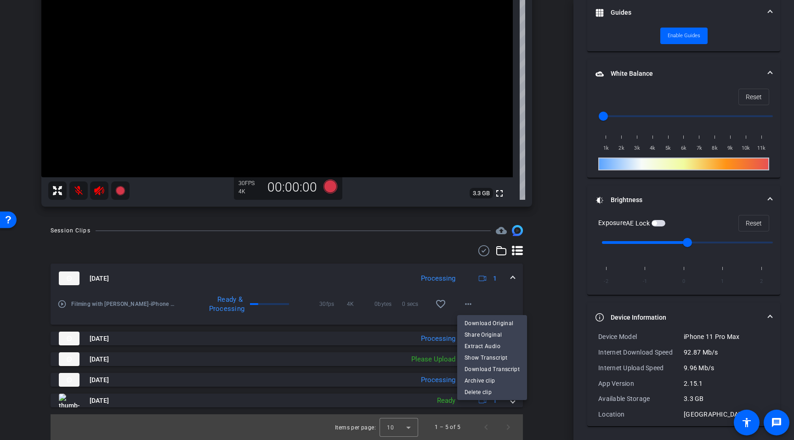
click at [391, 286] on div at bounding box center [397, 220] width 794 height 440
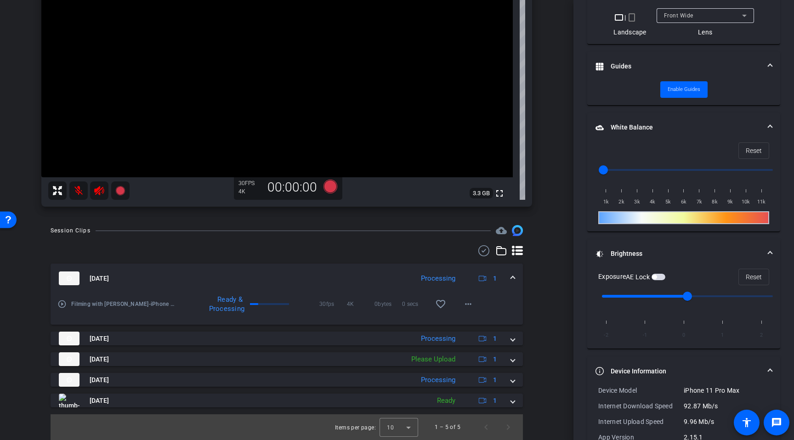
scroll to position [324, 0]
click at [481, 191] on span "3.3 GB" at bounding box center [481, 193] width 23 height 11
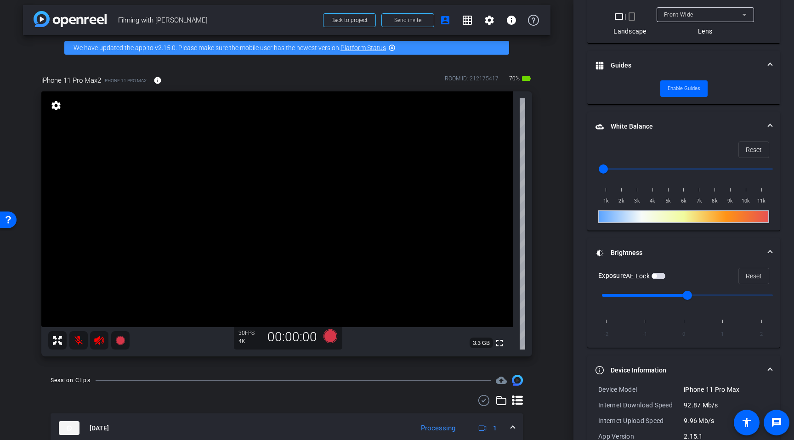
scroll to position [0, 0]
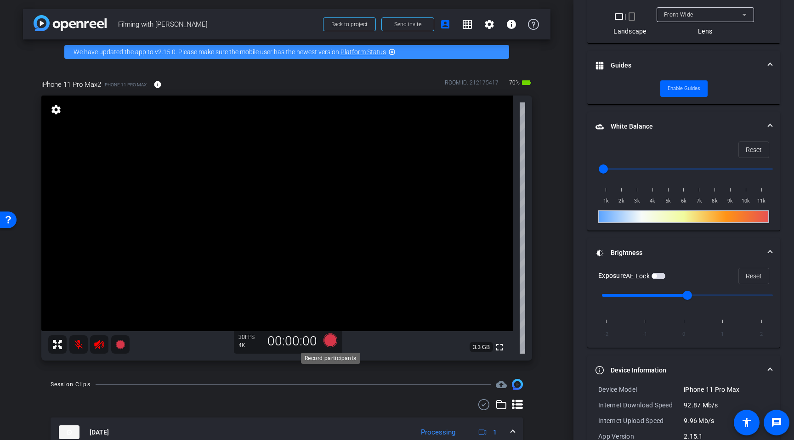
click at [332, 342] on icon at bounding box center [331, 341] width 14 height 14
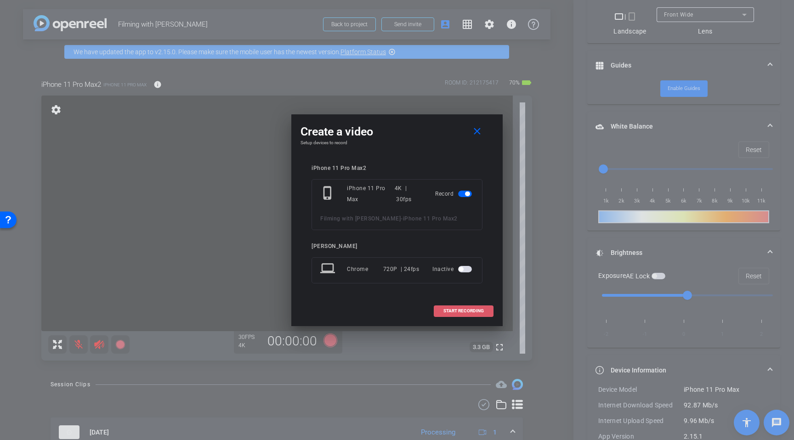
click at [469, 319] on span at bounding box center [463, 311] width 59 height 22
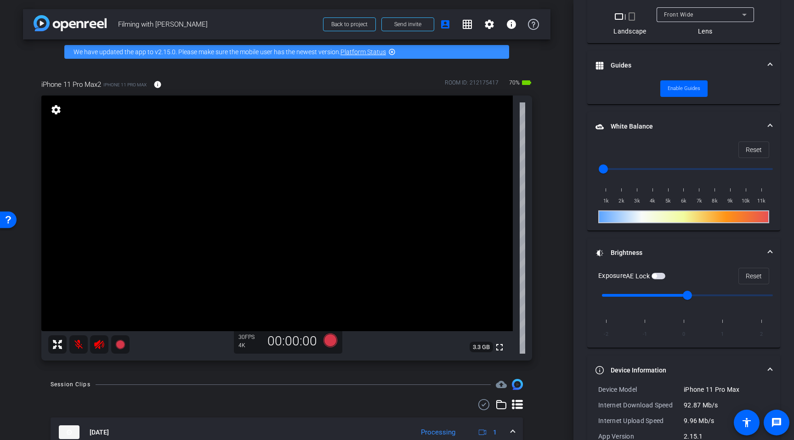
scroll to position [355, 0]
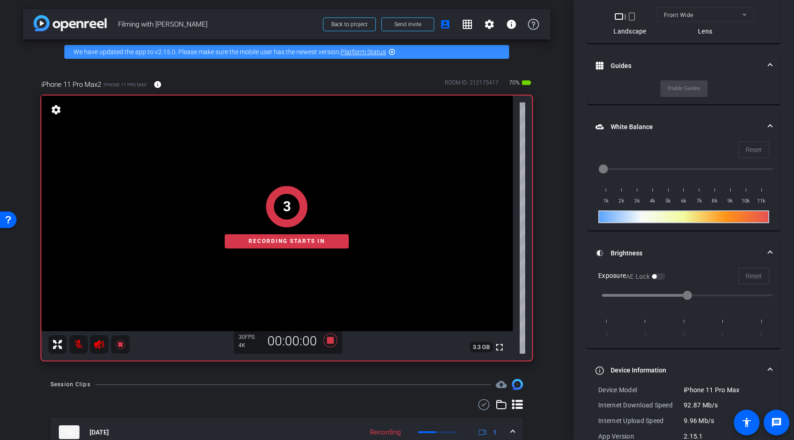
click at [80, 342] on div "3 Recording starts in" at bounding box center [286, 217] width 491 height 287
click at [120, 341] on div "1 Recording starts in" at bounding box center [286, 217] width 491 height 287
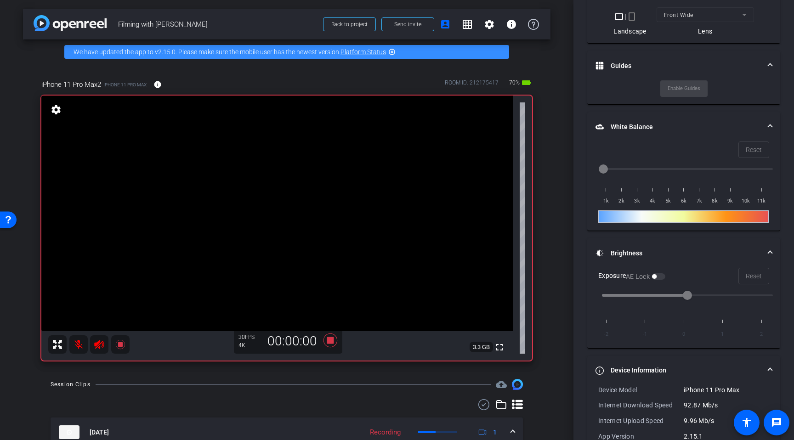
click at [80, 347] on mat-icon at bounding box center [78, 344] width 18 height 18
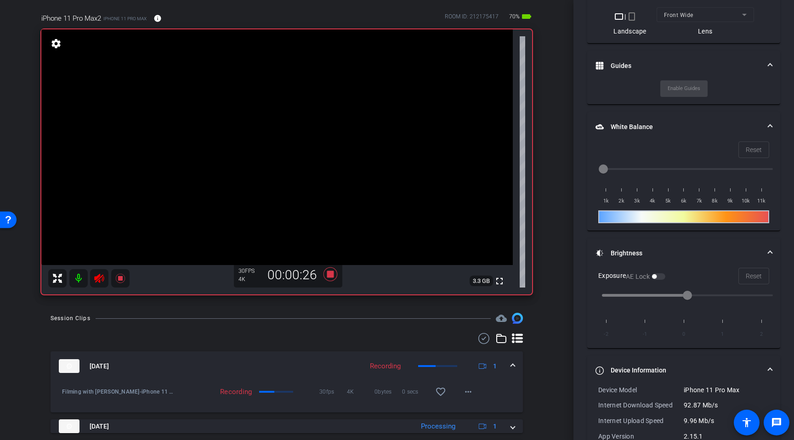
scroll to position [67, 0]
click at [469, 391] on mat-icon "more_horiz" at bounding box center [468, 391] width 11 height 11
click at [461, 343] on div at bounding box center [397, 220] width 794 height 440
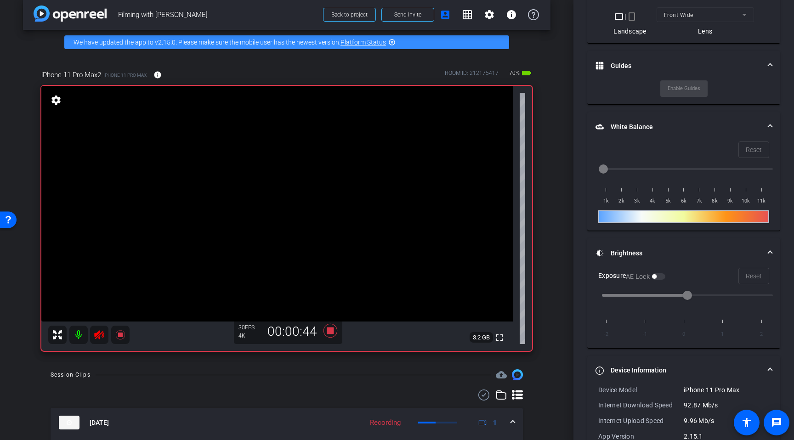
scroll to position [0, 0]
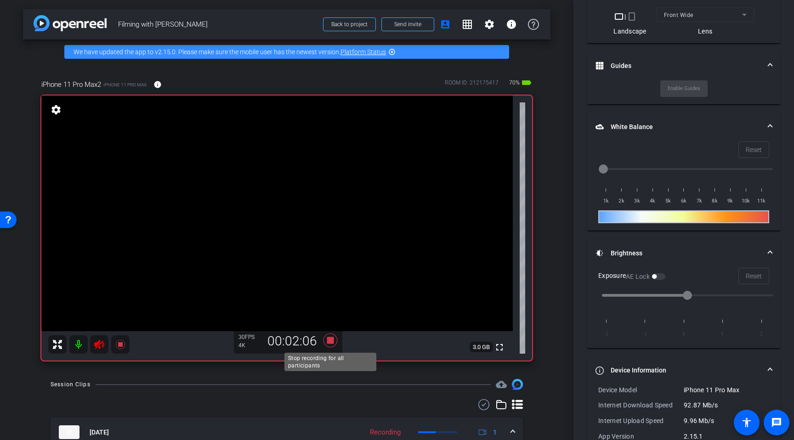
click at [329, 341] on icon at bounding box center [331, 341] width 14 height 14
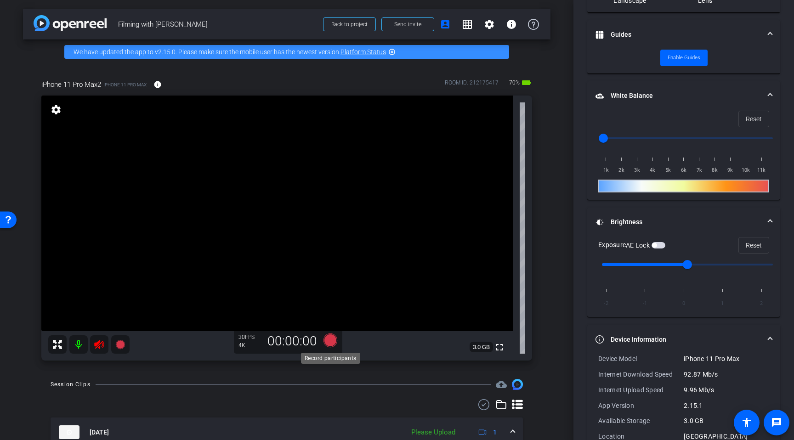
scroll to position [324, 0]
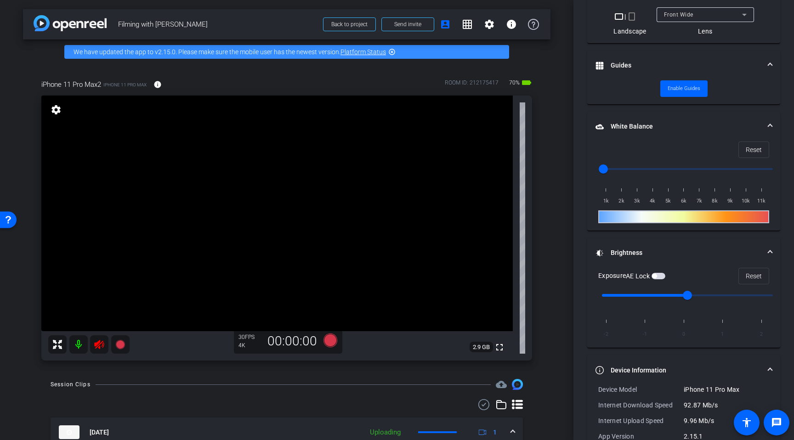
click at [79, 346] on mat-icon at bounding box center [78, 344] width 18 height 18
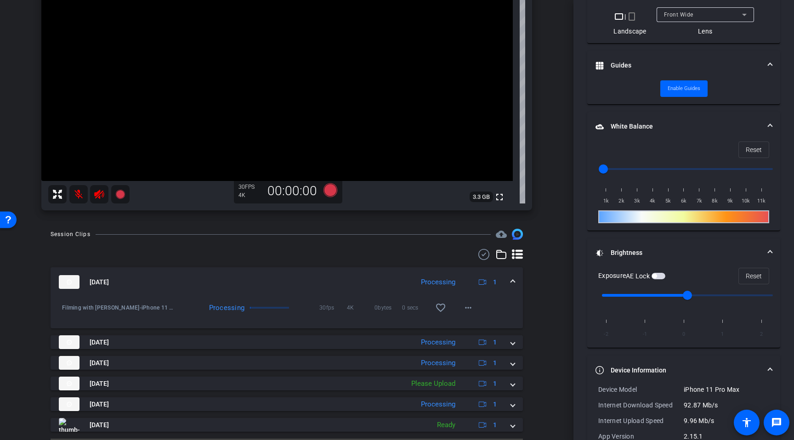
scroll to position [153, 0]
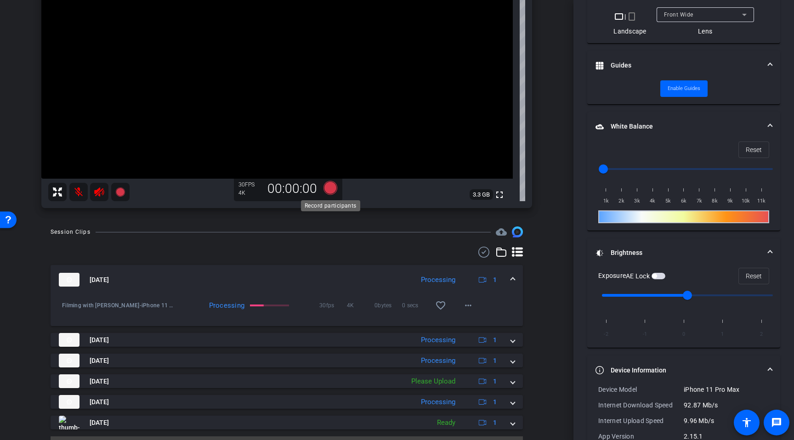
click at [329, 188] on icon at bounding box center [331, 188] width 14 height 14
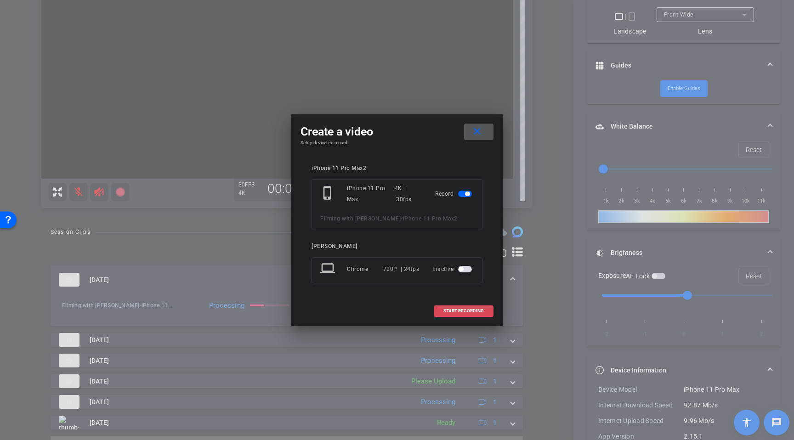
click at [459, 311] on span "START RECORDING" at bounding box center [463, 311] width 40 height 5
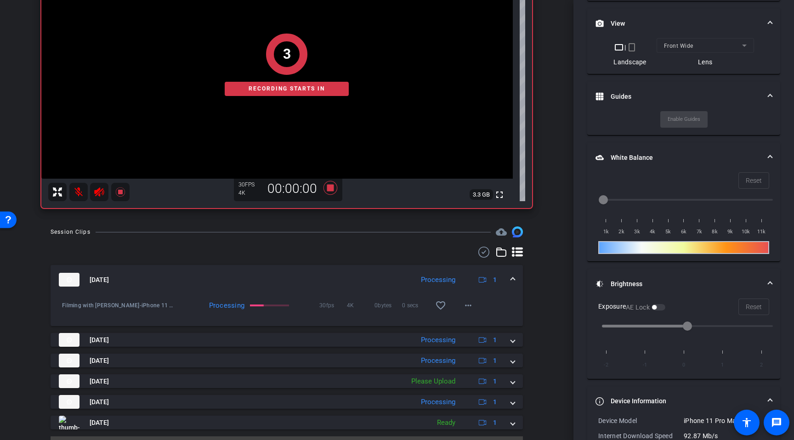
scroll to position [355, 0]
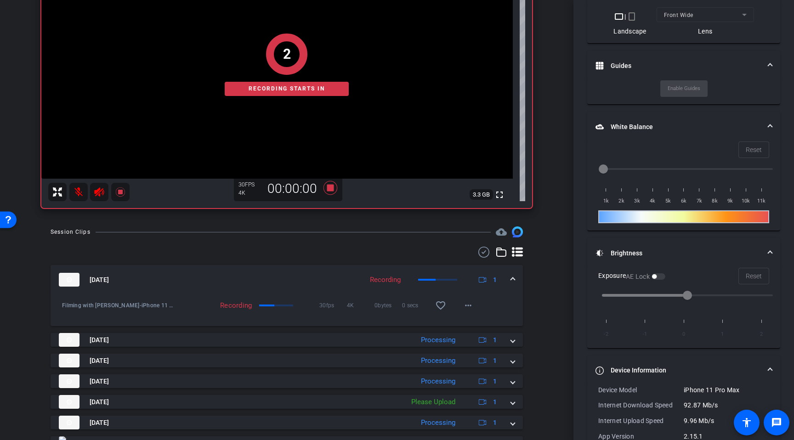
click at [82, 189] on div "2 Recording starts in" at bounding box center [286, 64] width 491 height 287
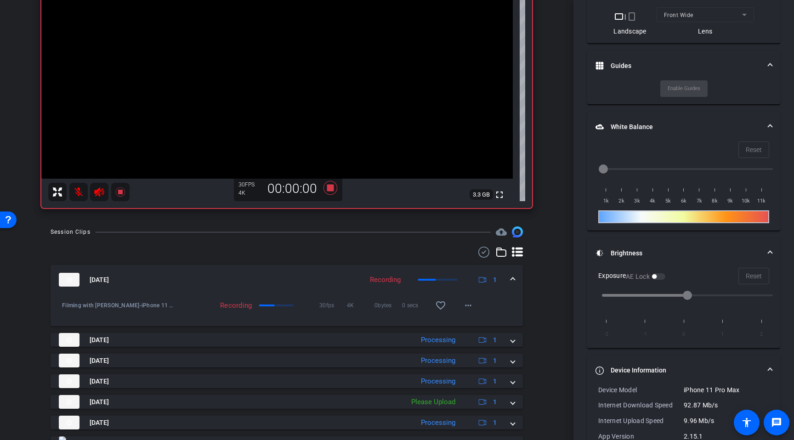
click at [78, 193] on mat-icon at bounding box center [78, 192] width 18 height 18
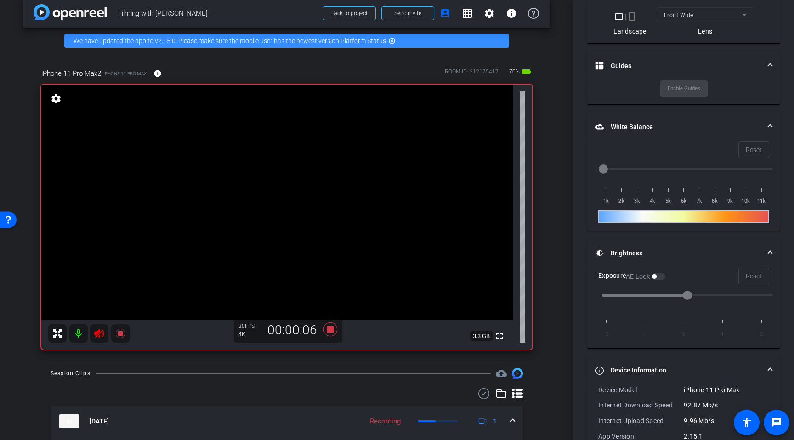
scroll to position [11, 0]
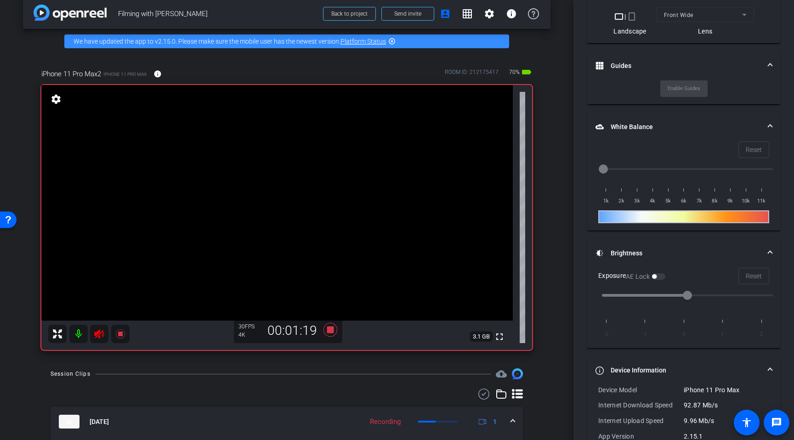
click at [79, 334] on mat-icon at bounding box center [78, 334] width 18 height 18
click at [78, 338] on mat-icon at bounding box center [78, 334] width 18 height 18
click at [78, 333] on mat-icon at bounding box center [78, 334] width 18 height 18
click at [77, 334] on mat-icon at bounding box center [78, 334] width 18 height 18
click at [74, 333] on mat-icon at bounding box center [78, 334] width 18 height 18
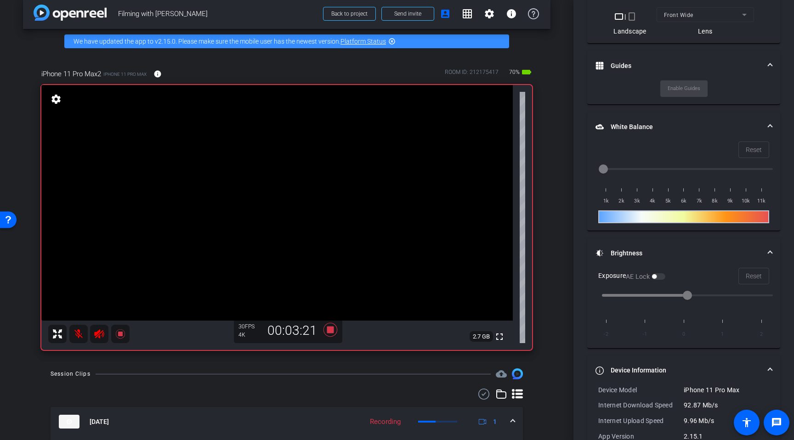
click at [80, 335] on mat-icon at bounding box center [78, 334] width 18 height 18
click at [81, 336] on mat-icon at bounding box center [78, 334] width 18 height 18
click at [78, 338] on mat-icon at bounding box center [78, 334] width 18 height 18
click at [78, 333] on mat-icon at bounding box center [78, 334] width 18 height 18
click at [78, 336] on mat-icon at bounding box center [78, 334] width 18 height 18
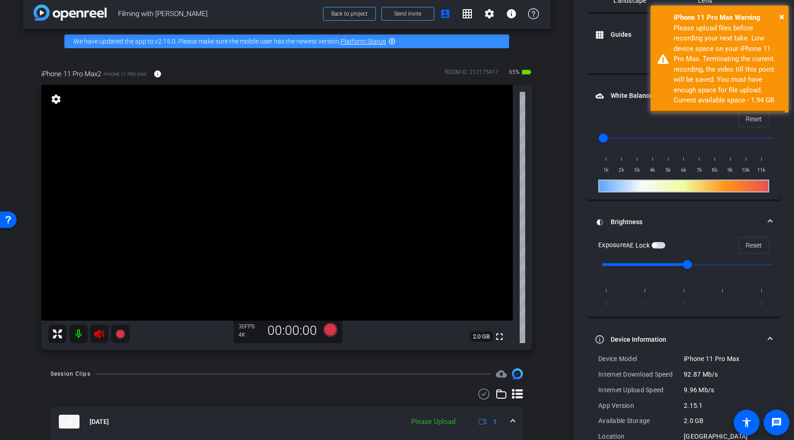
scroll to position [324, 0]
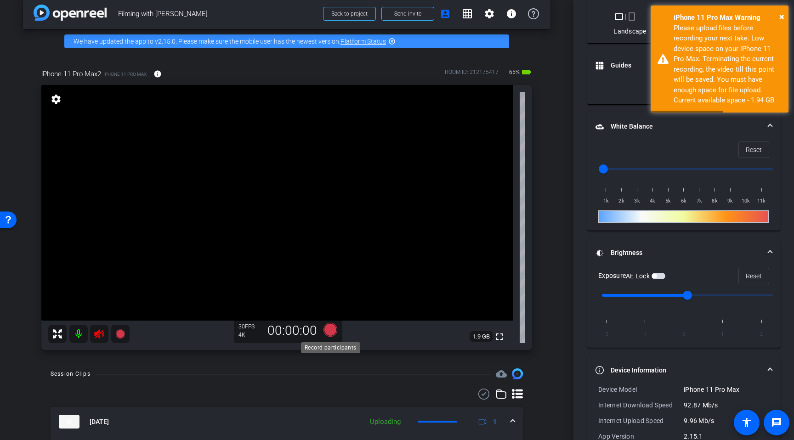
click at [331, 329] on icon at bounding box center [331, 330] width 14 height 14
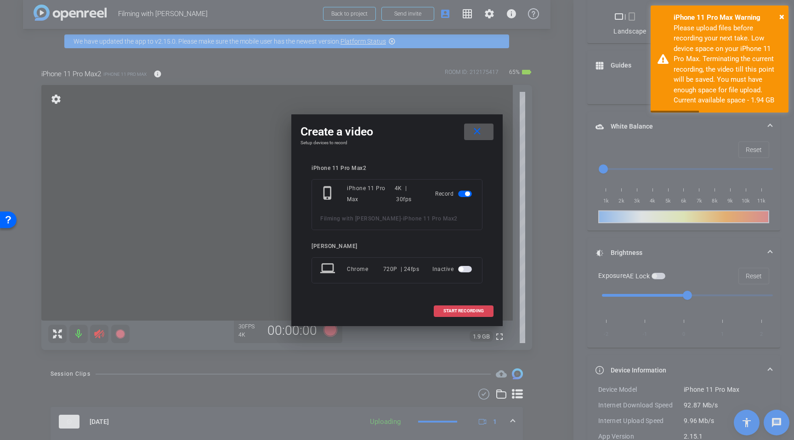
click at [460, 309] on span "START RECORDING" at bounding box center [463, 311] width 40 height 5
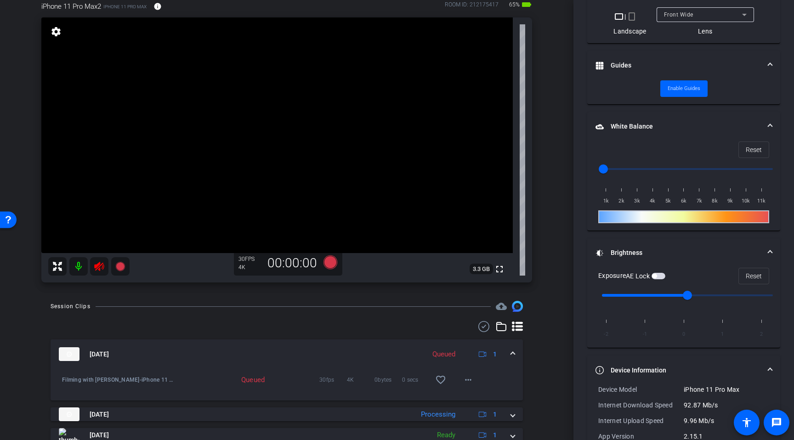
scroll to position [69, 0]
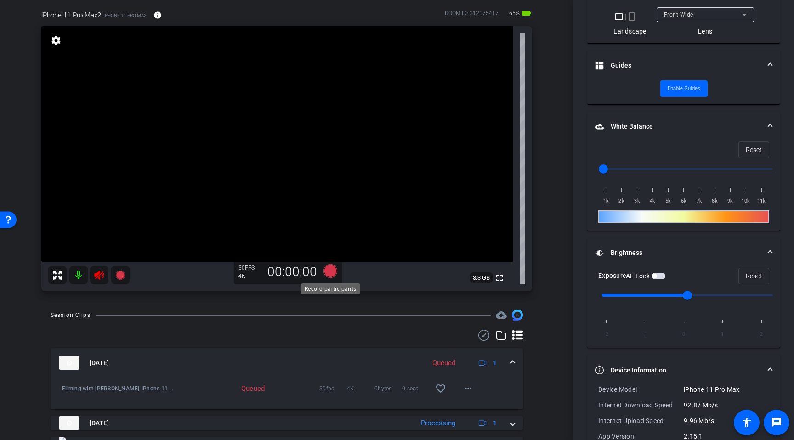
click at [329, 273] on icon at bounding box center [331, 271] width 14 height 14
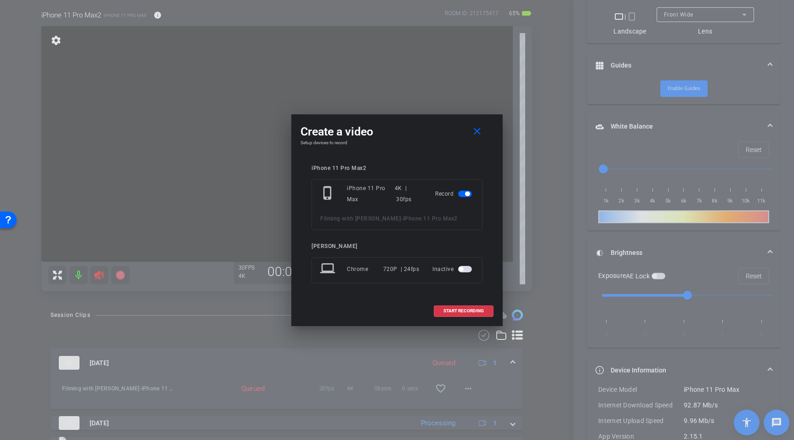
click at [465, 193] on span "button" at bounding box center [467, 194] width 5 height 5
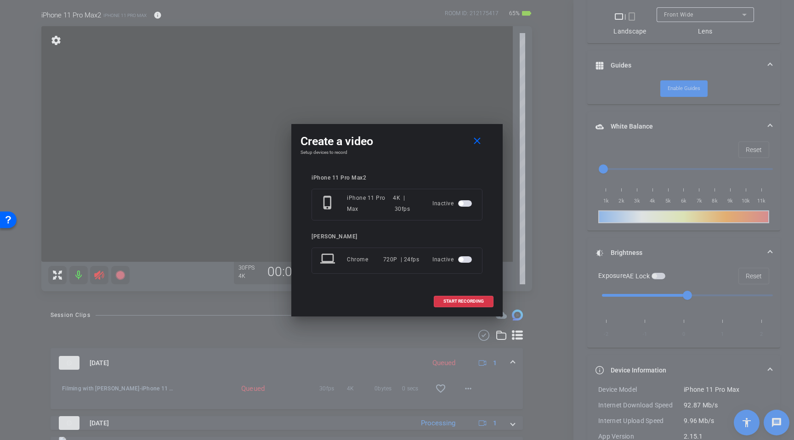
click at [466, 261] on span "button" at bounding box center [465, 259] width 14 height 6
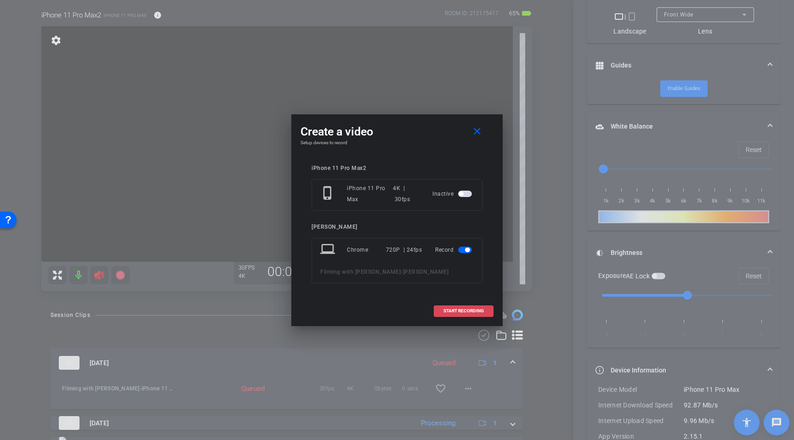
click at [460, 309] on span "START RECORDING" at bounding box center [463, 311] width 40 height 5
click at [465, 252] on span "button" at bounding box center [465, 250] width 14 height 6
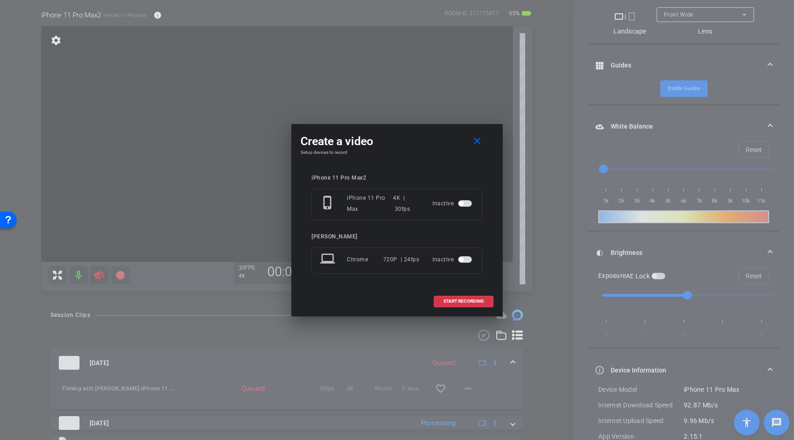
click at [462, 205] on span "button" at bounding box center [461, 203] width 5 height 5
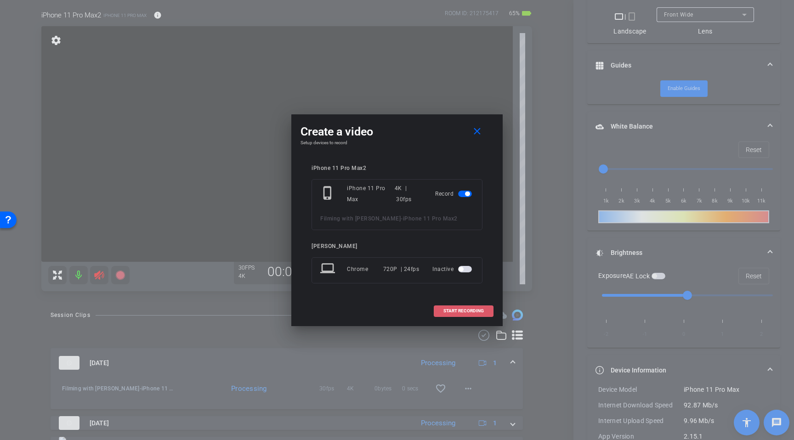
click at [468, 312] on span "START RECORDING" at bounding box center [463, 311] width 40 height 5
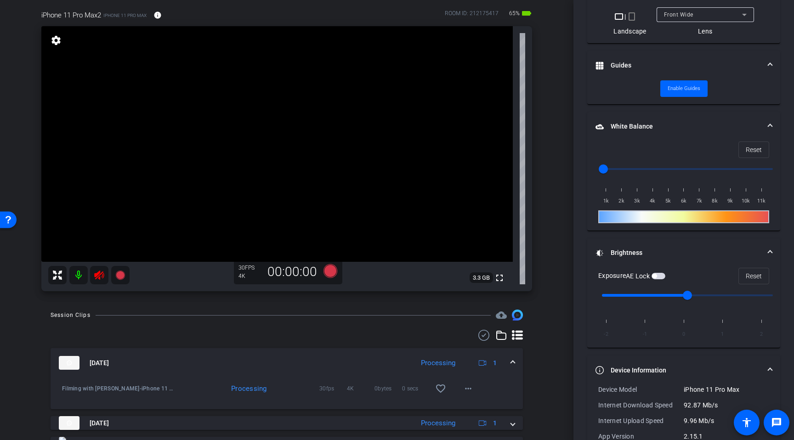
scroll to position [355, 0]
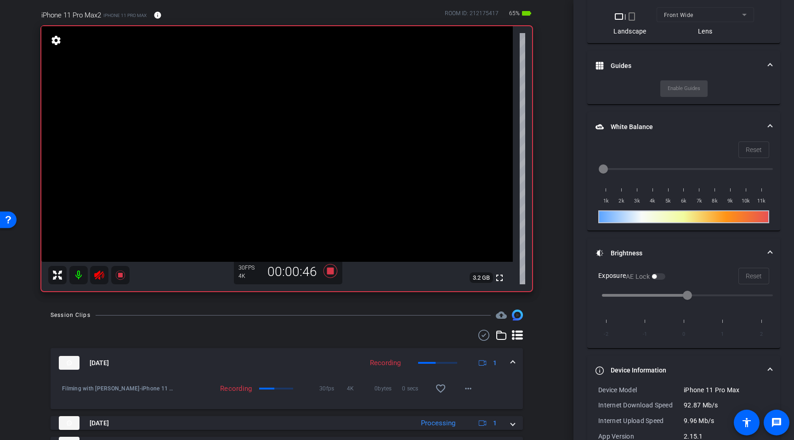
click at [79, 275] on mat-icon at bounding box center [78, 275] width 18 height 18
click at [78, 274] on mat-icon at bounding box center [78, 275] width 18 height 18
click at [74, 271] on mat-icon at bounding box center [78, 275] width 18 height 18
click at [77, 273] on mat-icon at bounding box center [78, 275] width 18 height 18
click at [324, 353] on mat-expansion-panel-header "[DATE] Recording 1" at bounding box center [287, 362] width 472 height 29
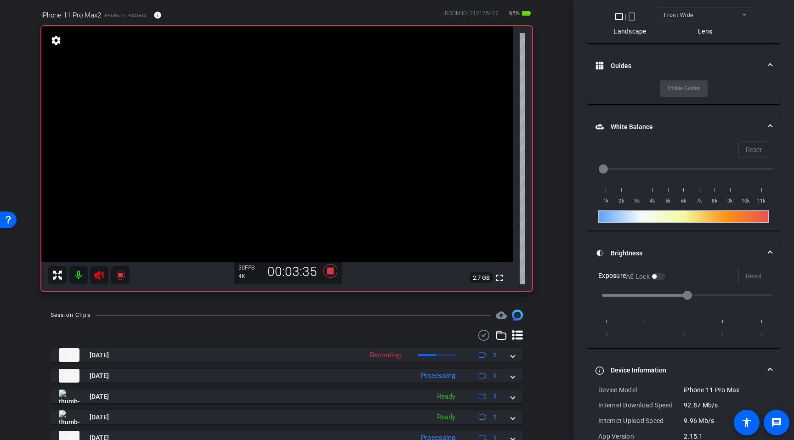
click at [73, 276] on mat-icon at bounding box center [78, 275] width 18 height 18
click at [79, 277] on mat-icon at bounding box center [78, 275] width 18 height 18
click at [562, 228] on div "arrow_back Filming with [PERSON_NAME] Back to project Send invite account_box g…" at bounding box center [287, 151] width 574 height 440
click at [78, 276] on mat-icon at bounding box center [78, 275] width 18 height 18
click at [81, 269] on mat-icon at bounding box center [78, 275] width 18 height 18
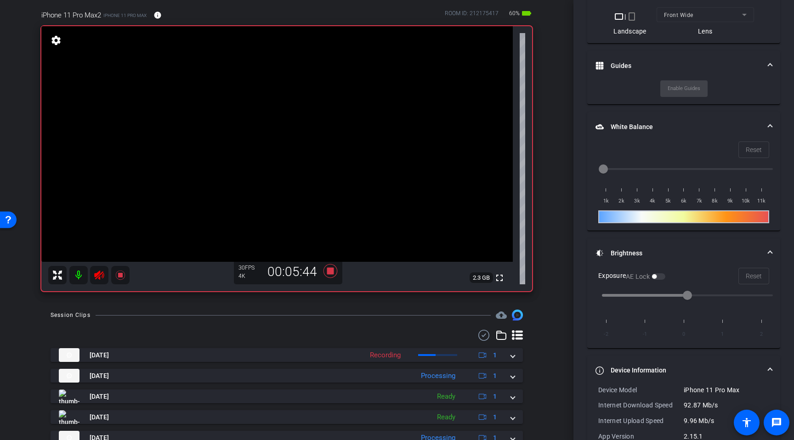
click at [77, 275] on mat-icon at bounding box center [78, 275] width 18 height 18
click at [77, 274] on mat-icon at bounding box center [78, 275] width 18 height 18
click at [330, 274] on icon at bounding box center [331, 271] width 14 height 14
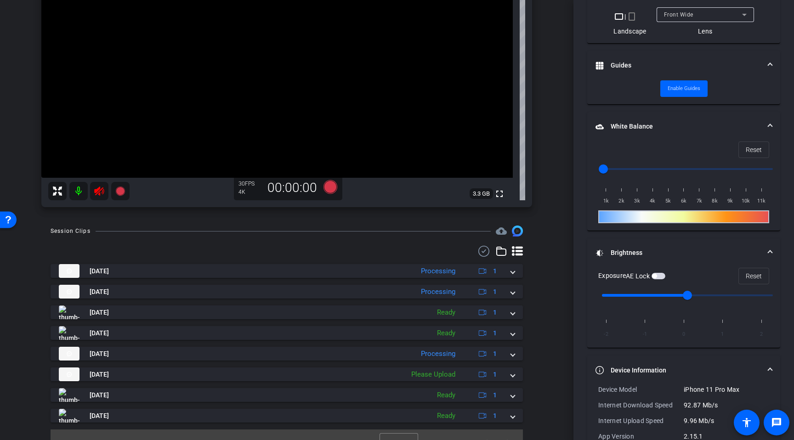
scroll to position [169, 0]
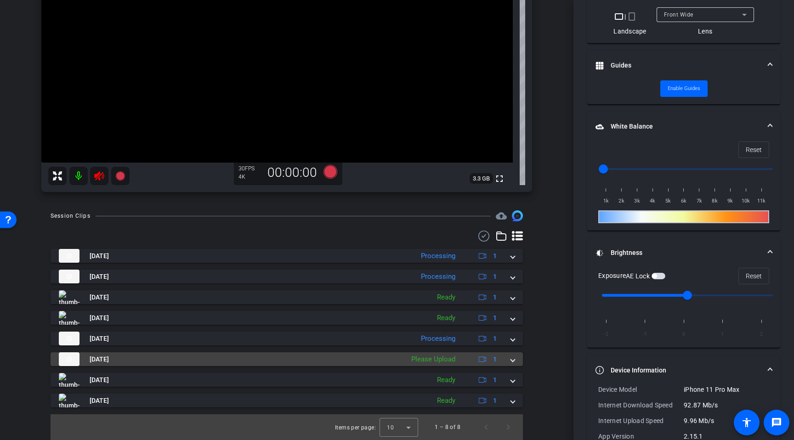
click at [429, 358] on div "Please Upload" at bounding box center [433, 359] width 53 height 11
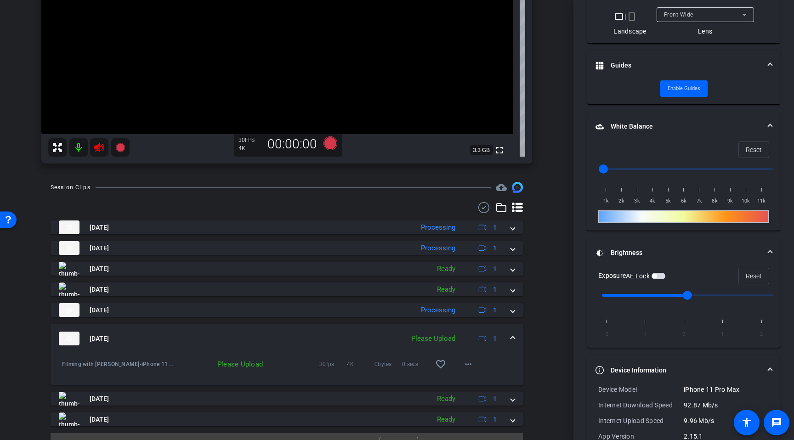
scroll to position [216, 0]
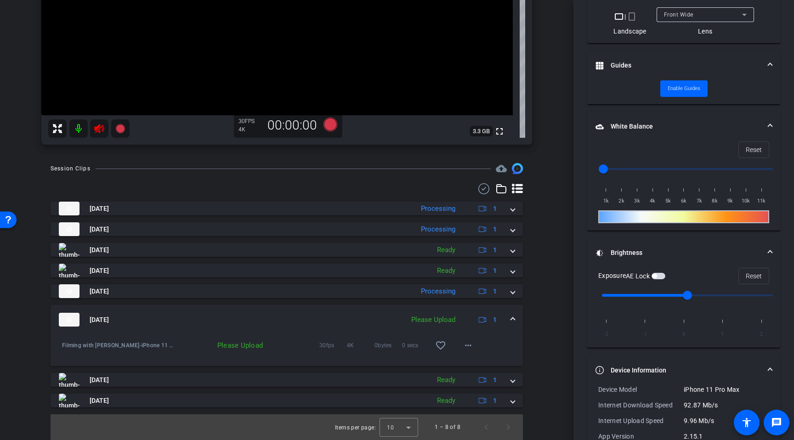
click at [236, 348] on div "Please Upload" at bounding box center [221, 345] width 91 height 9
click at [135, 352] on div "Filming with [PERSON_NAME]-iPhone 11 Pro Max2-2025-09-18-11-49-37-152-0" at bounding box center [116, 346] width 119 height 22
click at [70, 319] on img at bounding box center [69, 320] width 21 height 14
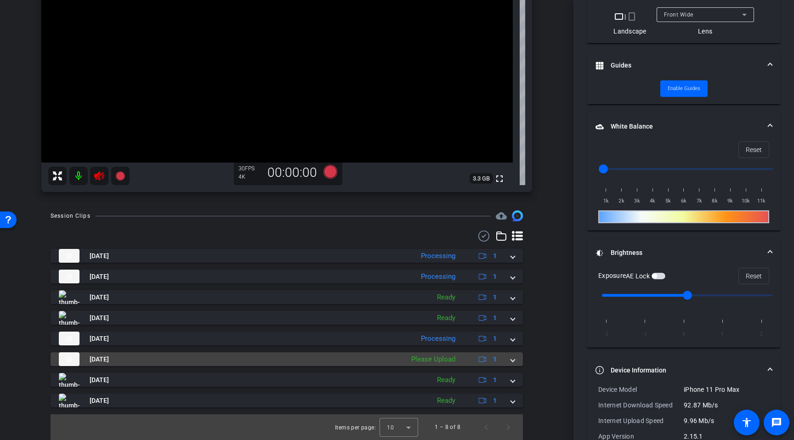
scroll to position [169, 0]
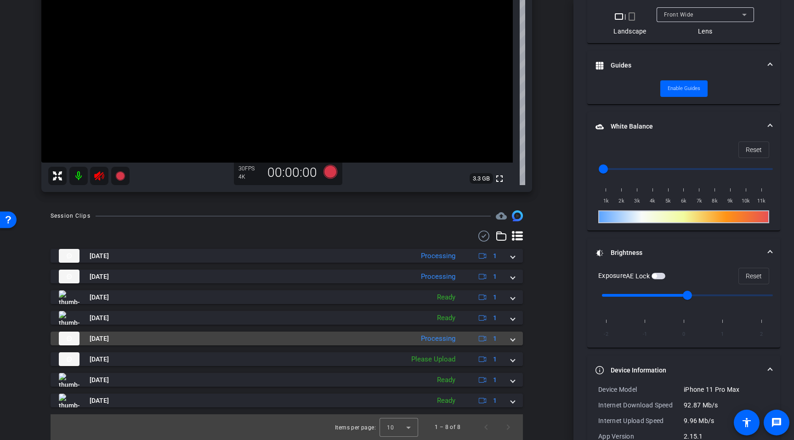
click at [517, 338] on mat-expansion-panel-header "[DATE] Processing 1" at bounding box center [287, 339] width 472 height 14
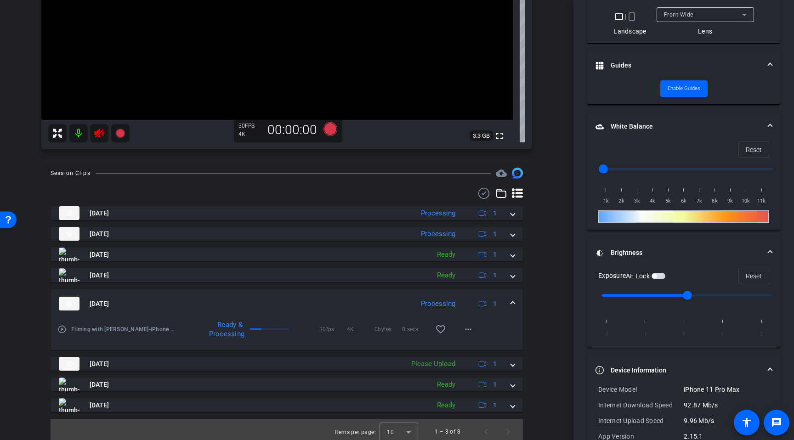
scroll to position [215, 0]
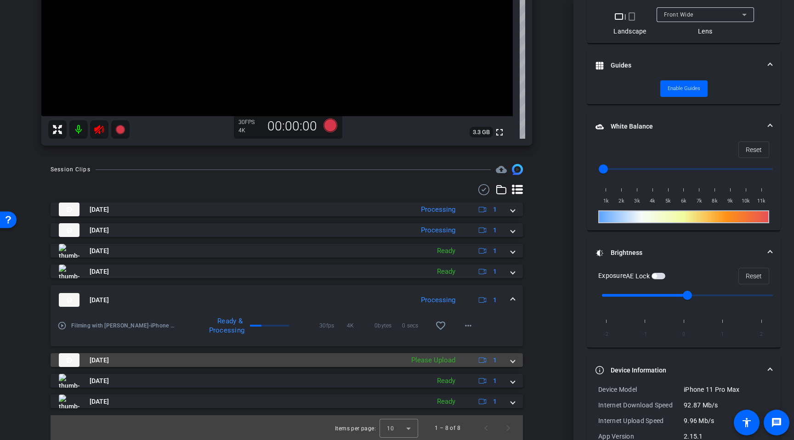
click at [517, 361] on mat-expansion-panel-header "[DATE] Please Upload 1" at bounding box center [287, 360] width 472 height 14
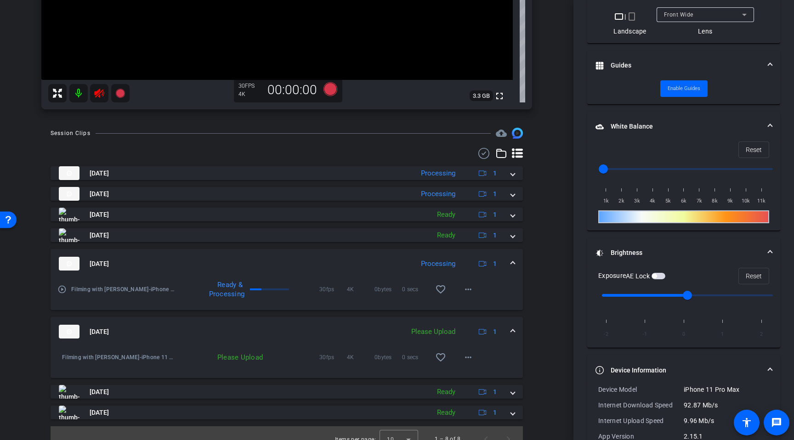
scroll to position [263, 0]
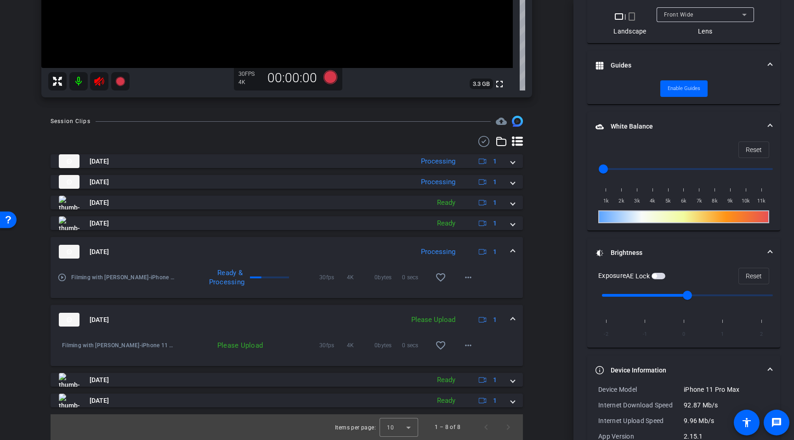
click at [260, 347] on div "Please Upload" at bounding box center [221, 345] width 91 height 9
click at [223, 340] on div "Please Upload 30fps 4K 0bytes 0 secs favorite_border more_horiz" at bounding box center [327, 346] width 303 height 22
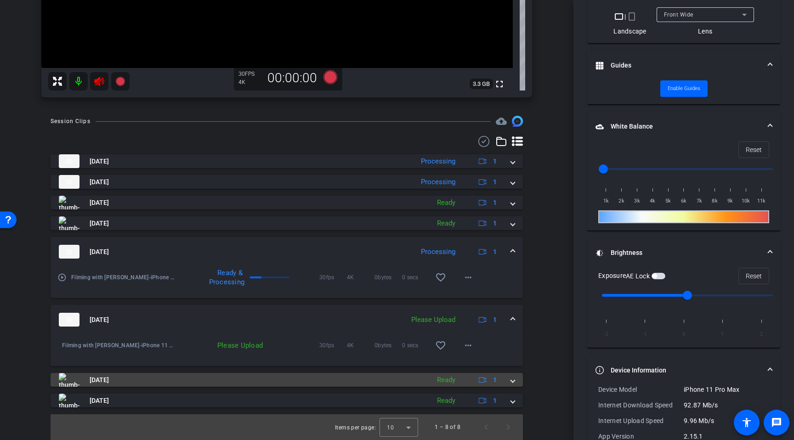
click at [71, 383] on img at bounding box center [69, 380] width 21 height 14
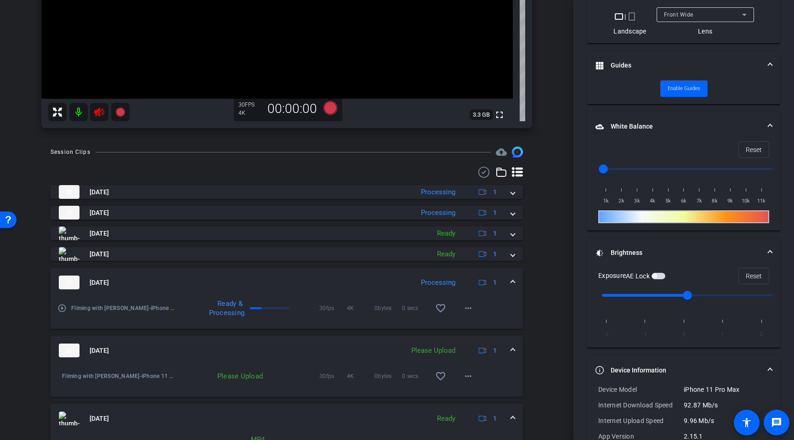
scroll to position [164, 0]
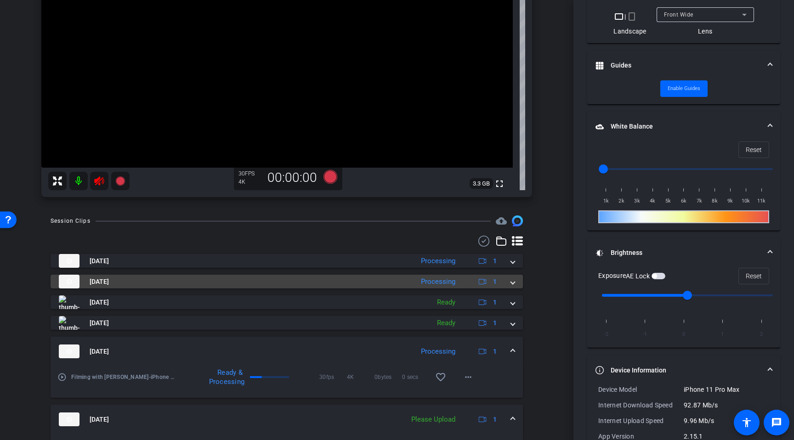
click at [340, 278] on mat-panel-title "[DATE]" at bounding box center [234, 282] width 350 height 14
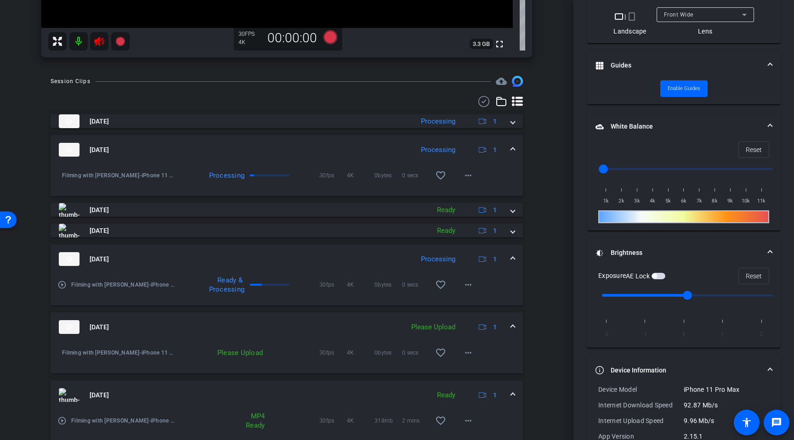
scroll to position [305, 0]
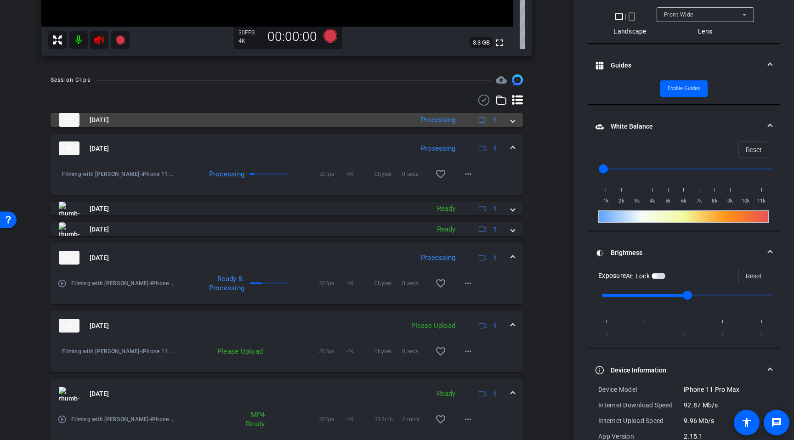
click at [380, 124] on mat-panel-title "[DATE]" at bounding box center [234, 120] width 350 height 14
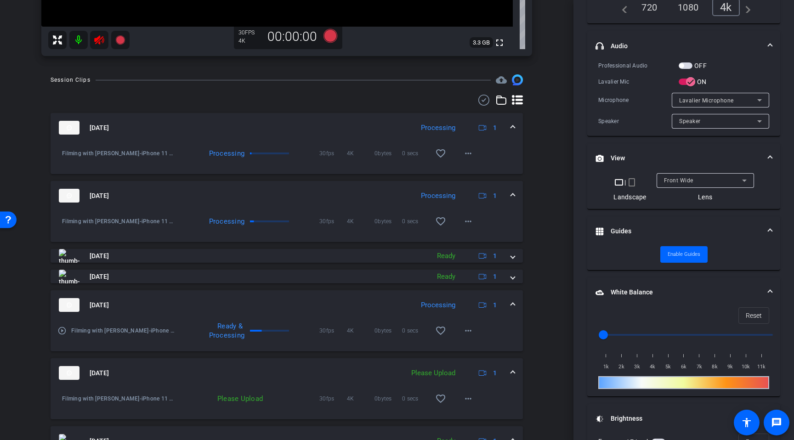
scroll to position [0, 0]
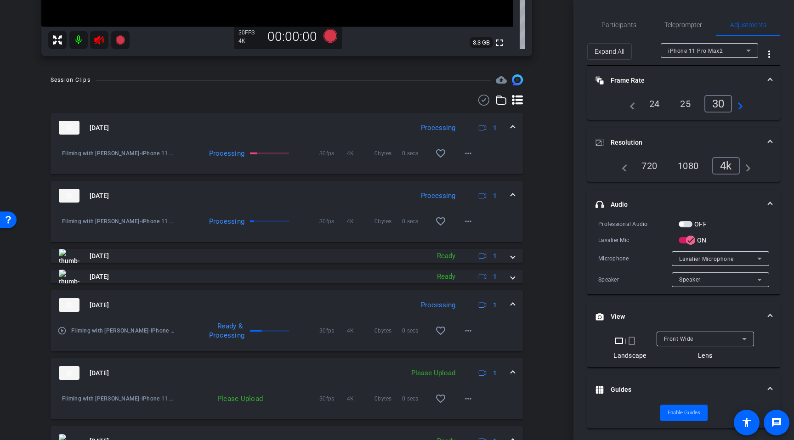
click at [621, 13] on div "Participants Teleprompter Adjustments settings [PERSON_NAME] flip Director [PER…" at bounding box center [684, 220] width 221 height 440
click at [633, 27] on span "Participants" at bounding box center [619, 25] width 35 height 6
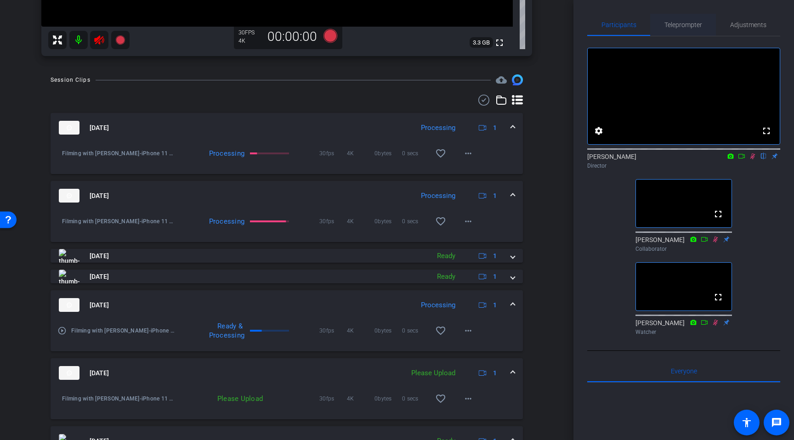
click at [690, 23] on span "Teleprompter" at bounding box center [684, 25] width 38 height 6
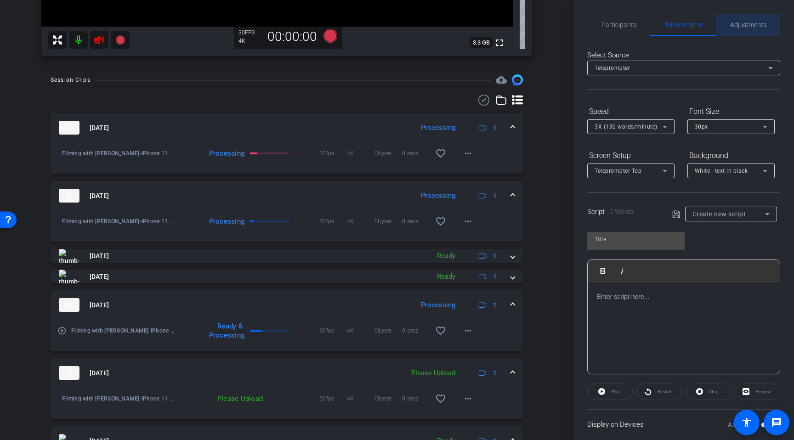
click at [744, 27] on span "Adjustments" at bounding box center [748, 25] width 36 height 6
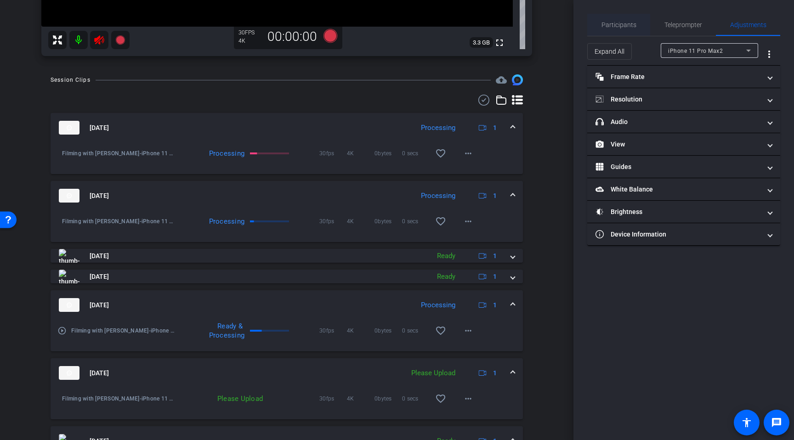
click at [611, 27] on span "Participants" at bounding box center [619, 25] width 35 height 6
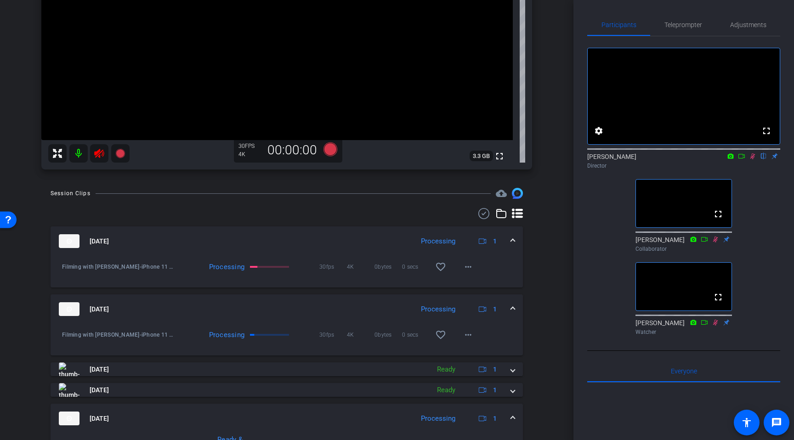
scroll to position [191, 0]
click at [78, 158] on mat-icon at bounding box center [78, 154] width 18 height 18
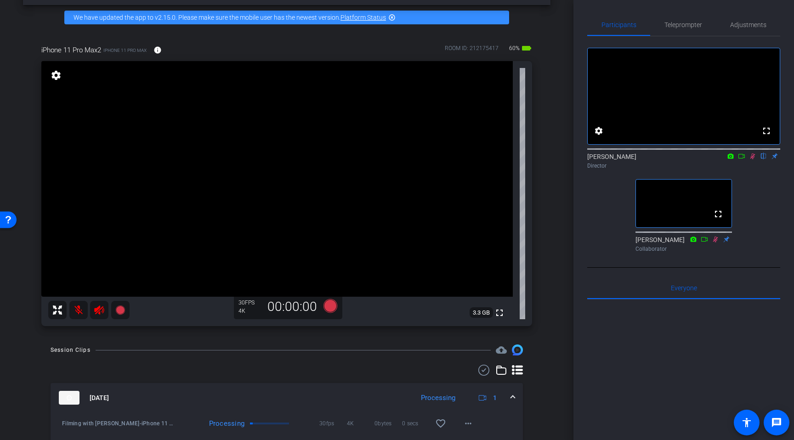
scroll to position [0, 0]
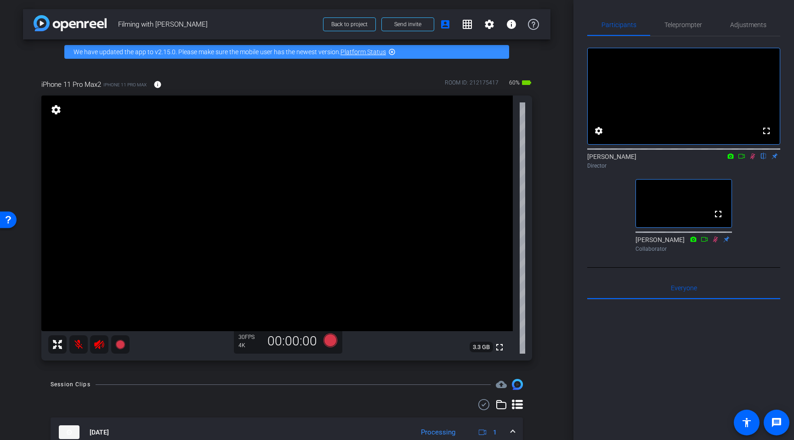
click at [78, 347] on mat-icon at bounding box center [78, 344] width 18 height 18
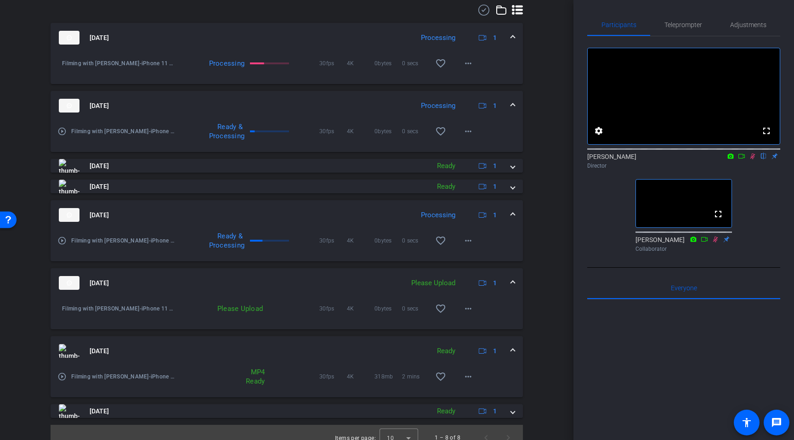
scroll to position [405, 0]
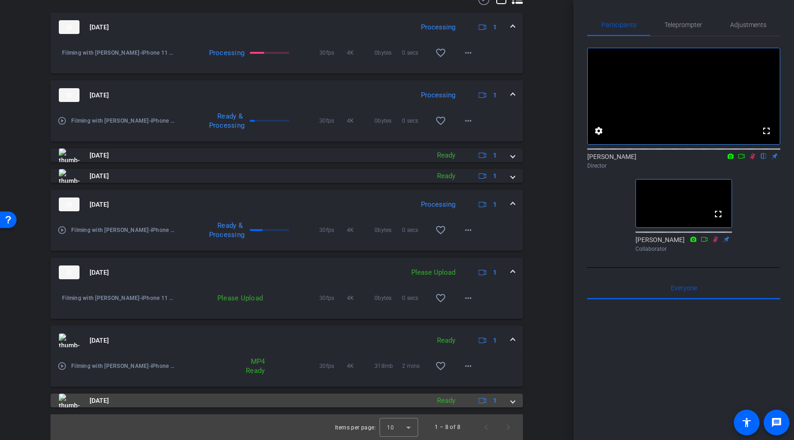
click at [516, 397] on mat-expansion-panel-header "[DATE] Ready 1" at bounding box center [287, 401] width 472 height 14
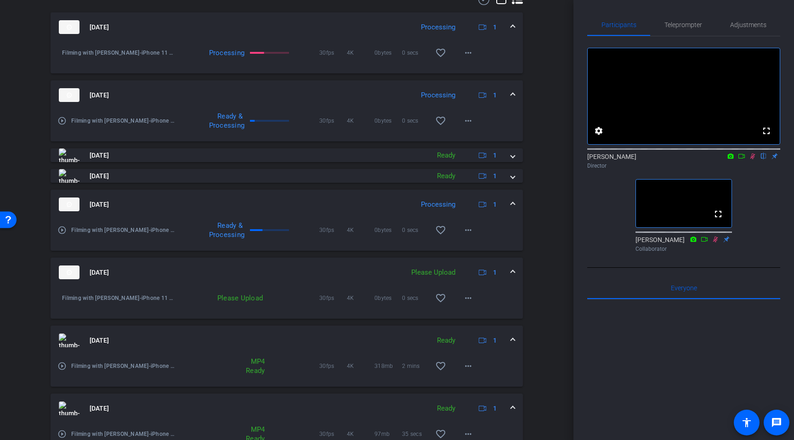
scroll to position [453, 0]
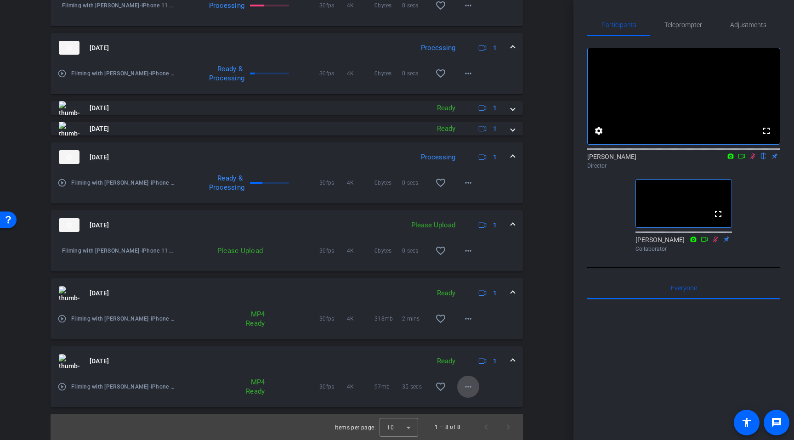
click at [466, 387] on mat-icon "more_horiz" at bounding box center [468, 386] width 11 height 11
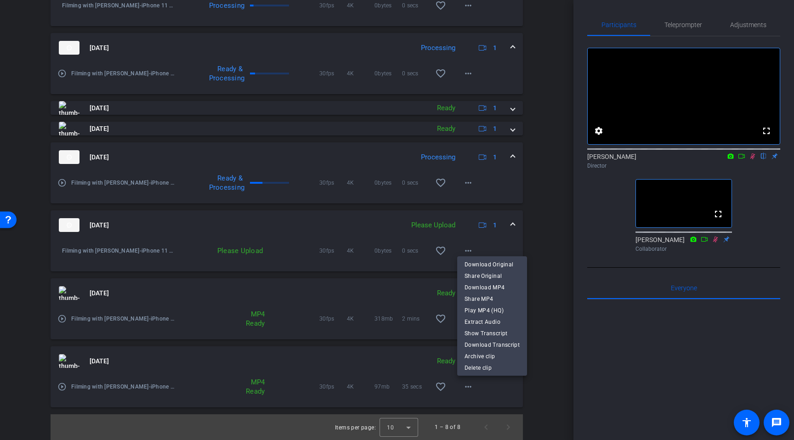
click at [336, 239] on div at bounding box center [397, 220] width 794 height 440
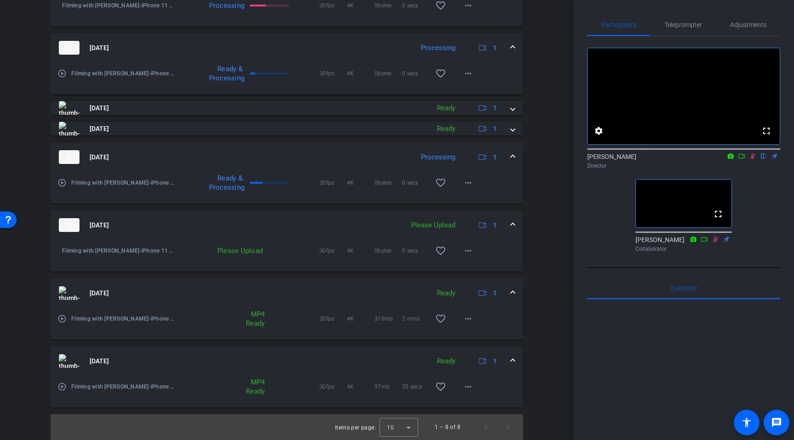
click at [309, 218] on mat-panel-title "[DATE]" at bounding box center [229, 225] width 341 height 14
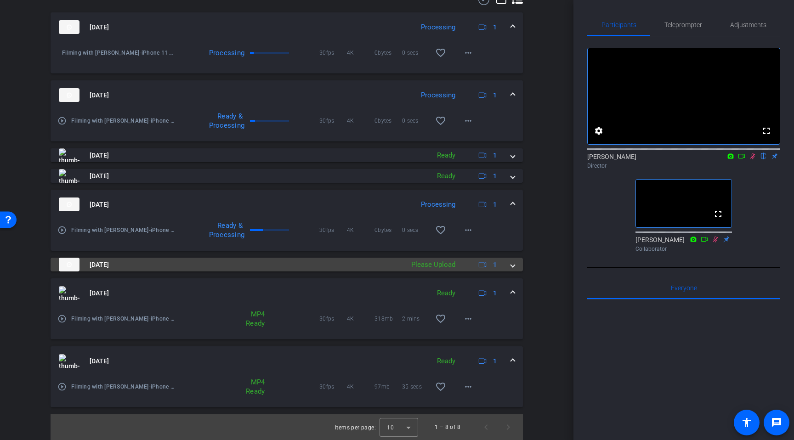
click at [335, 259] on mat-panel-title "[DATE]" at bounding box center [229, 265] width 341 height 14
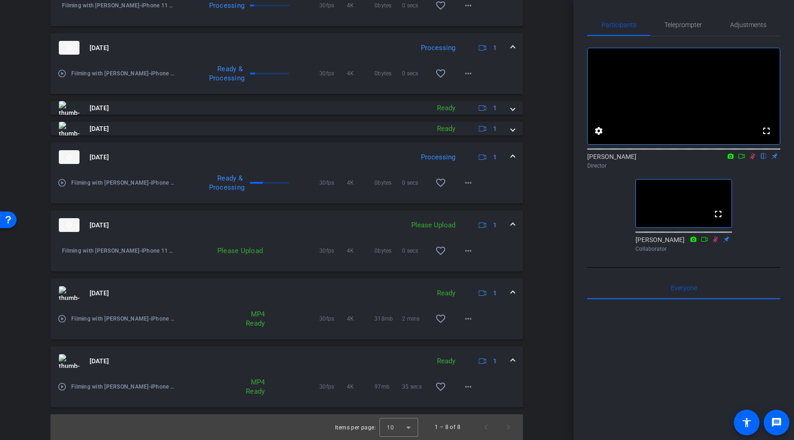
click at [63, 226] on img at bounding box center [69, 225] width 21 height 14
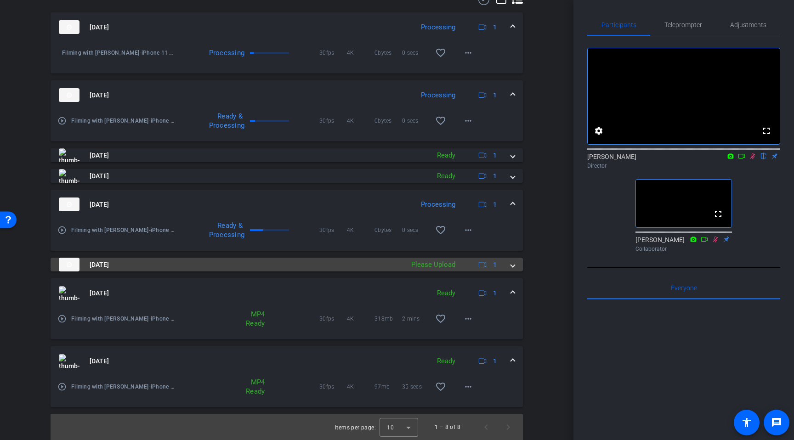
scroll to position [405, 0]
click at [70, 262] on img at bounding box center [69, 265] width 21 height 14
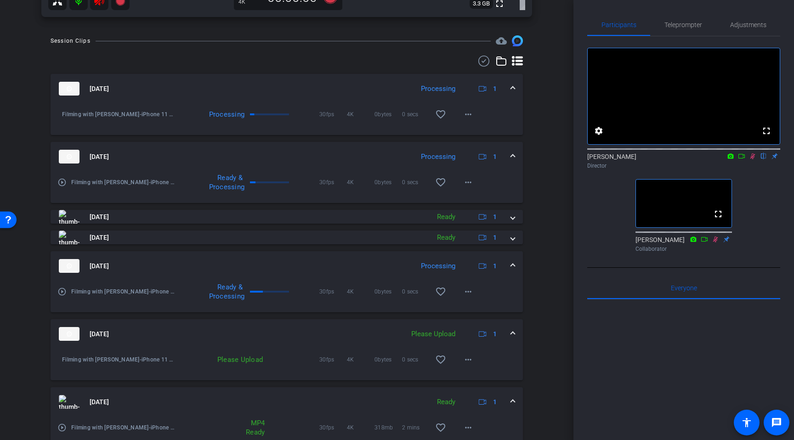
scroll to position [344, 0]
click at [466, 117] on mat-icon "more_horiz" at bounding box center [468, 113] width 11 height 11
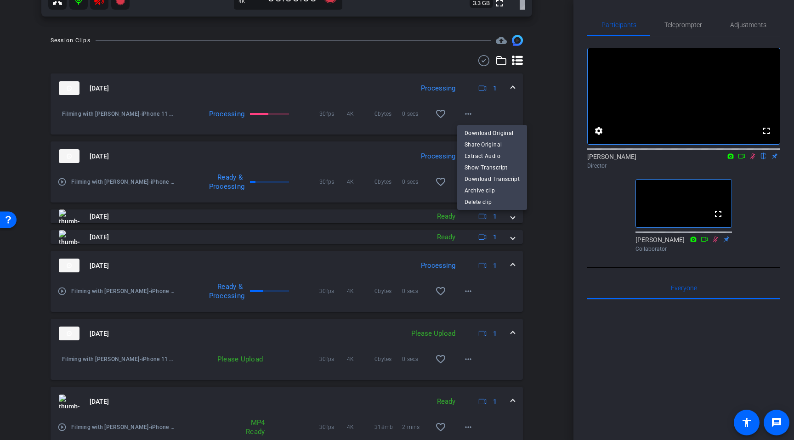
click at [396, 88] on div at bounding box center [397, 220] width 794 height 440
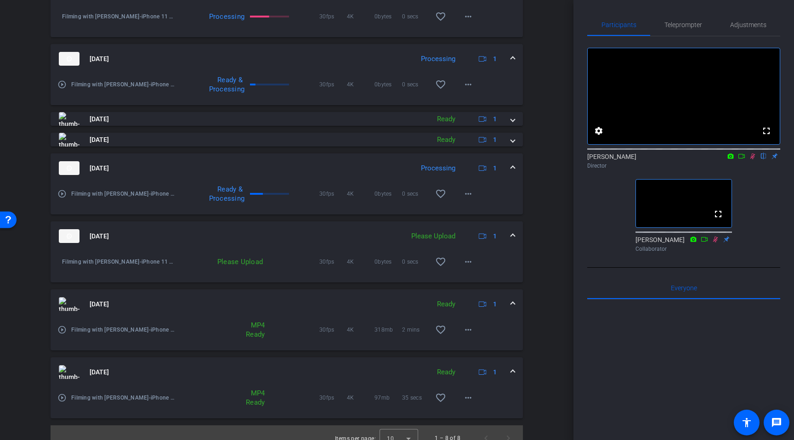
scroll to position [453, 0]
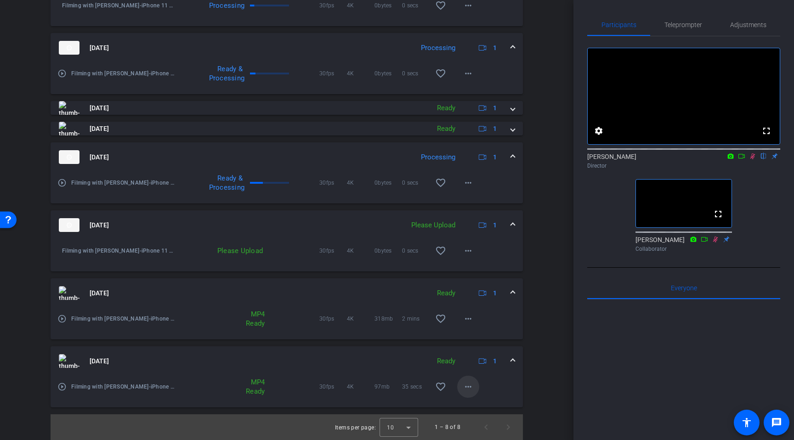
click at [471, 386] on mat-icon "more_horiz" at bounding box center [468, 386] width 11 height 11
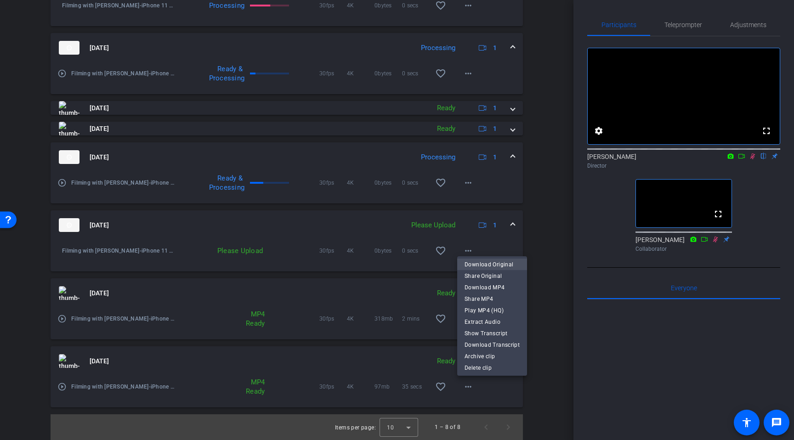
click at [504, 264] on span "Download Original" at bounding box center [492, 264] width 55 height 11
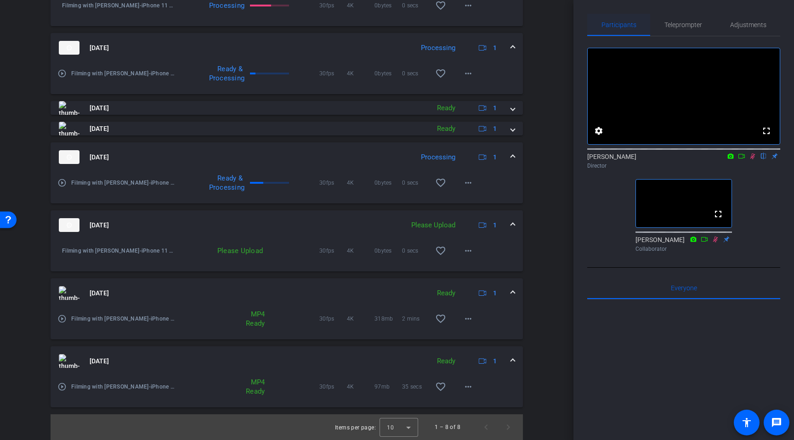
click at [649, 17] on div "Participants" at bounding box center [618, 25] width 63 height 22
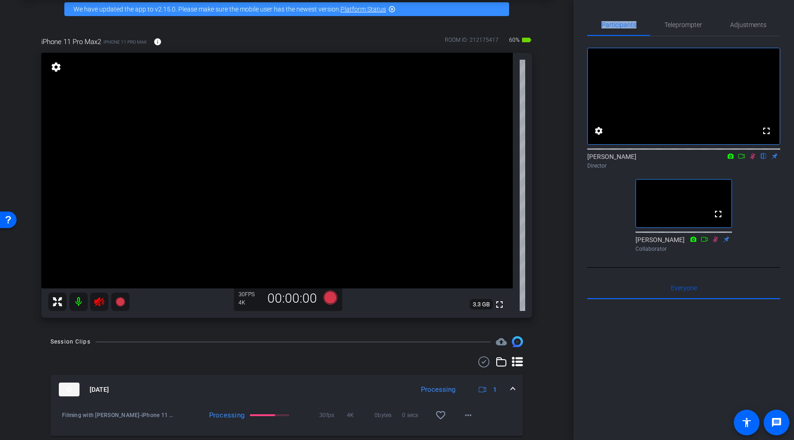
scroll to position [42, 0]
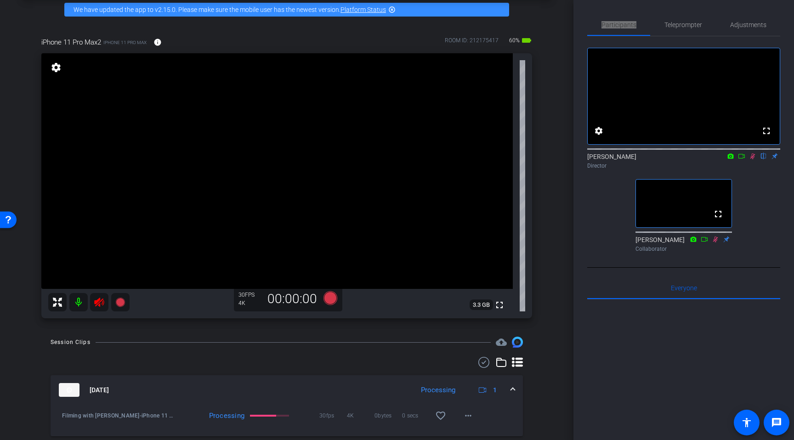
click at [741, 159] on icon at bounding box center [741, 156] width 7 height 6
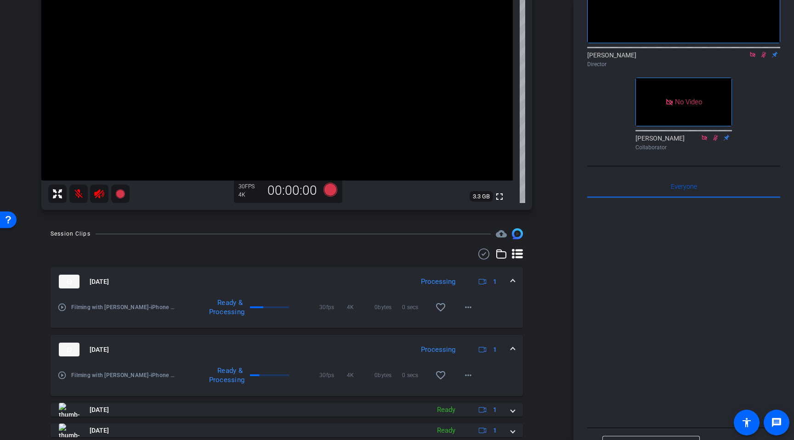
scroll to position [153, 0]
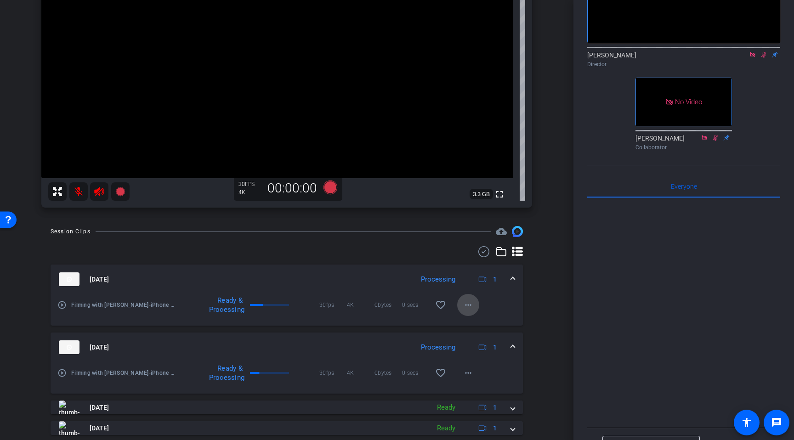
click at [465, 305] on mat-icon "more_horiz" at bounding box center [468, 305] width 11 height 11
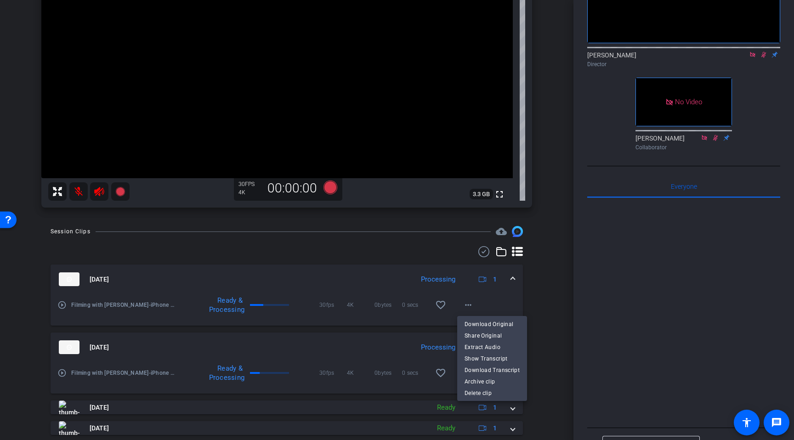
click at [325, 283] on div at bounding box center [397, 220] width 794 height 440
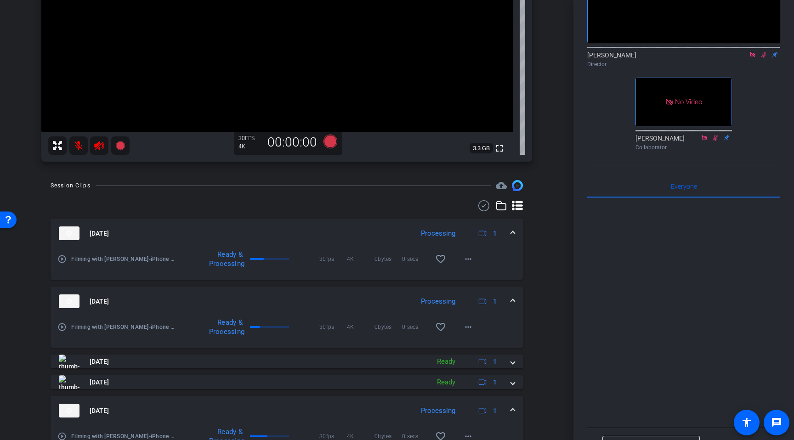
scroll to position [266, 0]
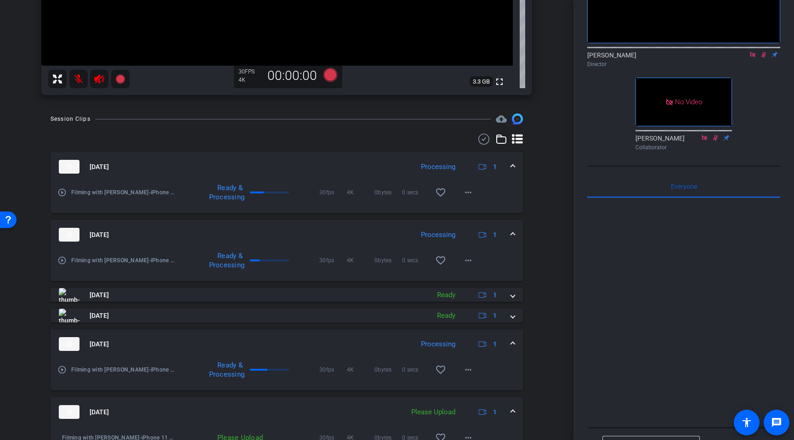
click at [479, 169] on icon at bounding box center [483, 168] width 8 height 6
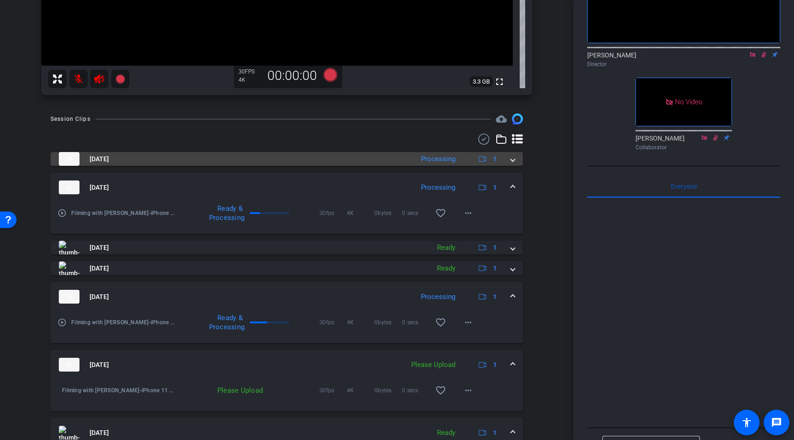
click at [479, 169] on div "[DATE] Processing 1 play_circle_outline Filming with [PERSON_NAME]-iPhone 11 Pr…" at bounding box center [287, 349] width 472 height 395
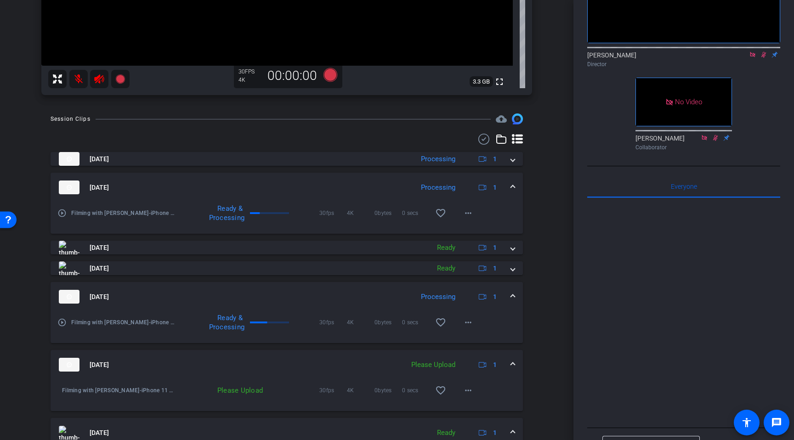
scroll to position [405, 0]
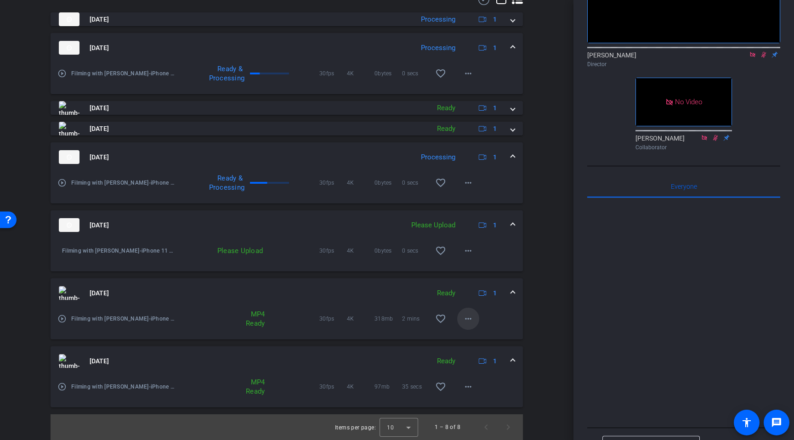
click at [471, 316] on mat-icon "more_horiz" at bounding box center [468, 318] width 11 height 11
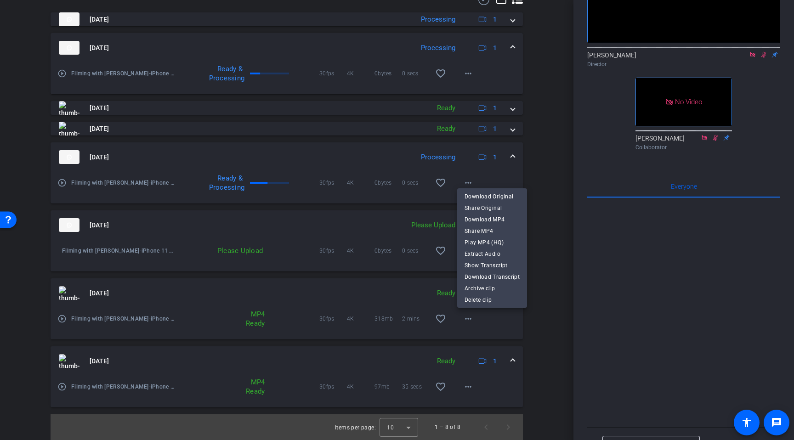
click at [321, 324] on div at bounding box center [397, 220] width 794 height 440
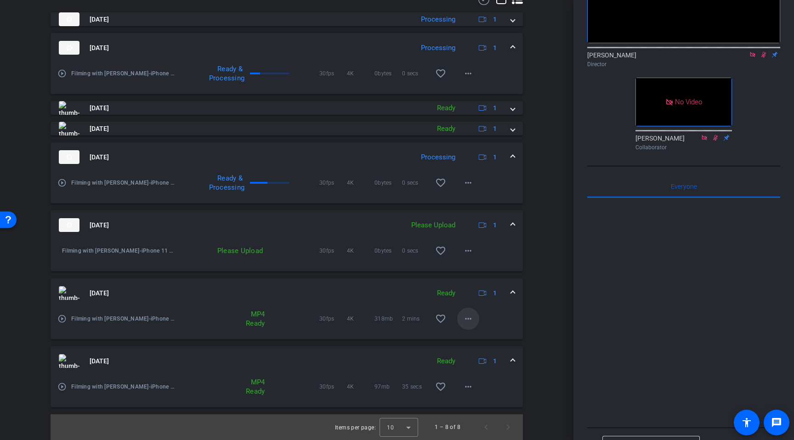
click at [470, 320] on mat-icon "more_horiz" at bounding box center [468, 318] width 11 height 11
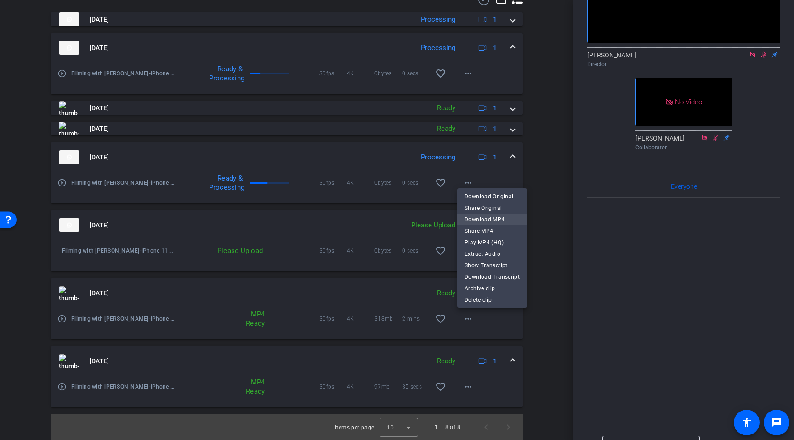
click at [472, 218] on span "Download MP4" at bounding box center [492, 219] width 55 height 11
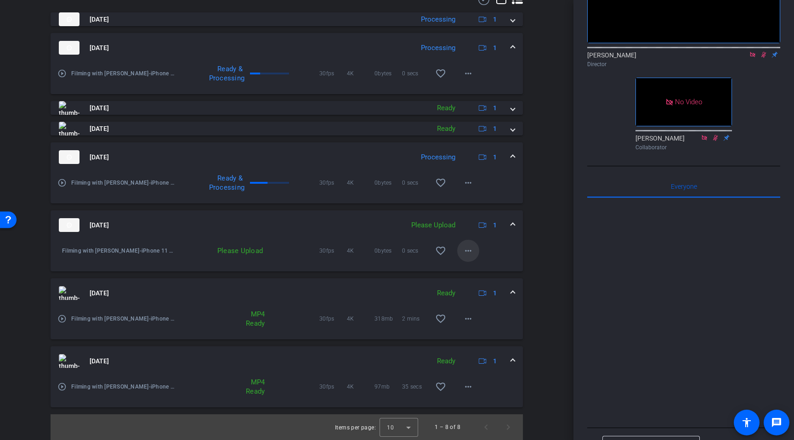
click at [468, 254] on mat-icon "more_horiz" at bounding box center [468, 250] width 11 height 11
click at [469, 268] on span "Upload" at bounding box center [483, 270] width 37 height 11
click at [468, 253] on mat-icon "more_horiz" at bounding box center [468, 250] width 11 height 11
click at [470, 269] on span "Upload" at bounding box center [483, 270] width 37 height 11
click at [339, 220] on mat-panel-title "[DATE]" at bounding box center [229, 225] width 341 height 14
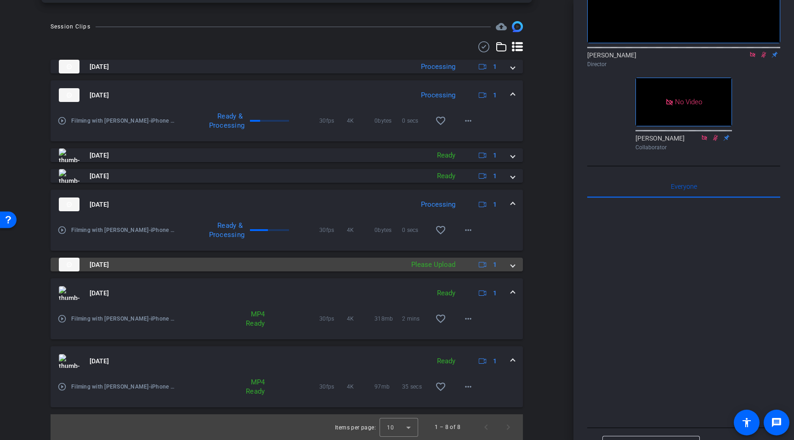
scroll to position [358, 0]
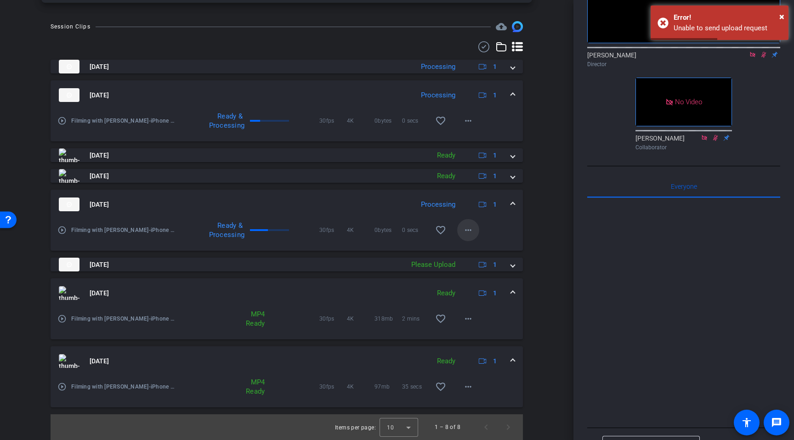
click at [470, 235] on mat-icon "more_horiz" at bounding box center [468, 230] width 11 height 11
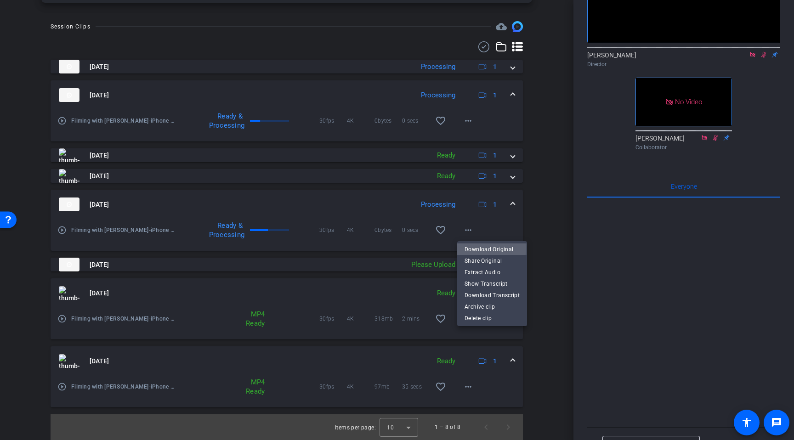
click at [470, 248] on span "Download Original" at bounding box center [492, 249] width 55 height 11
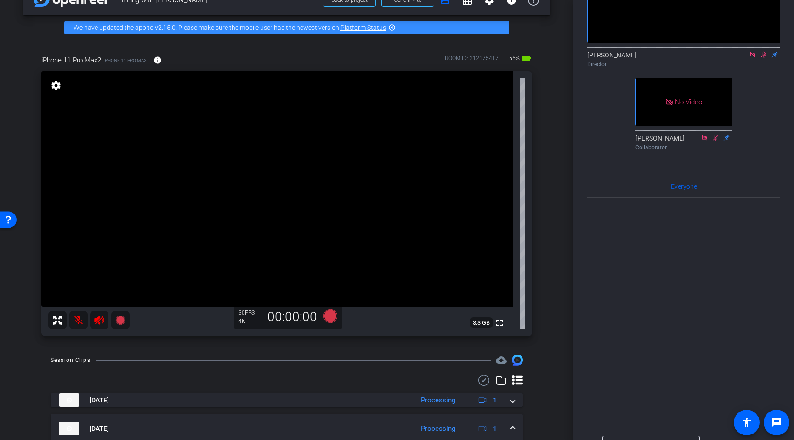
scroll to position [15, 0]
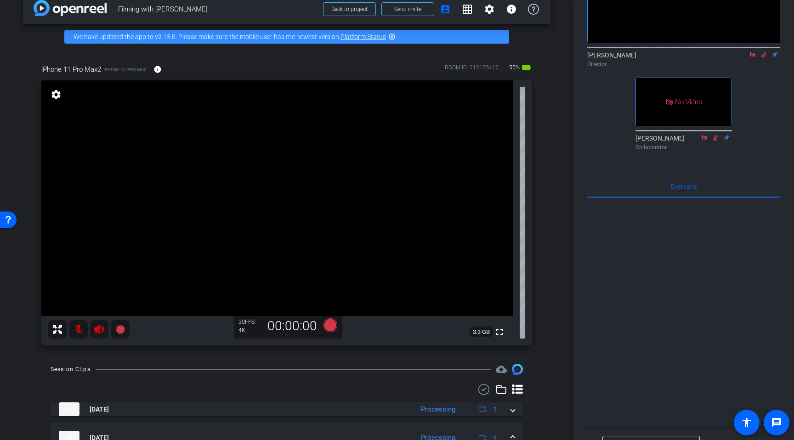
click at [57, 92] on mat-icon "settings" at bounding box center [56, 94] width 13 height 11
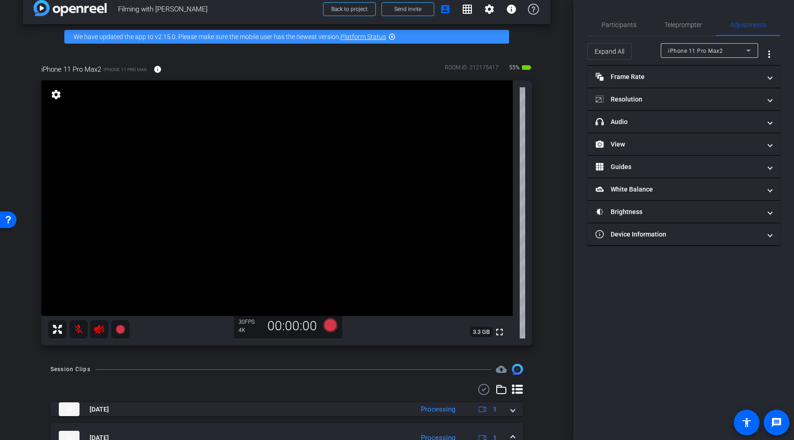
scroll to position [0, 0]
click at [55, 91] on mat-icon "settings" at bounding box center [56, 94] width 13 height 11
click at [697, 46] on div "iPhone 11 Pro Max2" at bounding box center [707, 50] width 78 height 11
click at [678, 26] on div at bounding box center [397, 220] width 794 height 440
click at [624, 28] on span "Participants" at bounding box center [619, 25] width 35 height 22
